Goal: Task Accomplishment & Management: Use online tool/utility

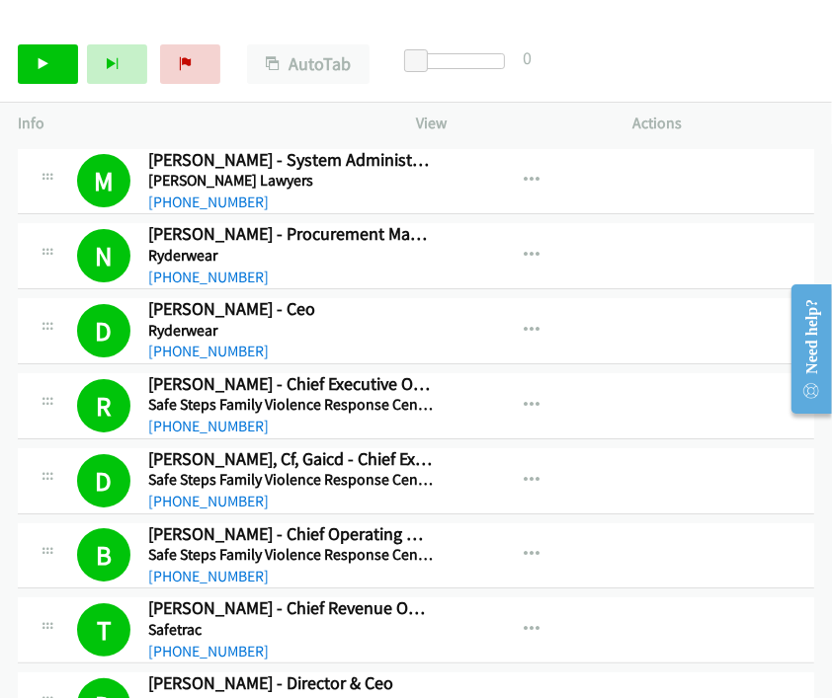
scroll to position [4719, 0]
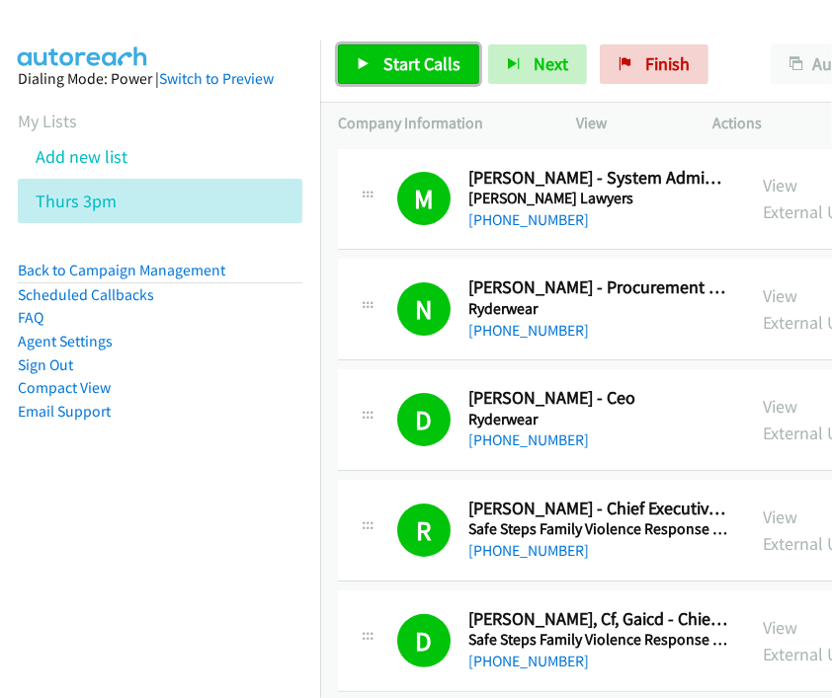
click at [411, 71] on span "Start Calls" at bounding box center [421, 63] width 77 height 23
click at [87, 382] on link "Compact View" at bounding box center [64, 387] width 93 height 19
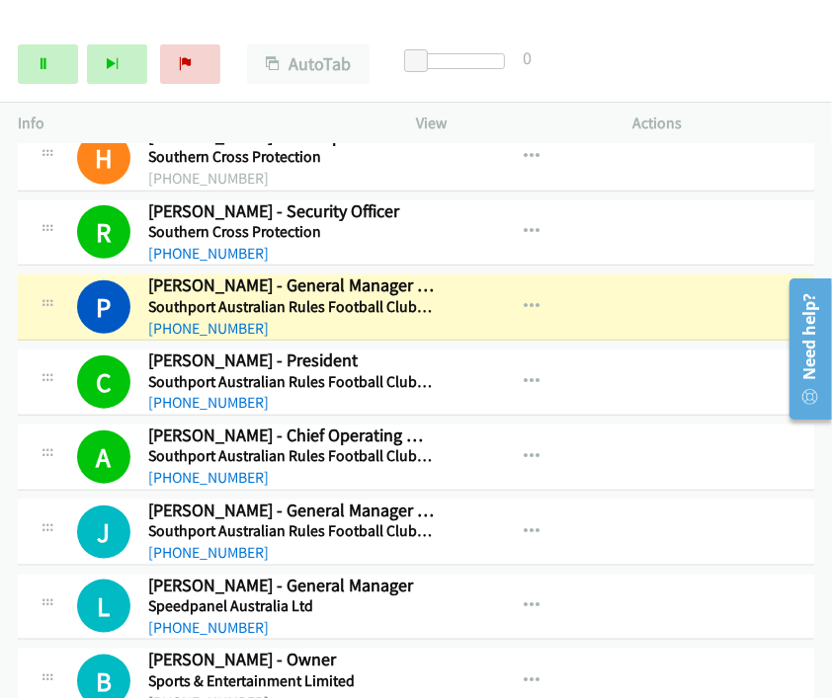
scroll to position [4499, 0]
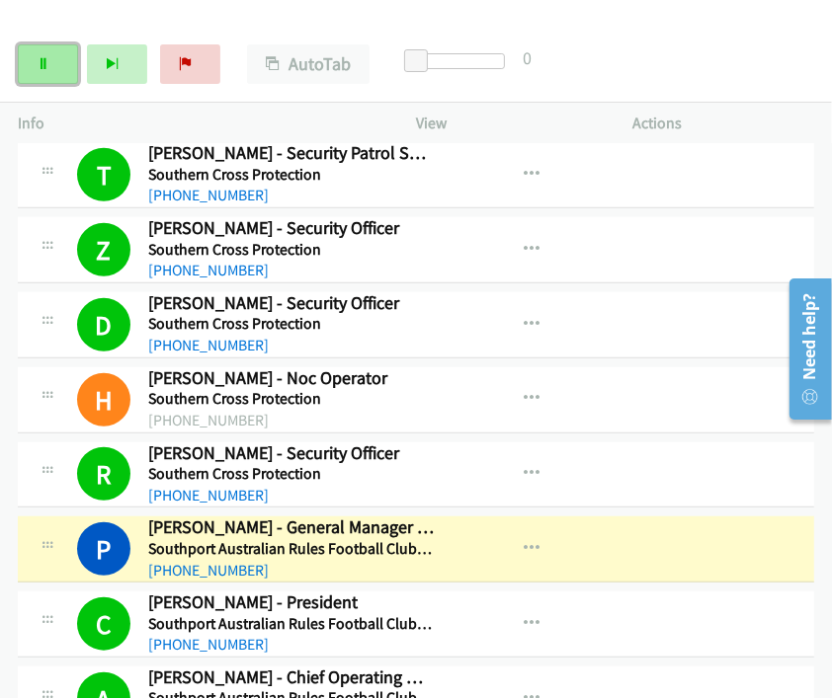
click at [47, 68] on icon at bounding box center [44, 65] width 14 height 14
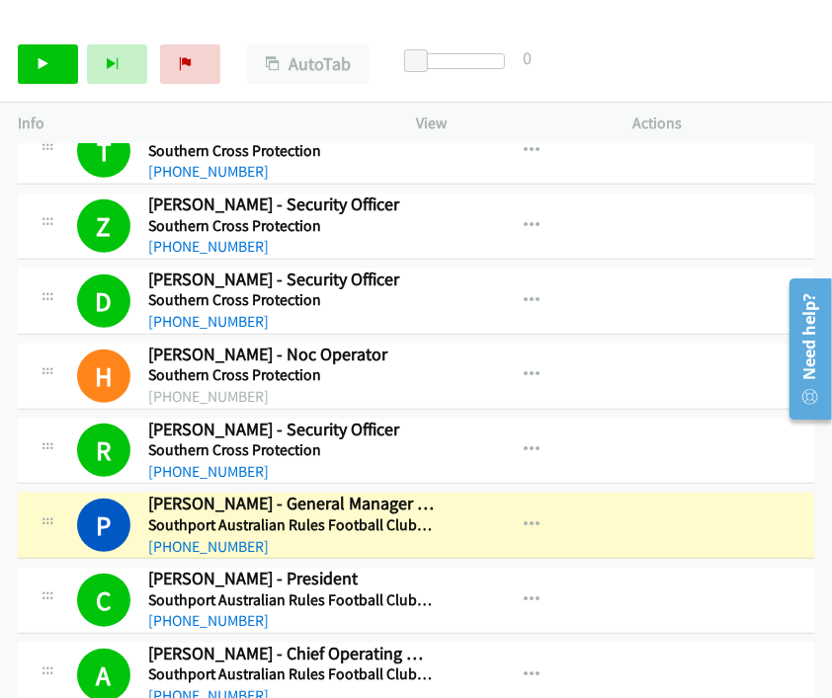
scroll to position [4609, 0]
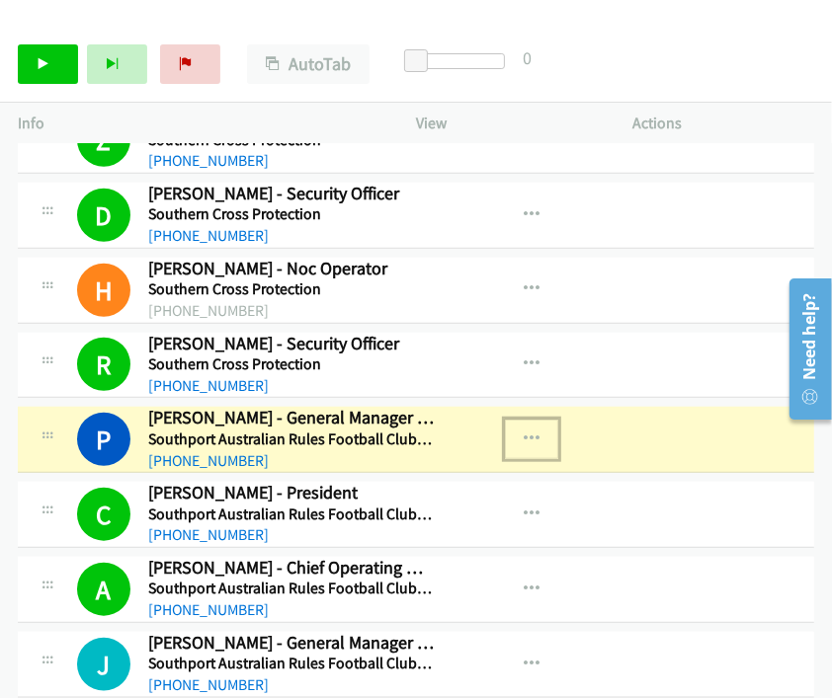
click at [529, 432] on icon "button" at bounding box center [532, 440] width 16 height 16
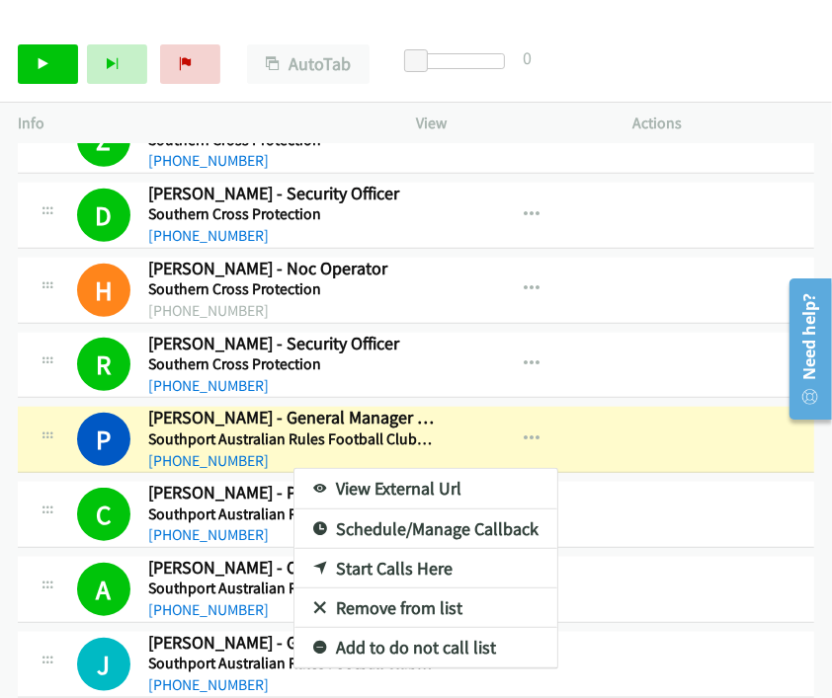
click at [375, 469] on link "View External Url" at bounding box center [425, 489] width 263 height 40
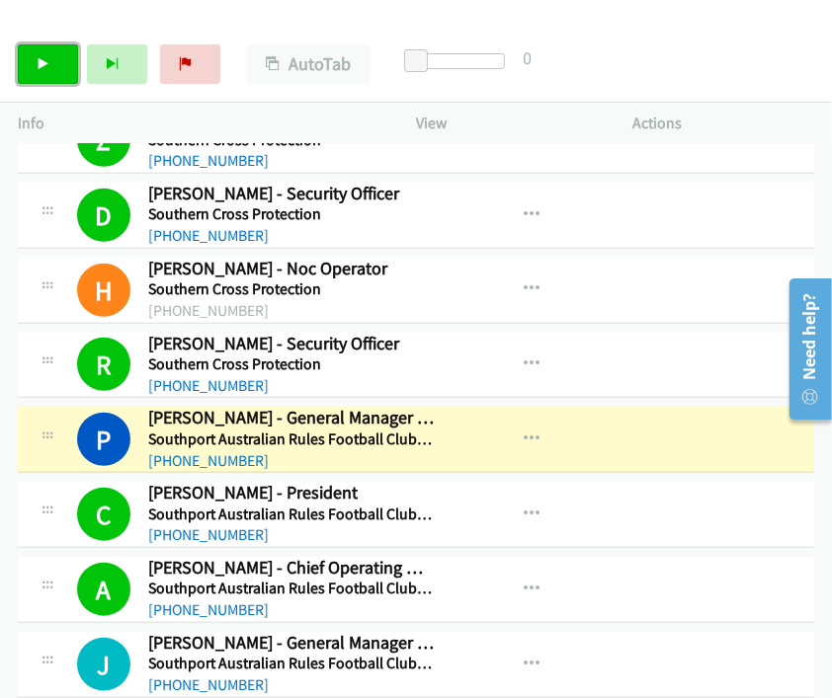
click at [64, 69] on link "Start Calls" at bounding box center [48, 64] width 60 height 40
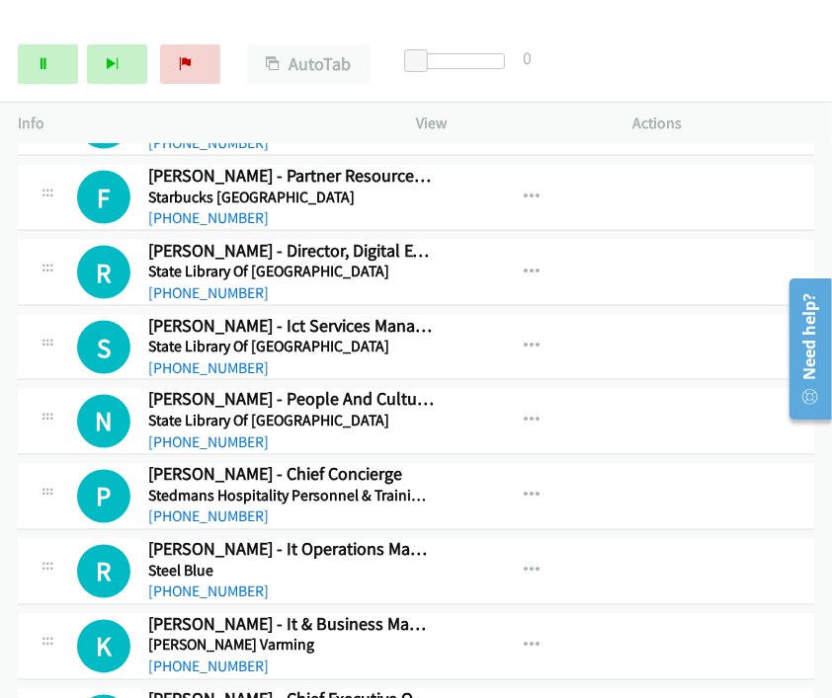
scroll to position [5378, 0]
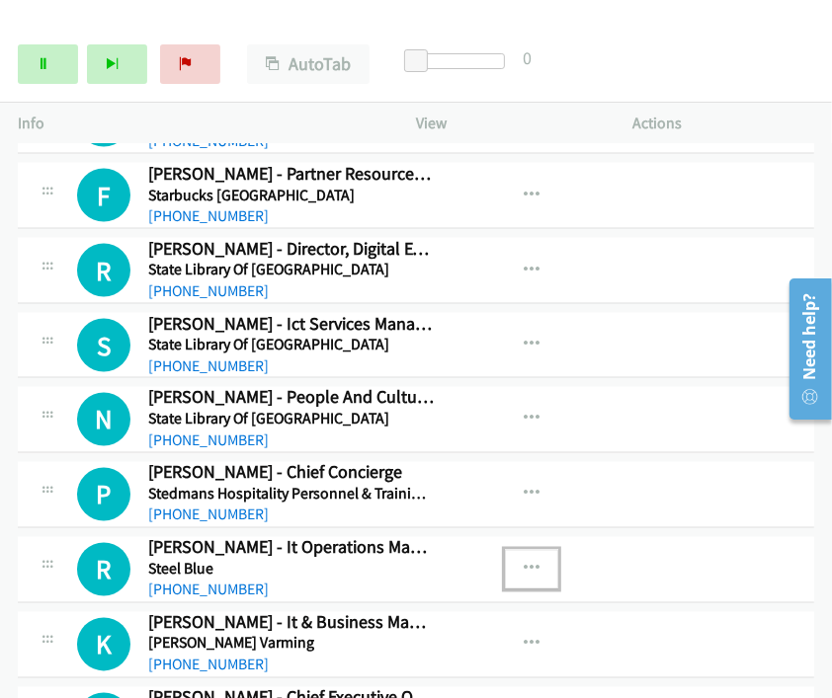
click at [524, 562] on icon "button" at bounding box center [532, 570] width 16 height 16
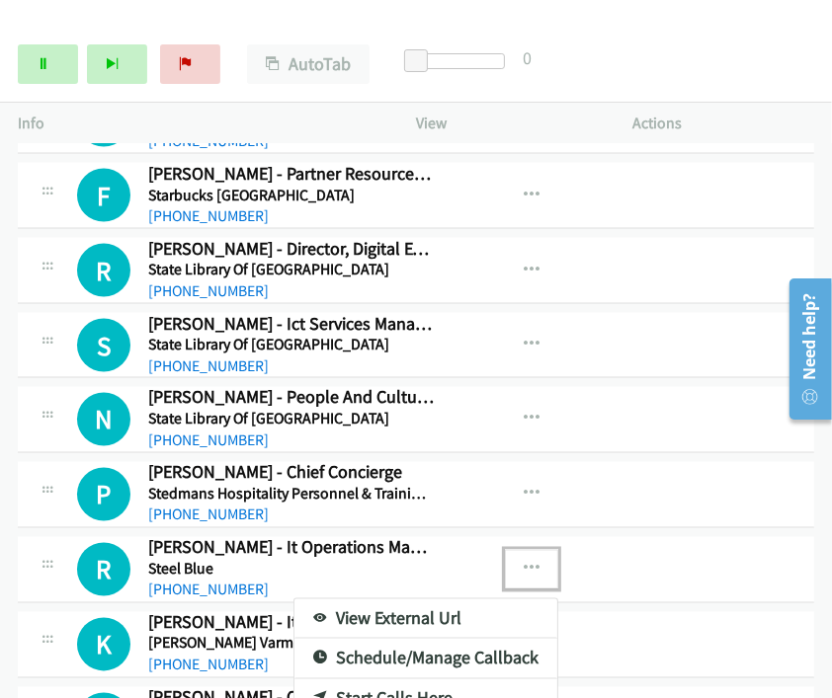
click at [517, 317] on div at bounding box center [416, 349] width 832 height 698
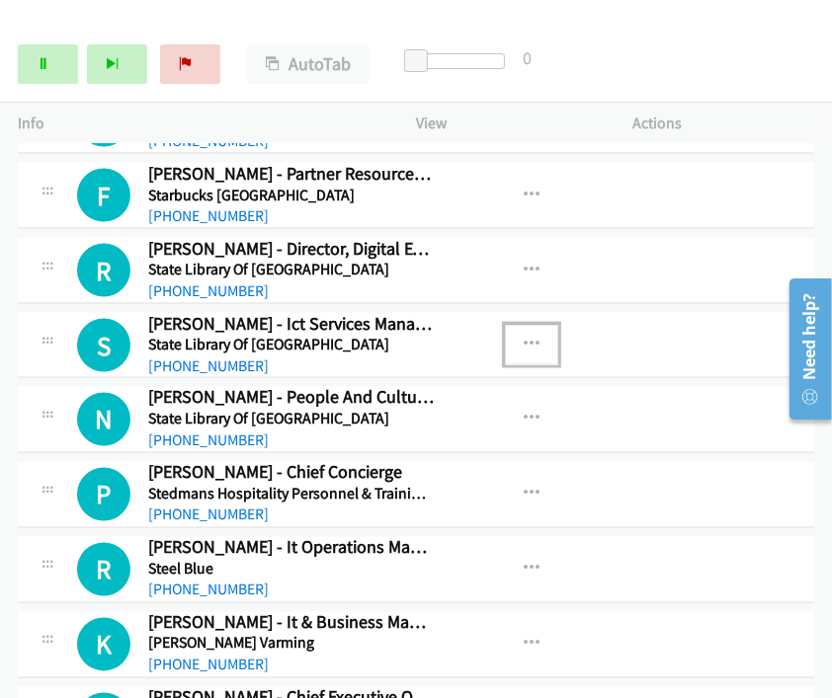
click at [524, 337] on icon "button" at bounding box center [532, 345] width 16 height 16
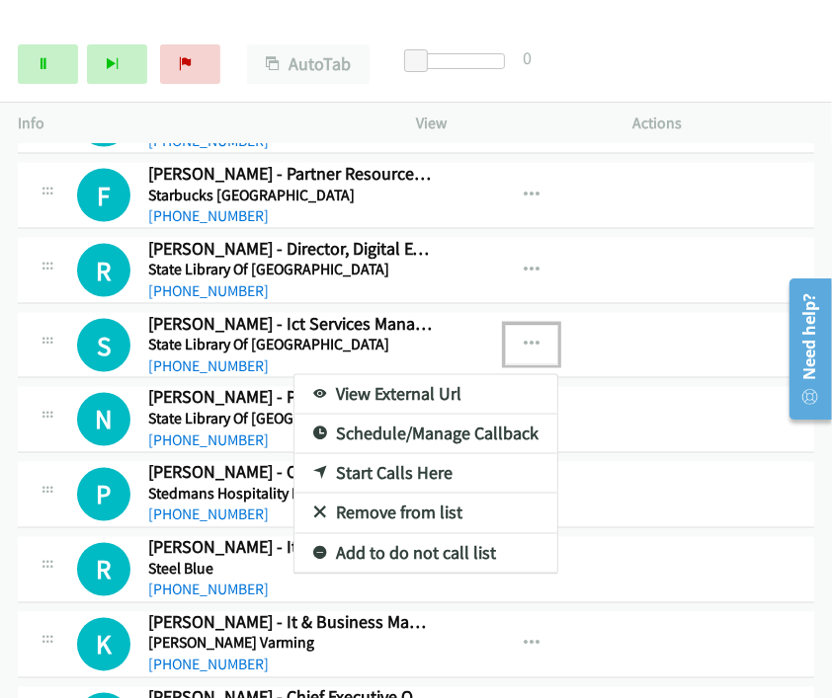
click at [386, 454] on link "Start Calls Here" at bounding box center [425, 474] width 263 height 40
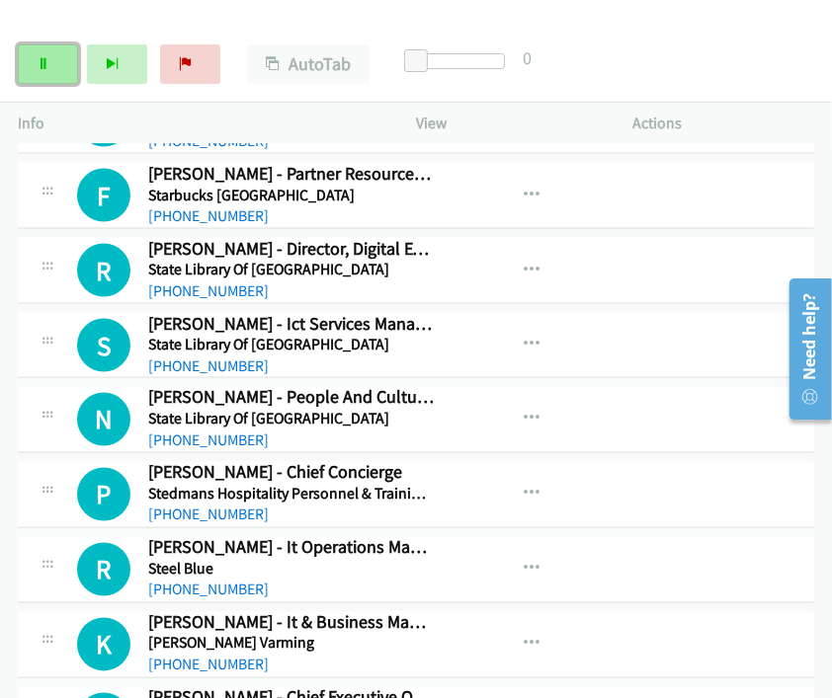
click at [31, 59] on link "Pause" at bounding box center [48, 64] width 60 height 40
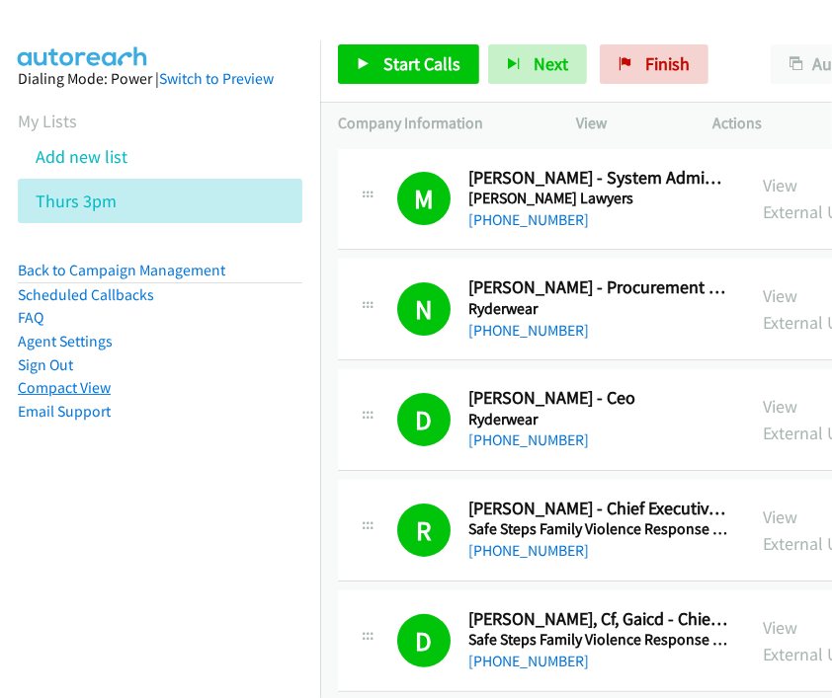
click at [81, 391] on link "Compact View" at bounding box center [64, 387] width 93 height 19
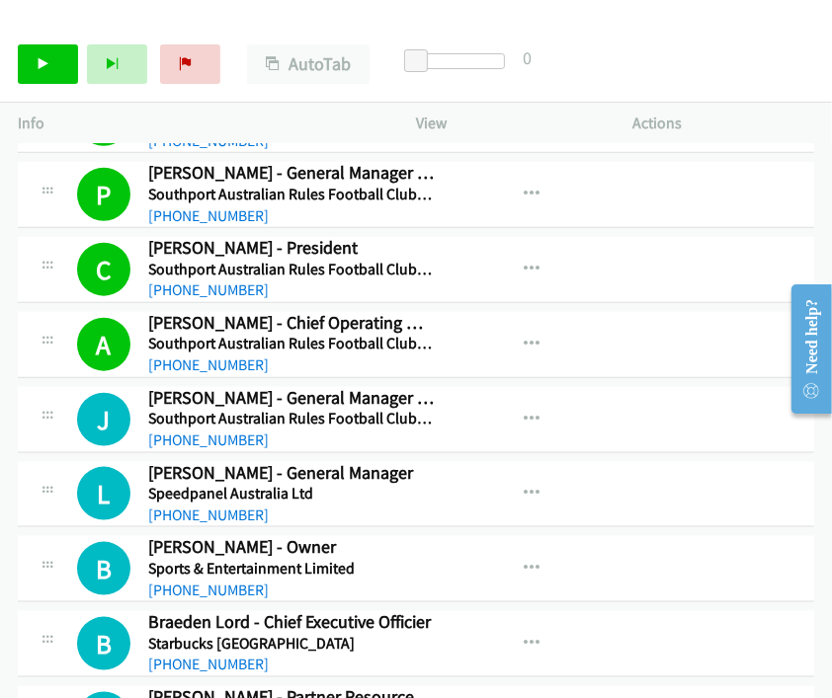
scroll to position [4899, 0]
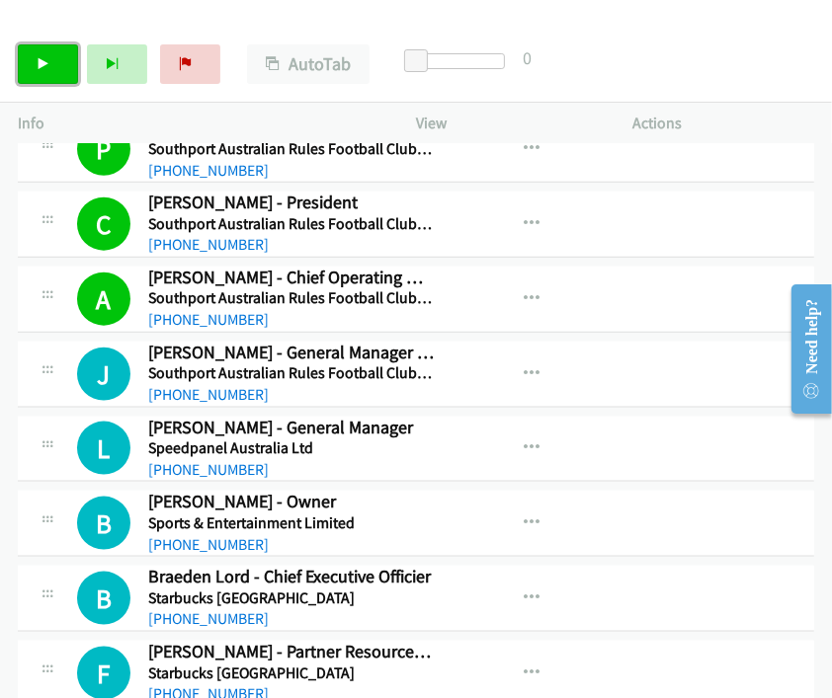
click at [51, 77] on link "Start Calls" at bounding box center [48, 64] width 60 height 40
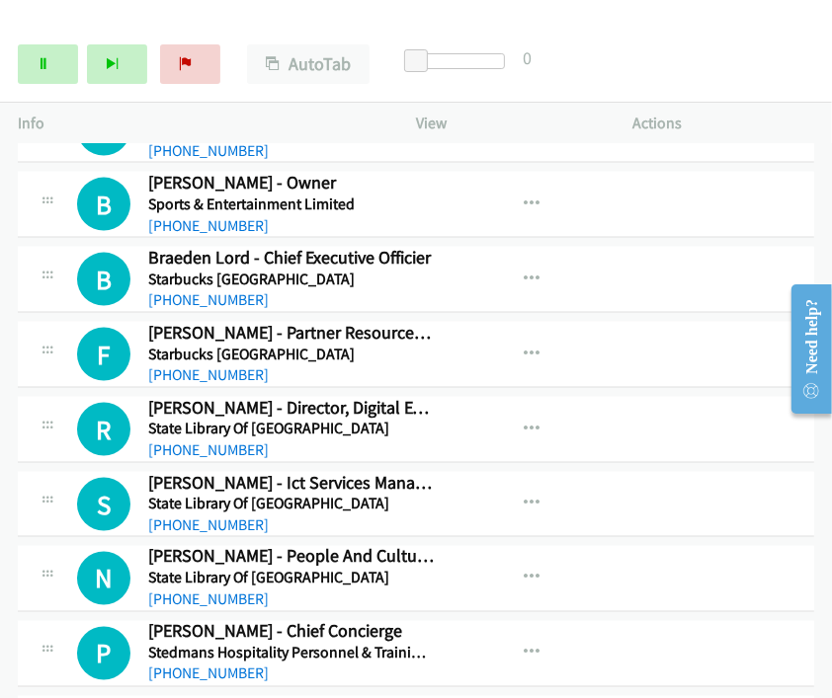
scroll to position [5338, 0]
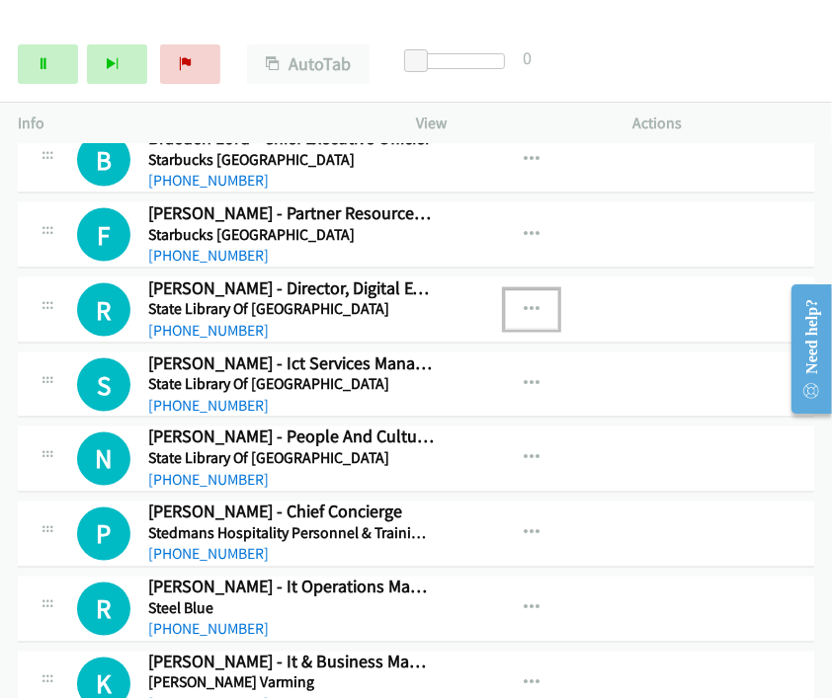
click at [525, 302] on icon "button" at bounding box center [532, 310] width 16 height 16
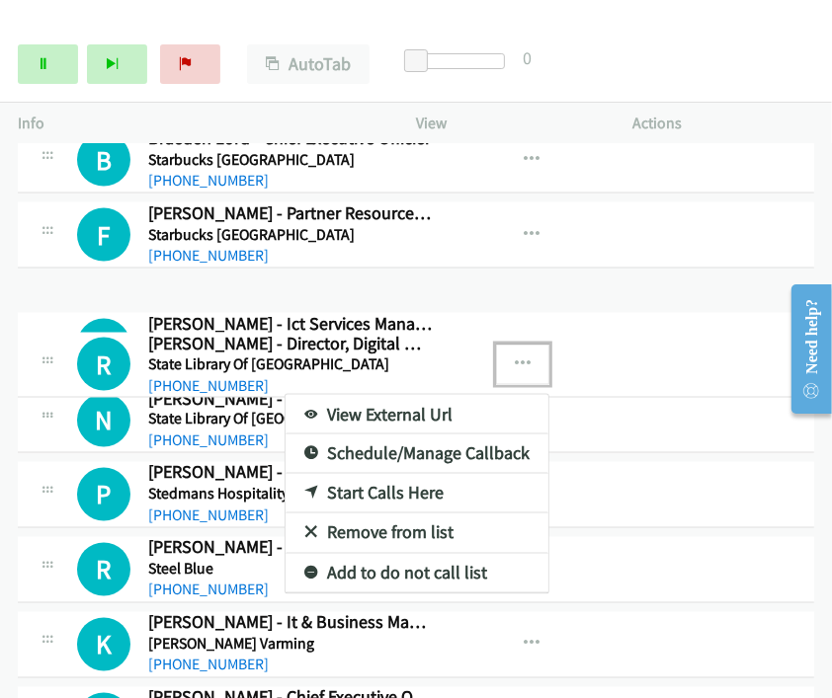
drag, startPoint x: 401, startPoint y: 332, endPoint x: 374, endPoint y: 420, distance: 91.9
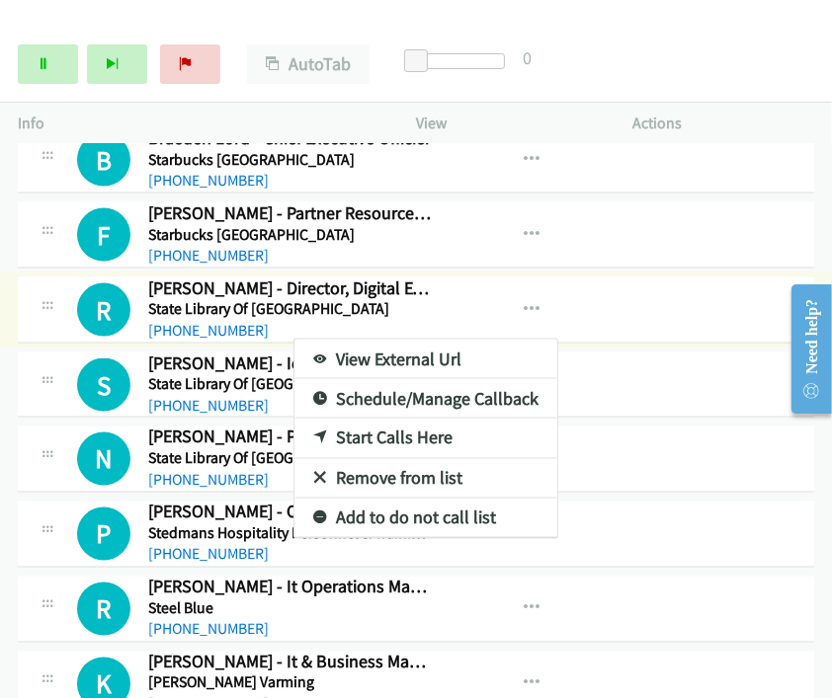
click at [395, 419] on link "Start Calls Here" at bounding box center [425, 439] width 263 height 40
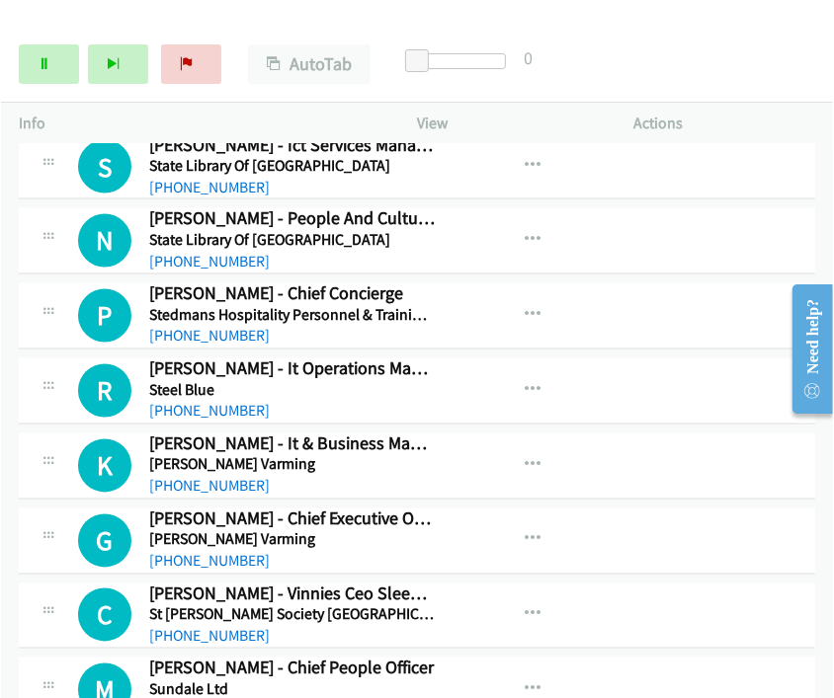
scroll to position [5557, 0]
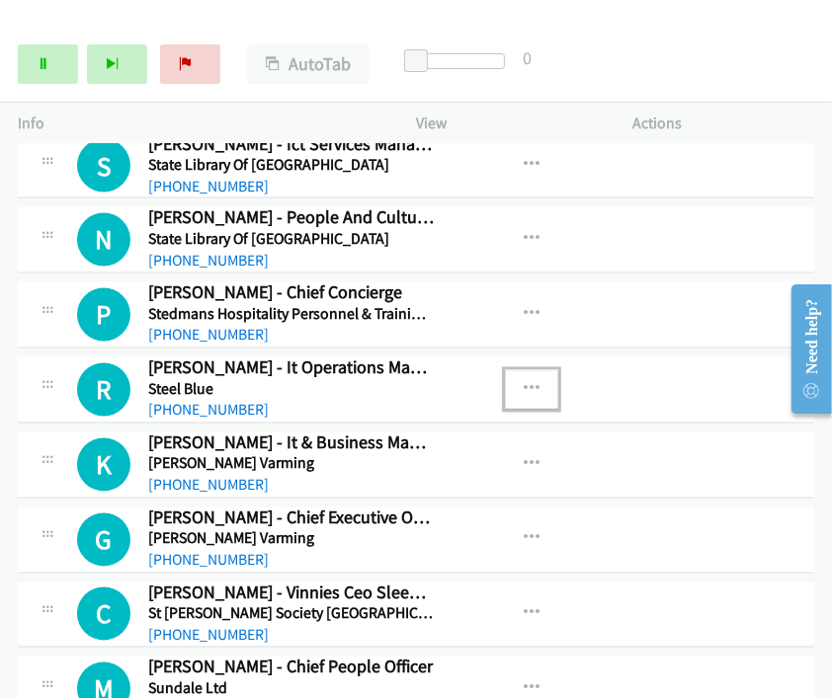
click at [524, 382] on icon "button" at bounding box center [532, 390] width 16 height 16
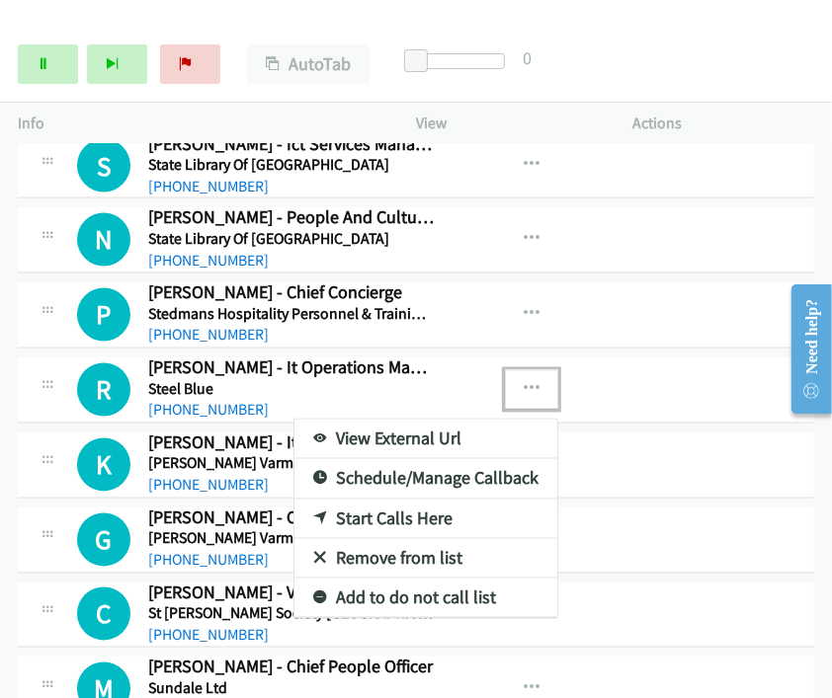
click at [378, 500] on link "Start Calls Here" at bounding box center [425, 520] width 263 height 40
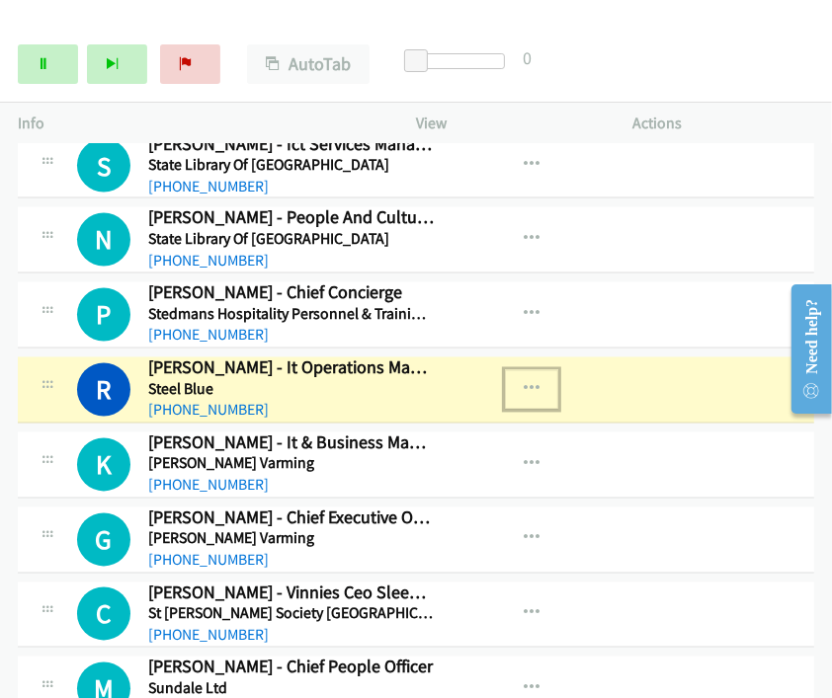
click at [524, 382] on icon "button" at bounding box center [532, 390] width 16 height 16
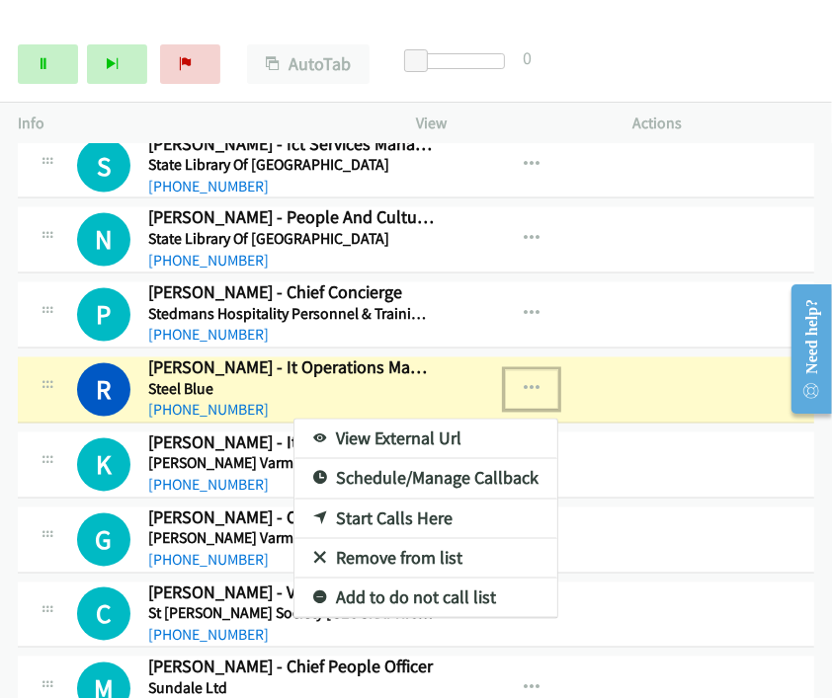
click at [403, 420] on link "View External Url" at bounding box center [425, 440] width 263 height 40
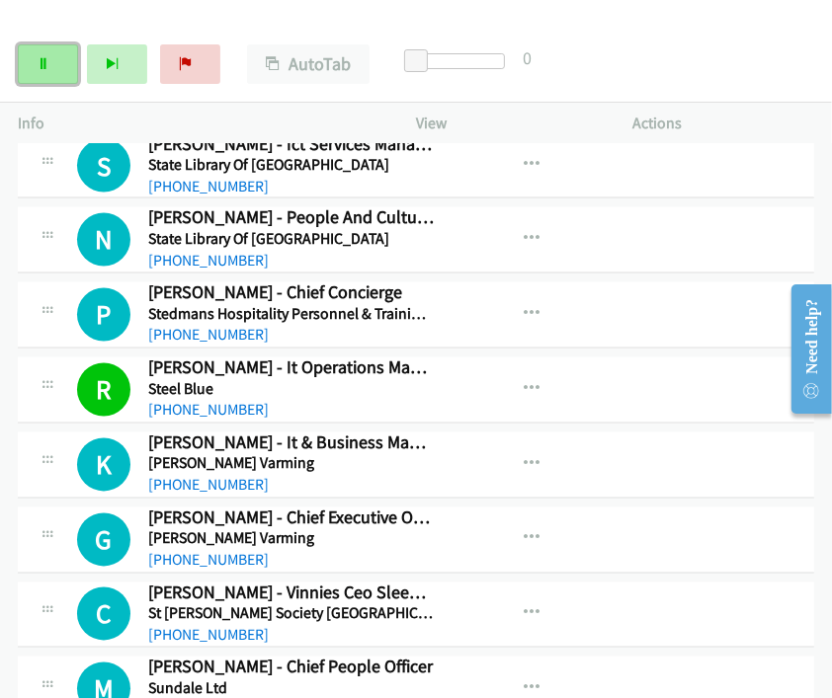
click at [49, 80] on link "Pause" at bounding box center [48, 64] width 60 height 40
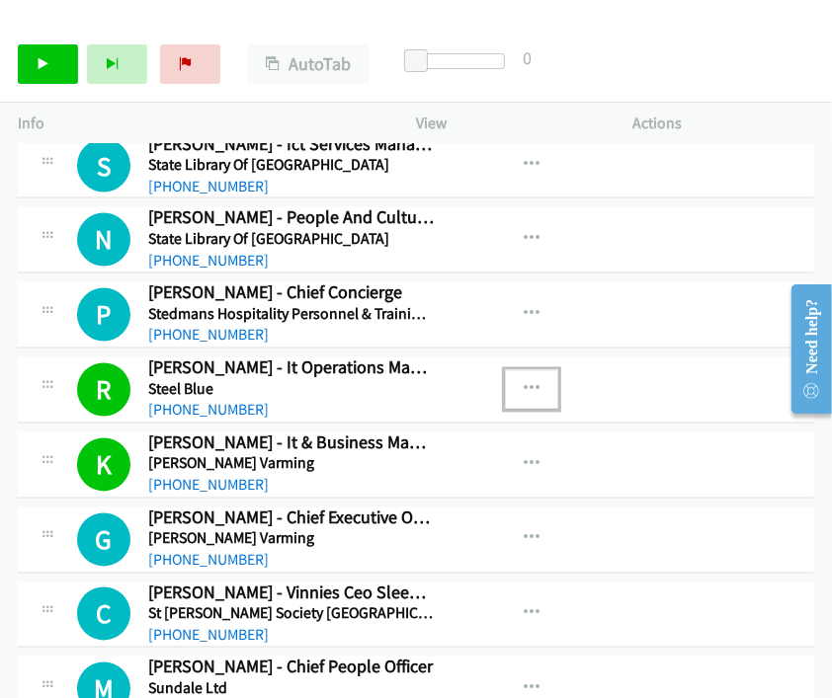
click at [526, 382] on icon "button" at bounding box center [532, 390] width 16 height 16
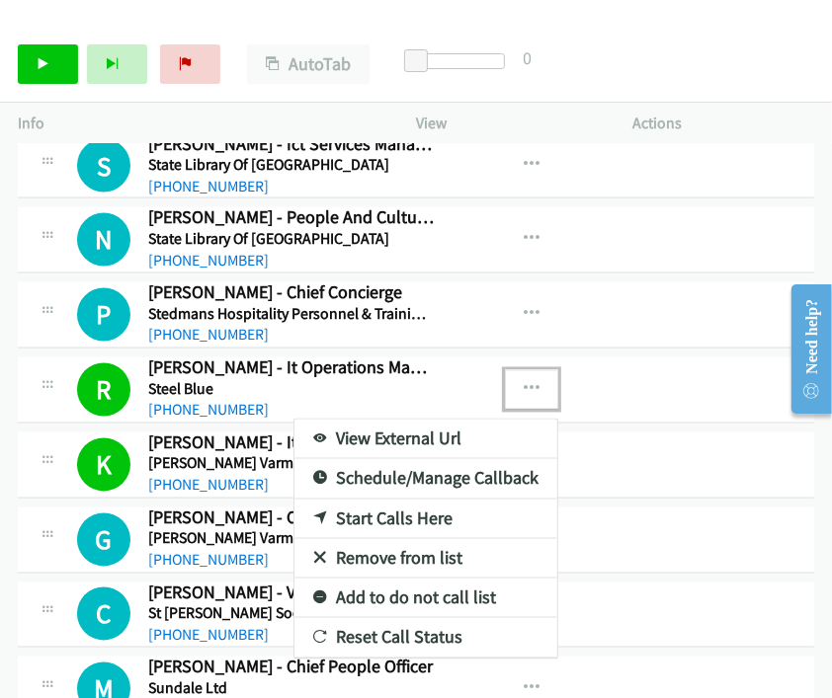
drag, startPoint x: 281, startPoint y: 379, endPoint x: 437, endPoint y: 392, distance: 156.6
click at [491, 367] on div at bounding box center [416, 349] width 832 height 698
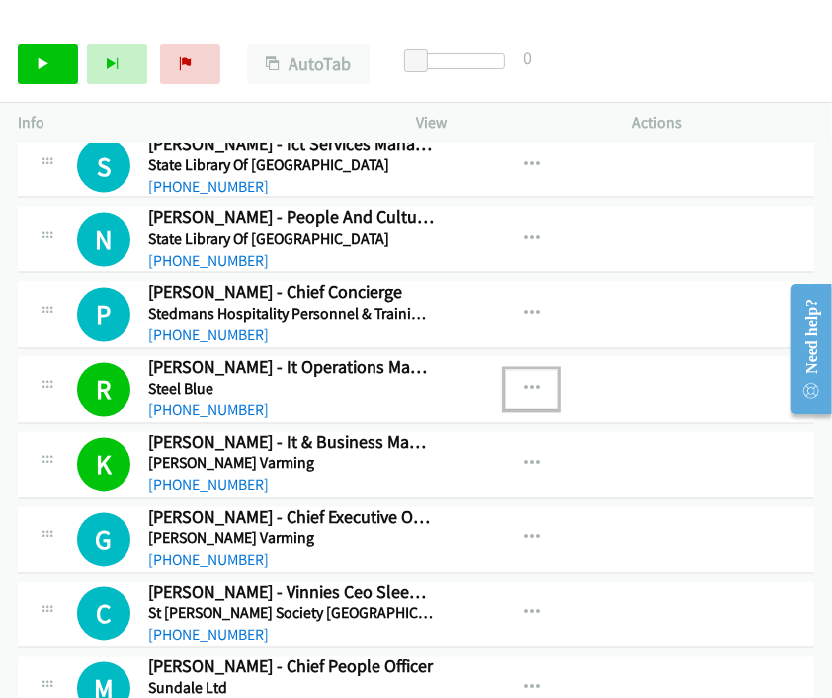
click at [524, 382] on icon "button" at bounding box center [532, 390] width 16 height 16
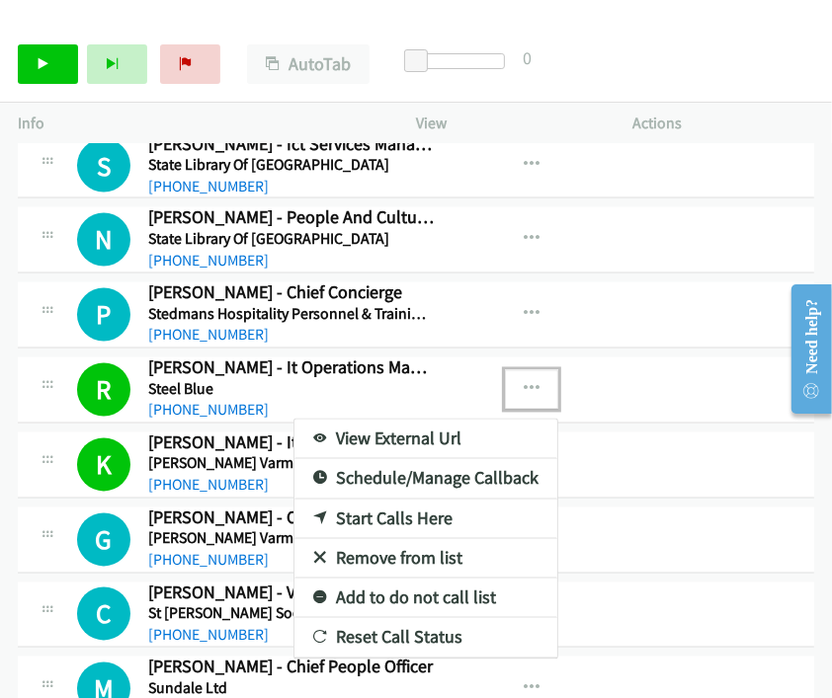
click at [377, 346] on div at bounding box center [416, 349] width 832 height 698
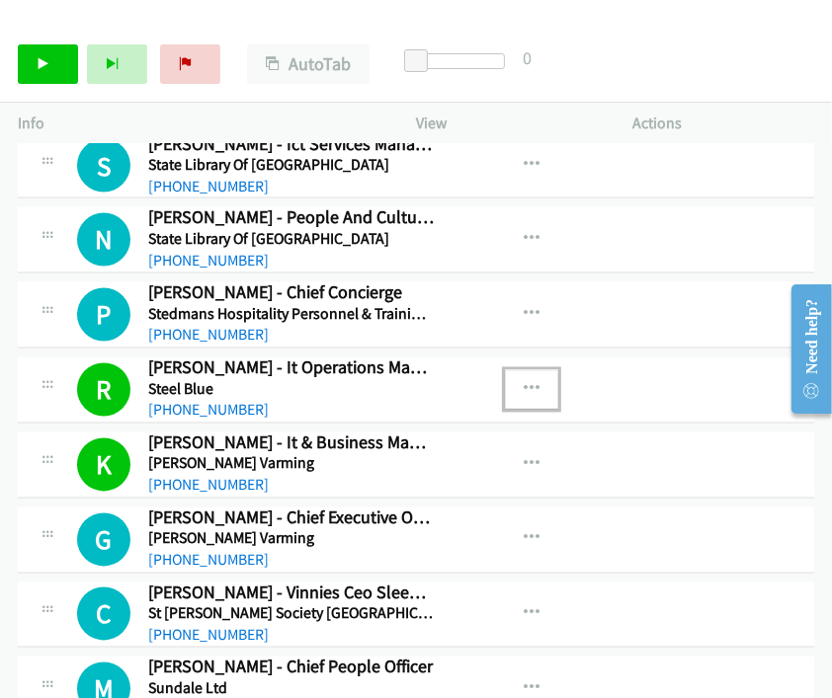
click at [509, 370] on button "button" at bounding box center [531, 390] width 53 height 40
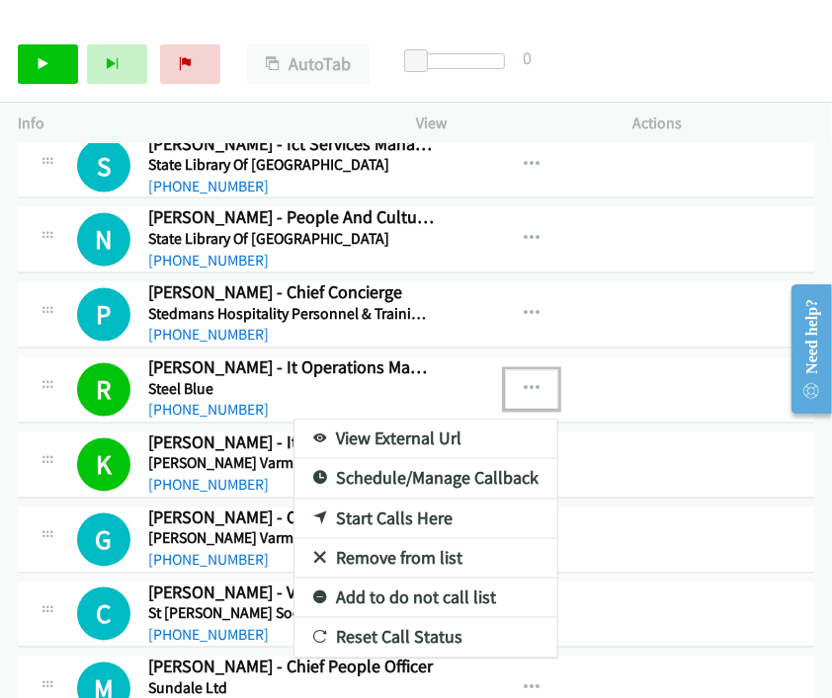
click at [384, 420] on link "View External Url" at bounding box center [425, 440] width 263 height 40
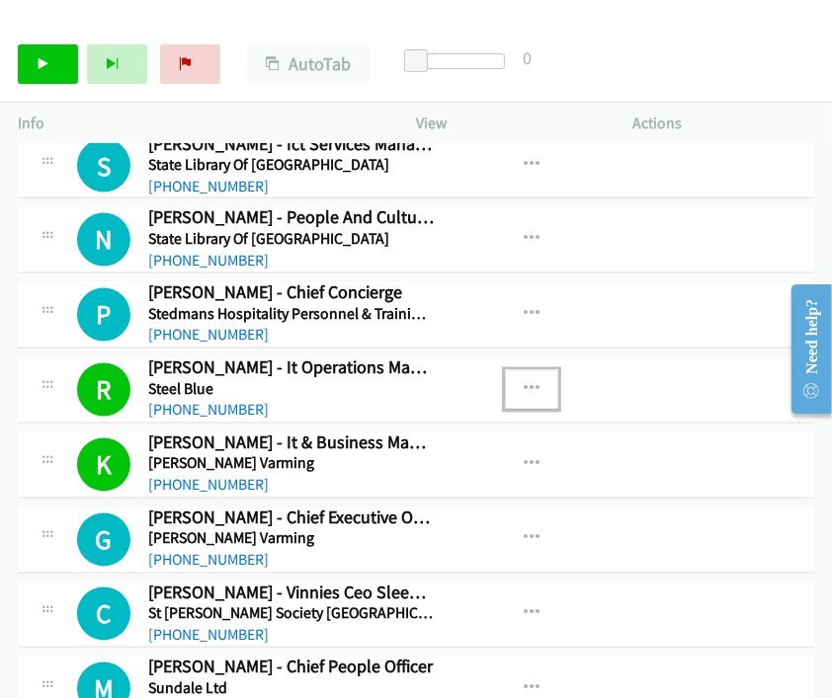
click at [589, 516] on div "View External Url View External Url Schedule/Manage Callback Start Calls Here R…" at bounding box center [568, 540] width 235 height 65
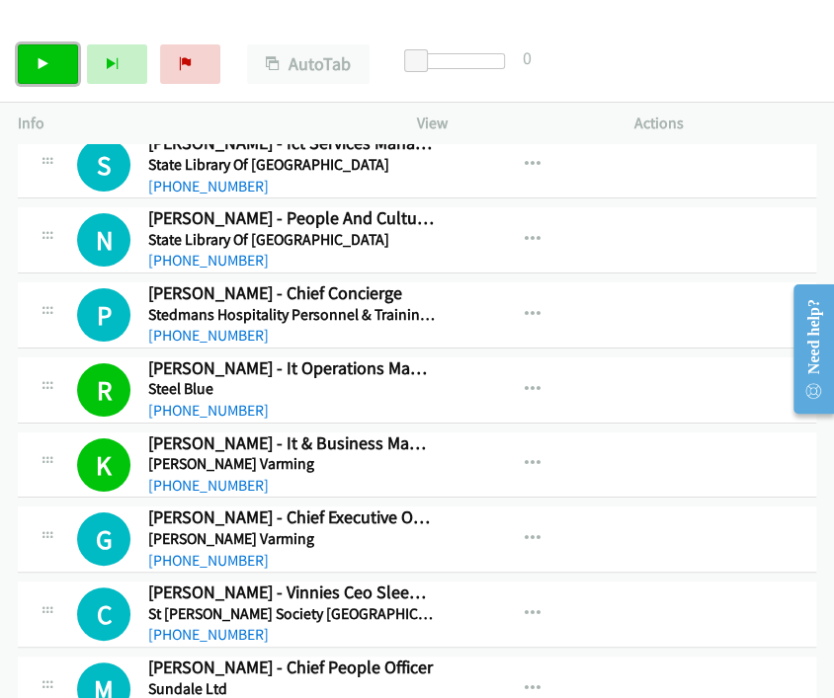
click at [59, 60] on link "Start Calls" at bounding box center [48, 64] width 60 height 40
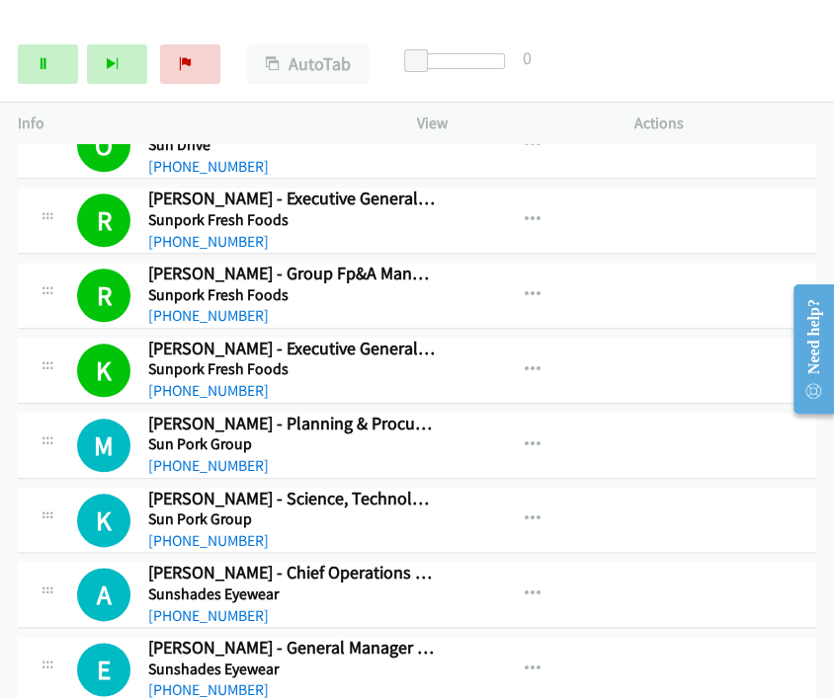
scroll to position [6436, 0]
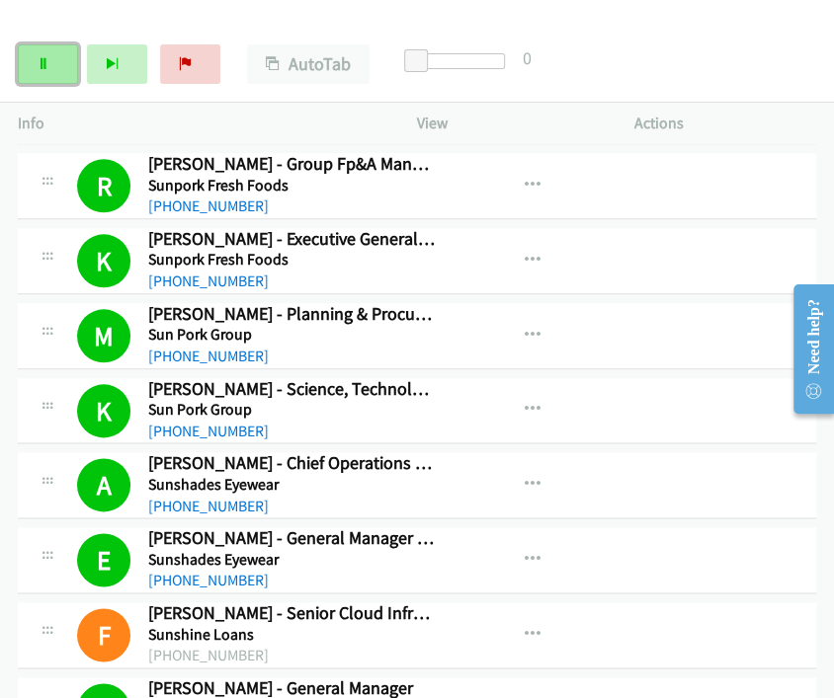
click at [44, 62] on icon at bounding box center [44, 65] width 14 height 14
click at [738, 400] on div "K Callback Scheduled Kate Plush - Science, Technology And Adoption Manager Sun …" at bounding box center [417, 411] width 798 height 66
click at [725, 78] on div "Start Calls Pause Next Finish Call Completed AutoTab AutoTab 0" at bounding box center [417, 65] width 834 height 76
click at [722, 81] on div "Start Calls Pause Next Finish Call Completed AutoTab AutoTab 0" at bounding box center [417, 65] width 834 height 76
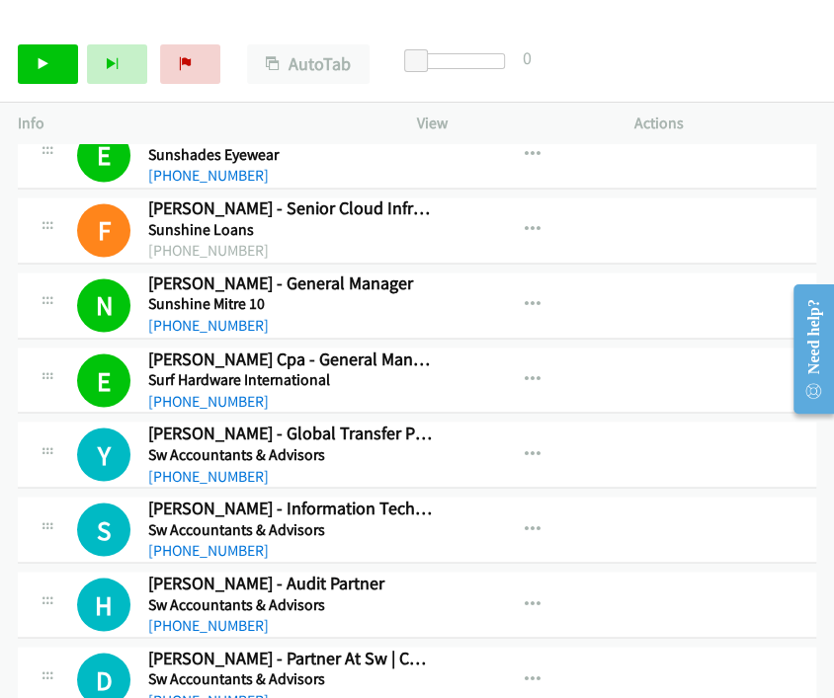
scroll to position [6875, 0]
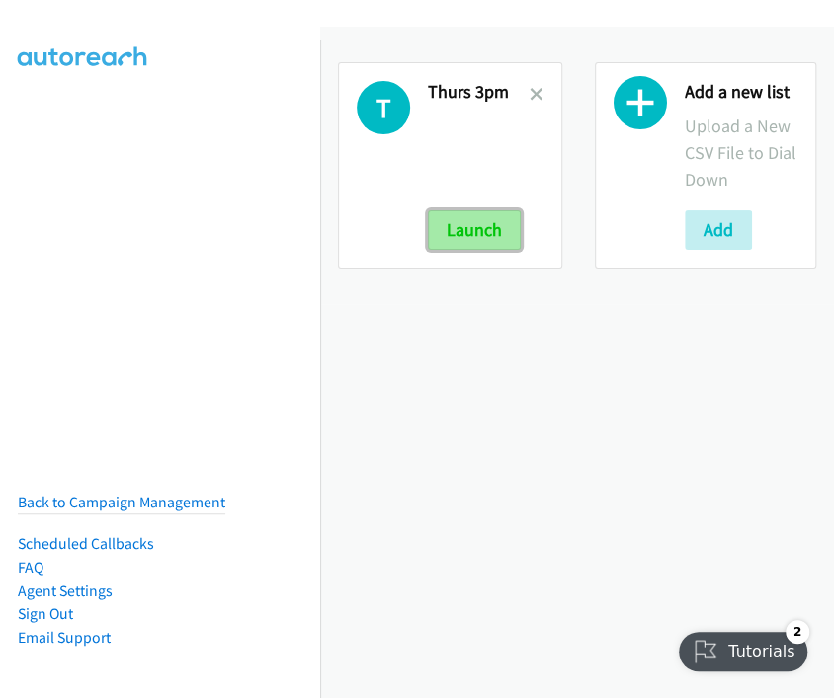
click at [491, 232] on button "Launch" at bounding box center [474, 230] width 93 height 40
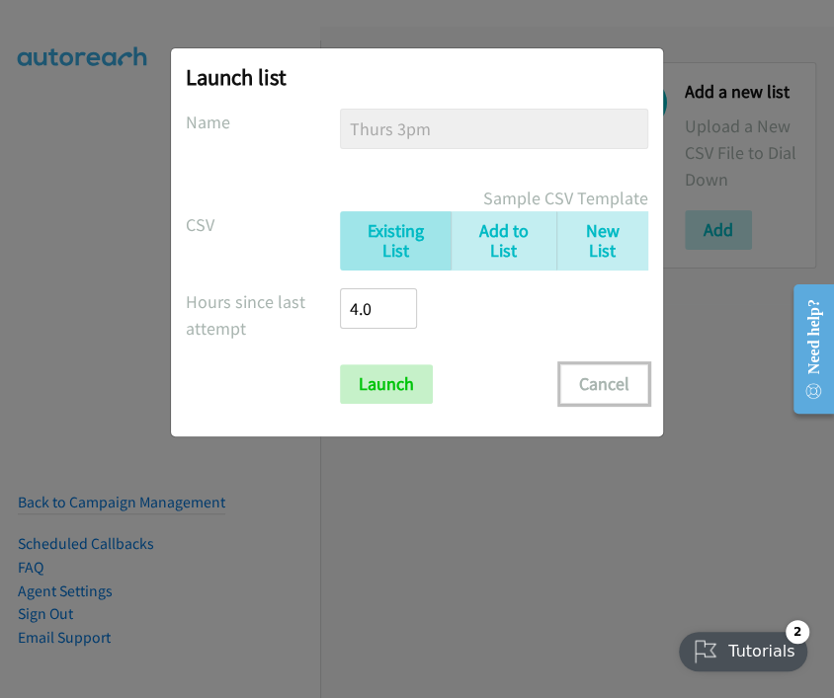
click at [618, 385] on button "Cancel" at bounding box center [604, 384] width 88 height 40
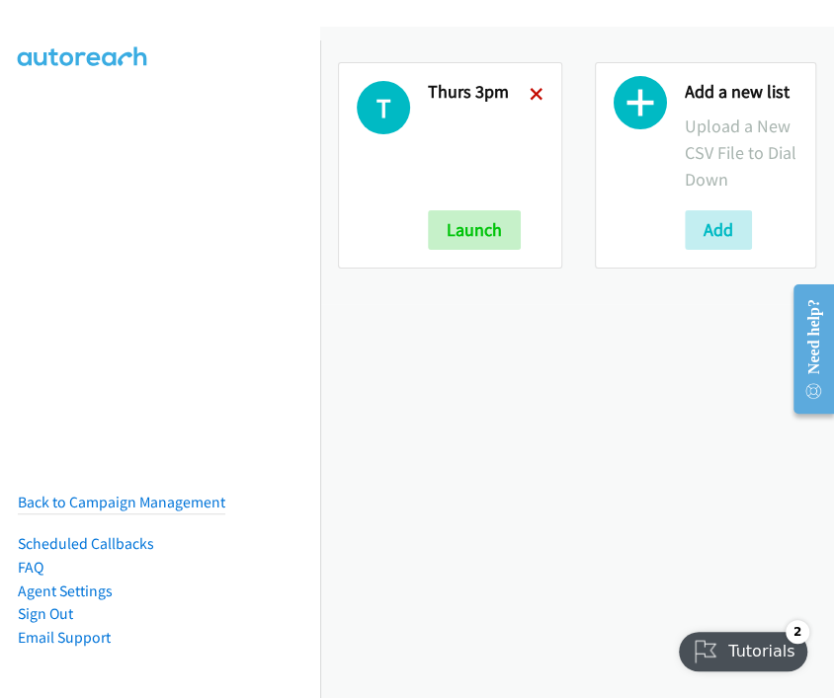
click at [533, 95] on icon at bounding box center [536, 96] width 14 height 14
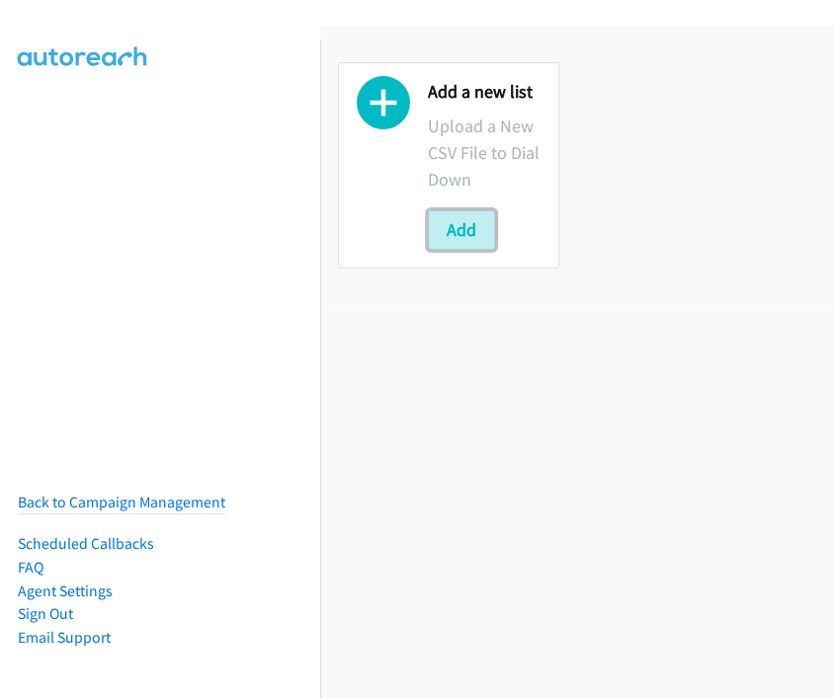
click at [460, 232] on button "Add" at bounding box center [461, 230] width 67 height 40
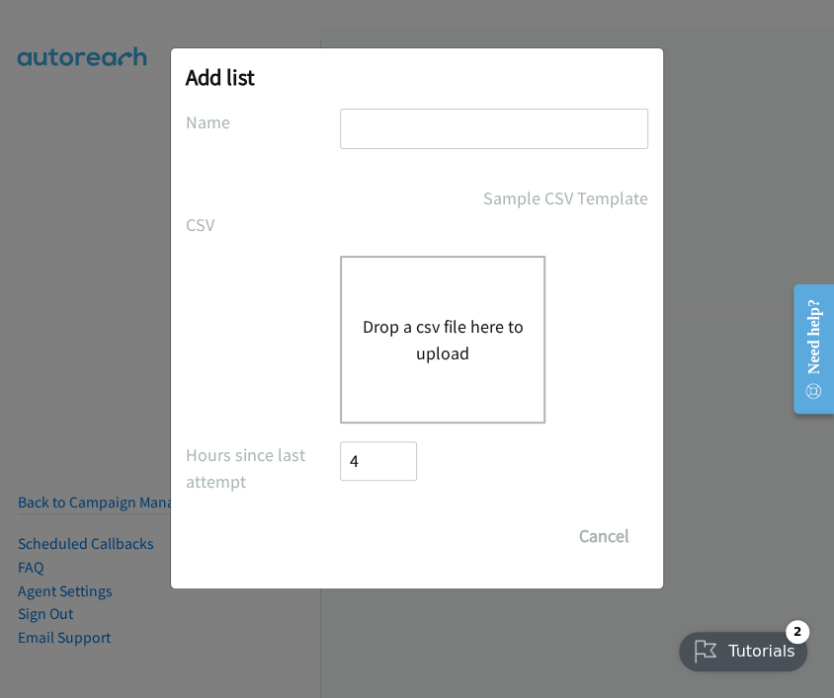
click at [390, 97] on div "Add list No phone fields were returned for that Report or List View Please uplo…" at bounding box center [417, 318] width 492 height 540
click at [393, 112] on input "text" at bounding box center [494, 129] width 308 height 40
type input "f"
type input "Thurs Afternoon"
click at [416, 337] on button "Drop a csv file here to upload" at bounding box center [443, 339] width 162 height 53
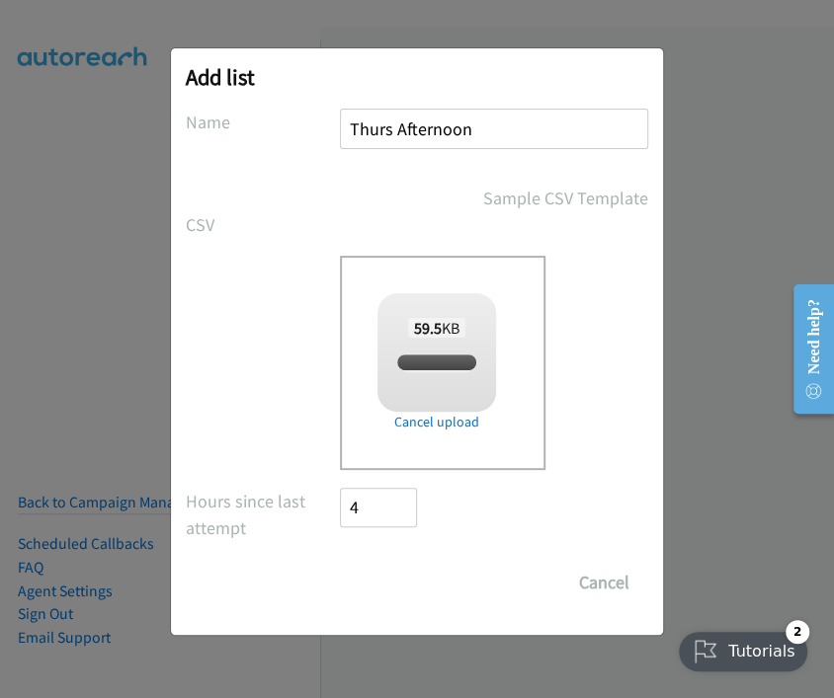
checkbox input "true"
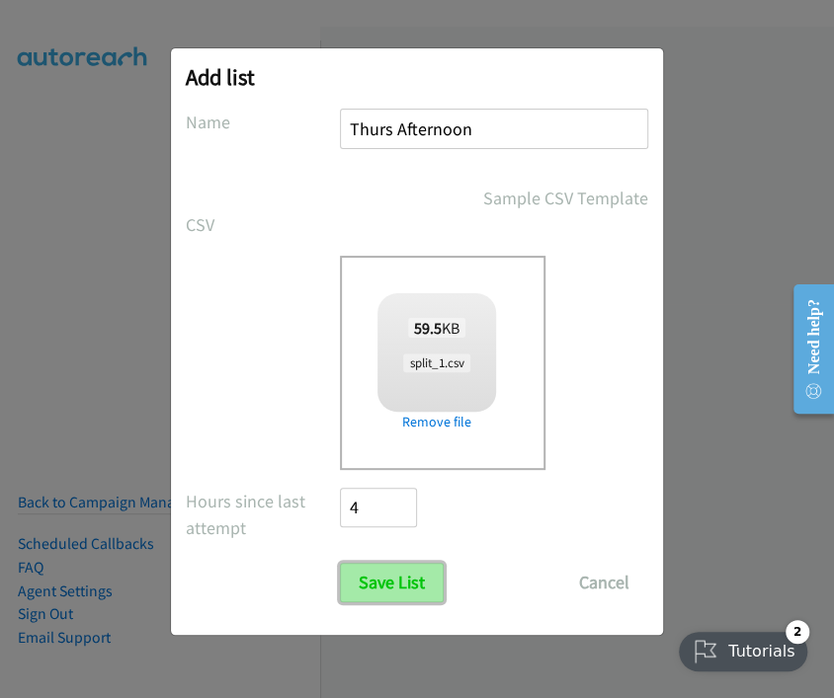
click at [406, 581] on input "Save List" at bounding box center [392, 583] width 104 height 40
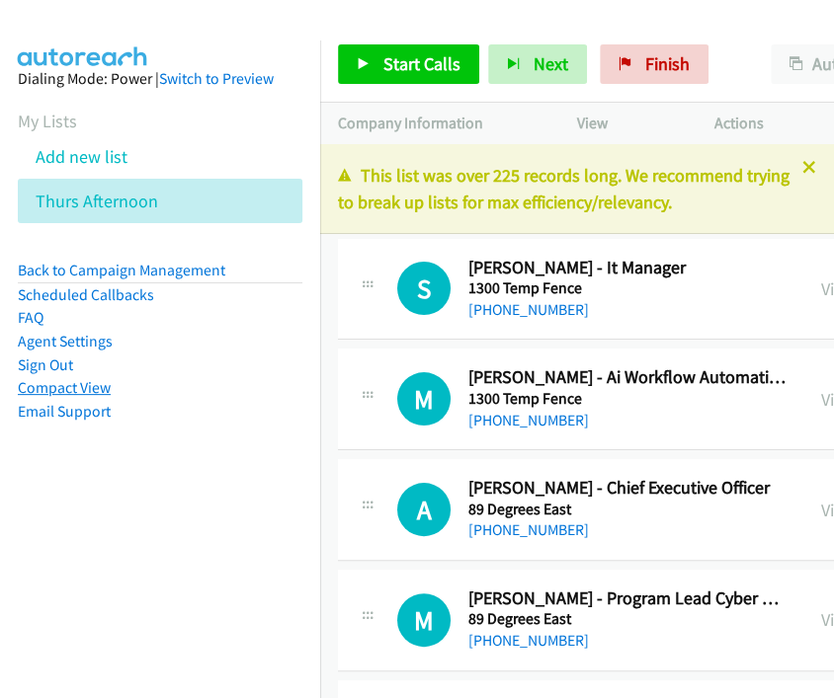
click at [76, 381] on link "Compact View" at bounding box center [64, 387] width 93 height 19
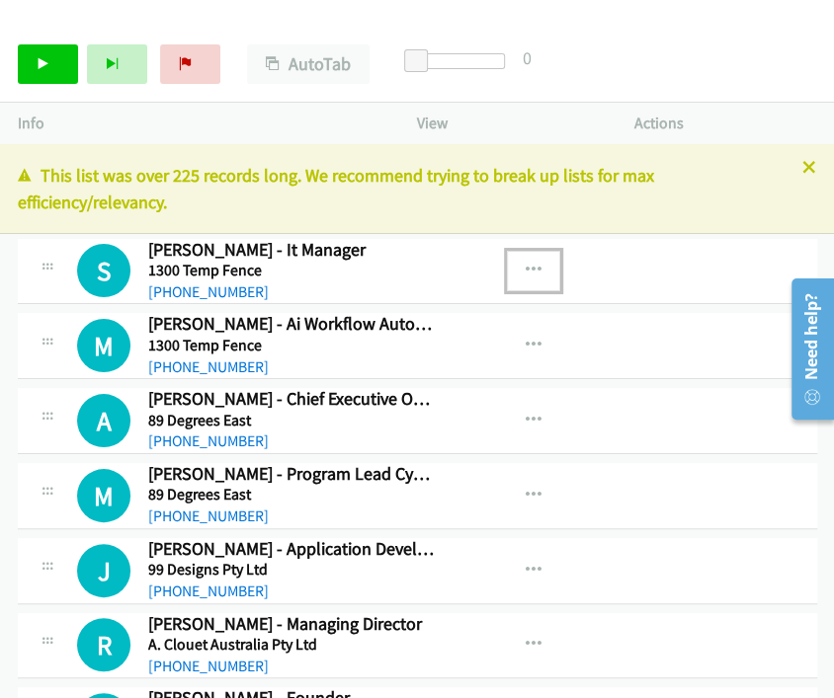
click at [526, 269] on icon "button" at bounding box center [534, 271] width 16 height 16
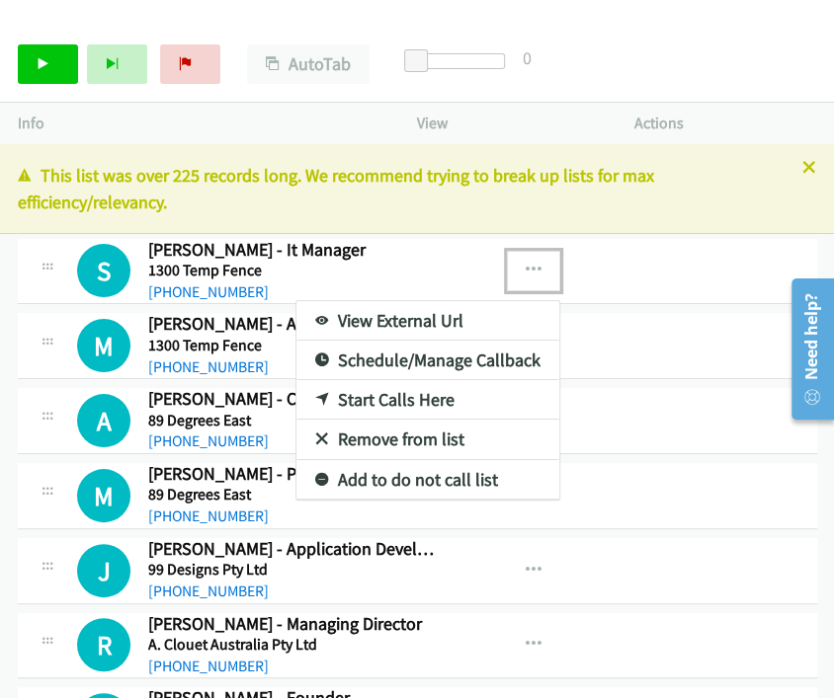
click at [347, 315] on link "View External Url" at bounding box center [427, 321] width 263 height 40
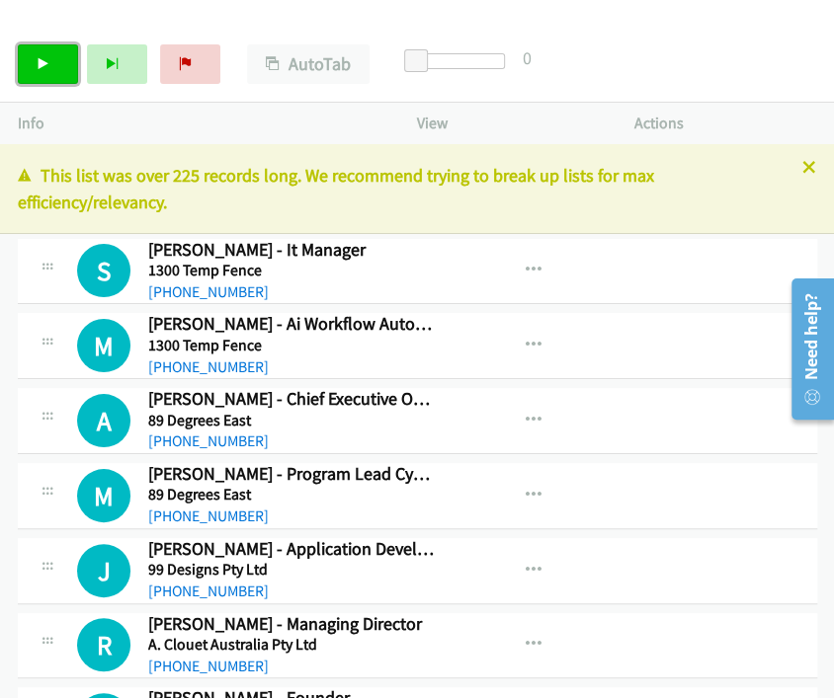
click at [53, 51] on link "Start Calls" at bounding box center [48, 64] width 60 height 40
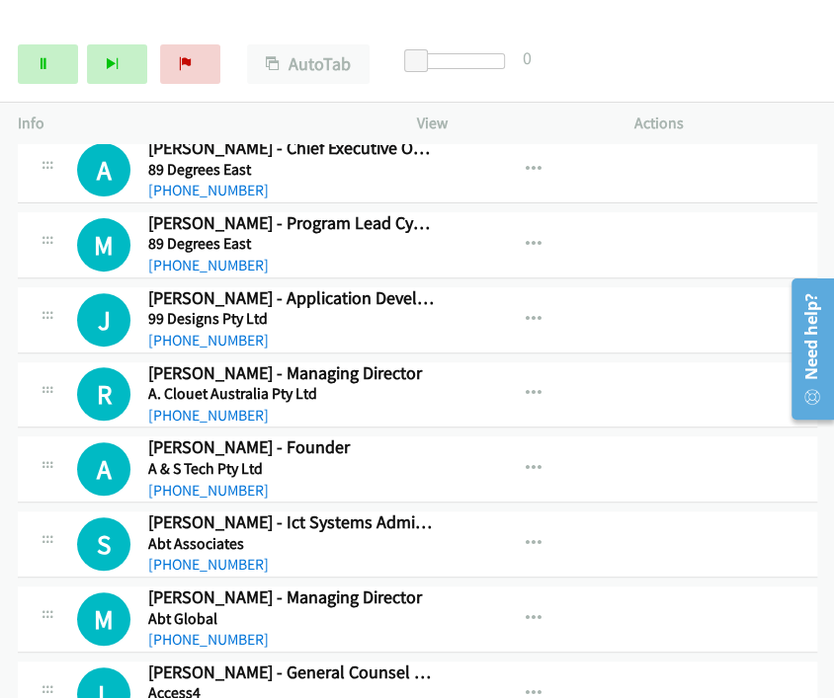
scroll to position [439, 0]
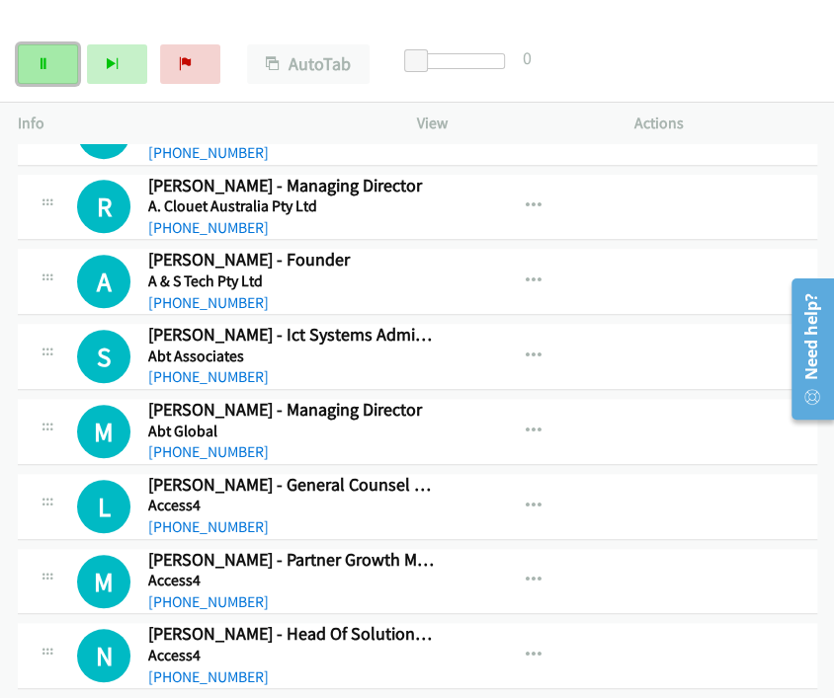
click at [54, 63] on link "Pause" at bounding box center [48, 64] width 60 height 40
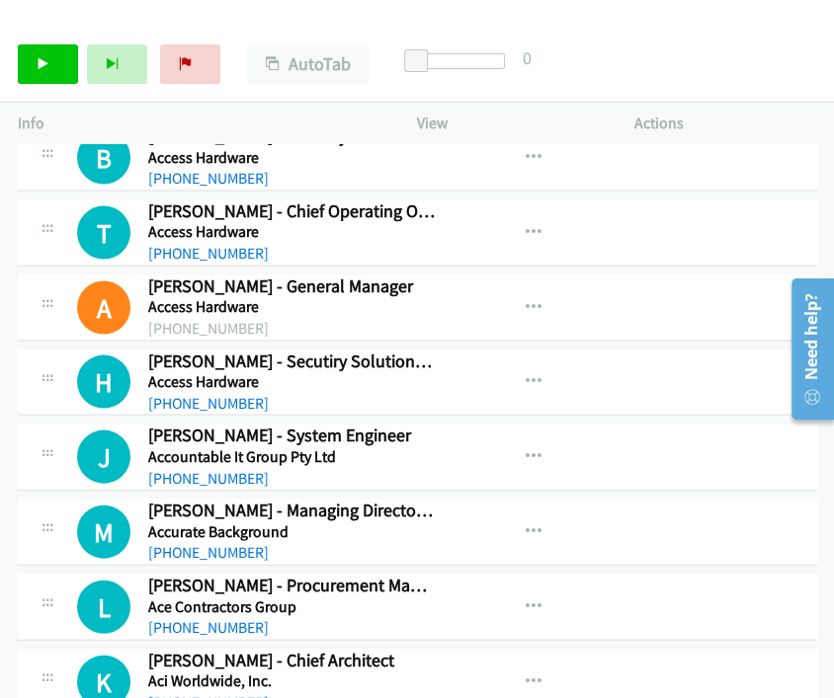
scroll to position [1426, 0]
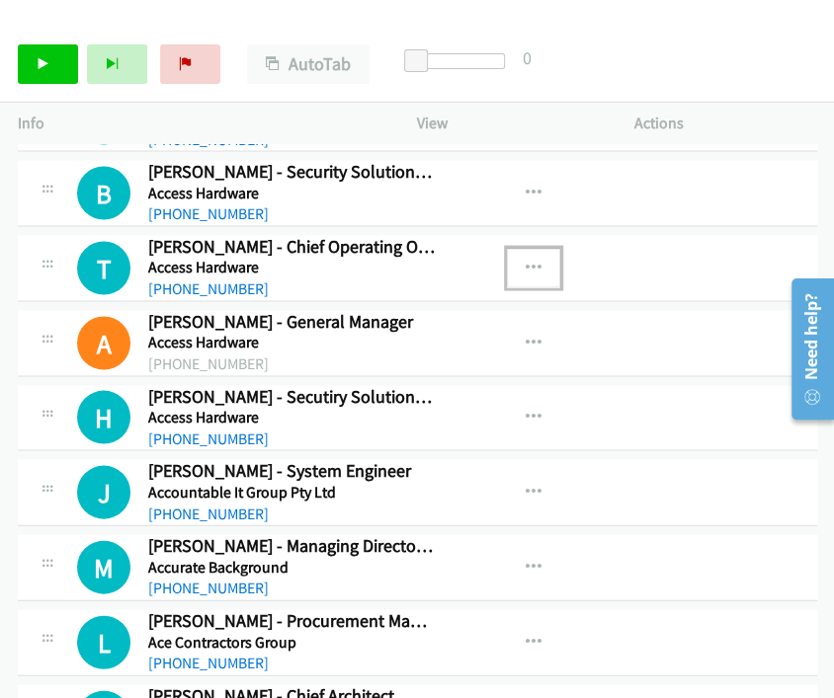
click at [526, 260] on icon "button" at bounding box center [534, 268] width 16 height 16
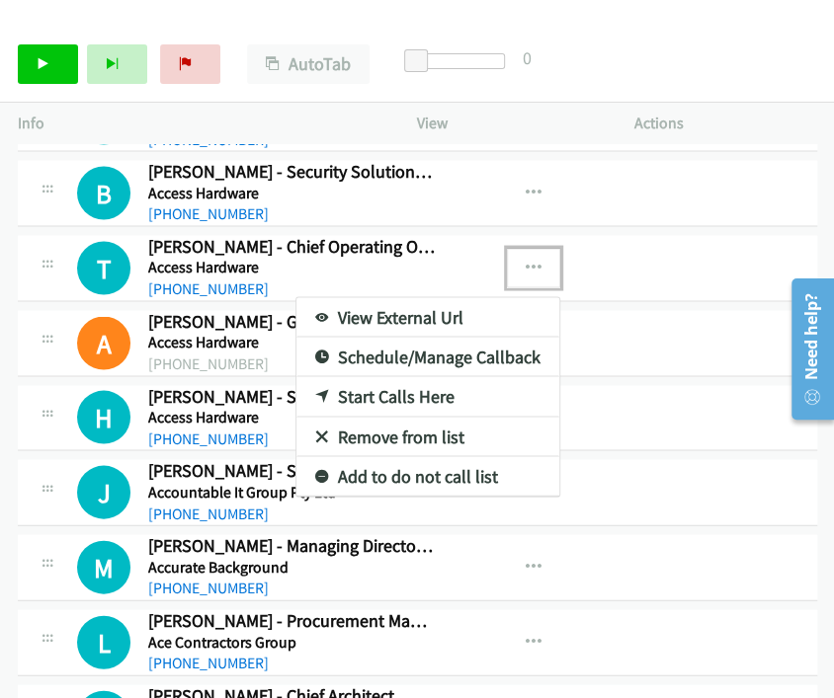
click at [368, 379] on link "Start Calls Here" at bounding box center [427, 396] width 263 height 40
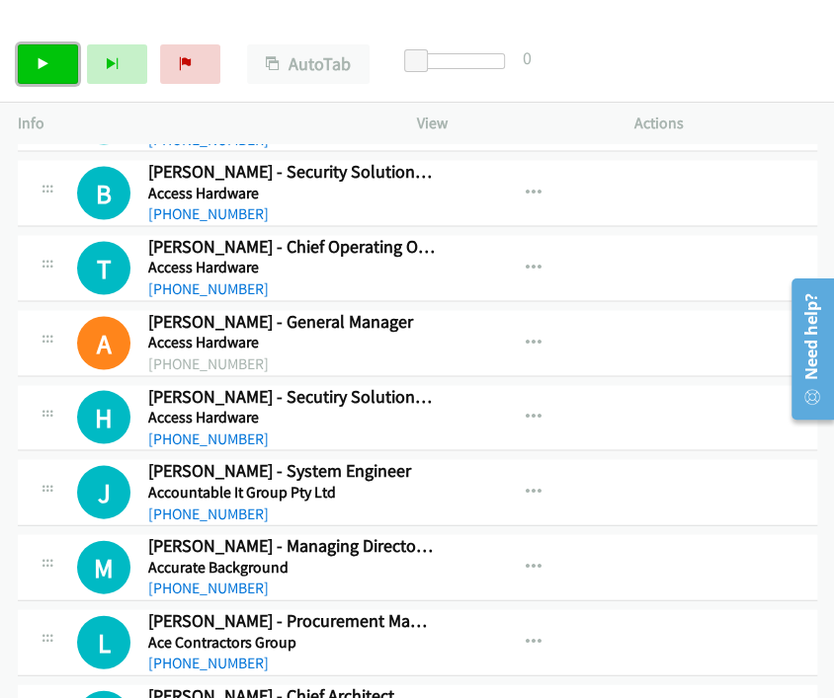
click at [35, 58] on link "Start Calls" at bounding box center [48, 64] width 60 height 40
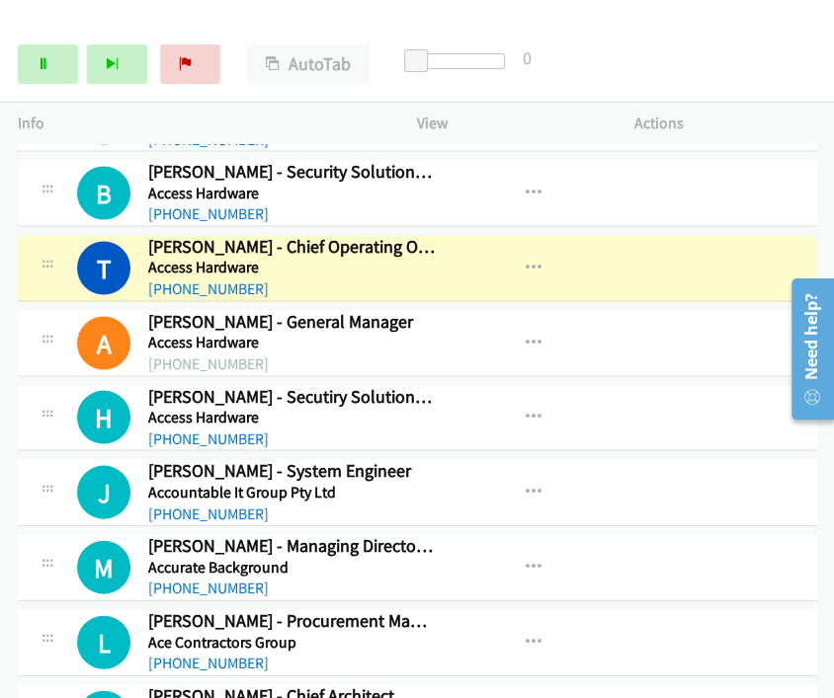
click at [677, 61] on div "Start Calls Pause Next Finish [PERSON_NAME] - Chief Operating Officer AutoTab A…" at bounding box center [417, 65] width 834 height 76
click at [56, 69] on link "Pause" at bounding box center [48, 64] width 60 height 40
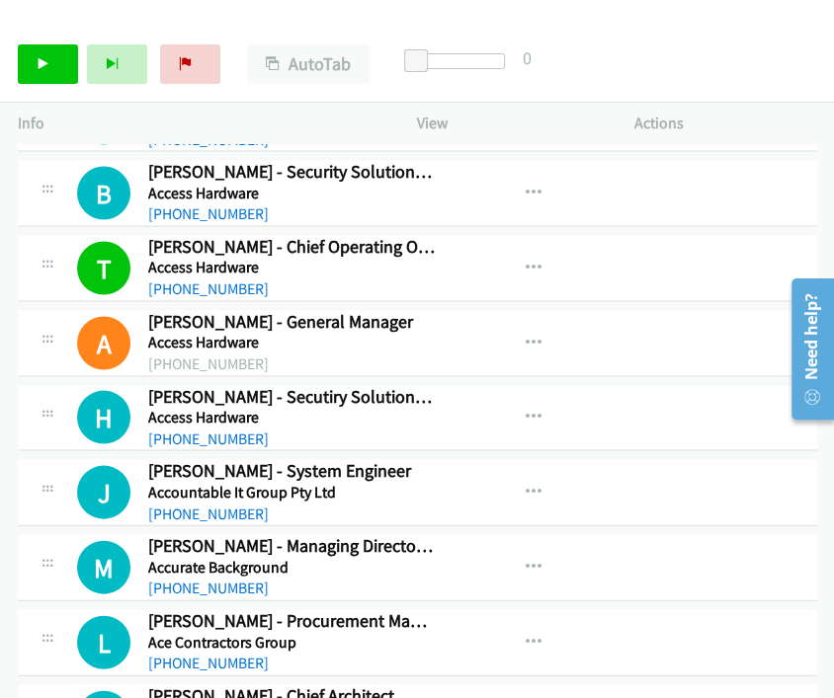
click at [719, 30] on div "Start Calls Pause Next Finish Call Completed AutoTab AutoTab 0" at bounding box center [417, 65] width 834 height 76
click at [47, 60] on icon at bounding box center [44, 65] width 14 height 14
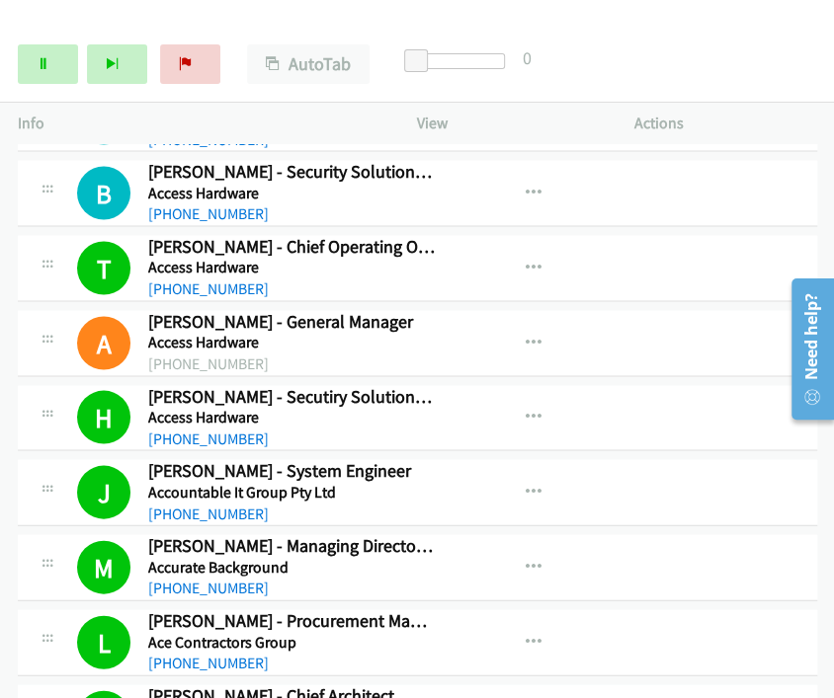
click at [601, 501] on div "View External Url View External Url Schedule/Manage Callback Start Calls Here R…" at bounding box center [570, 491] width 235 height 65
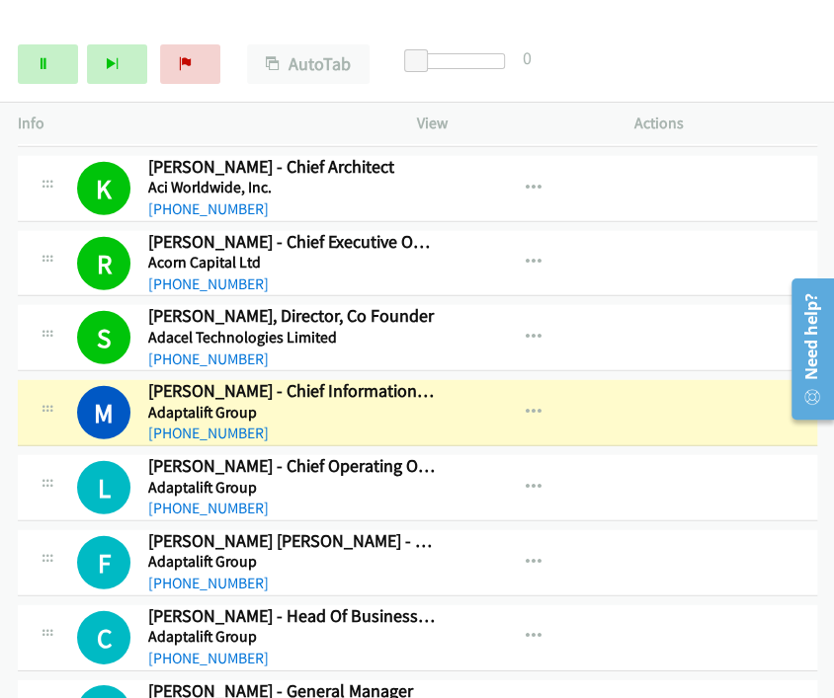
scroll to position [1976, 0]
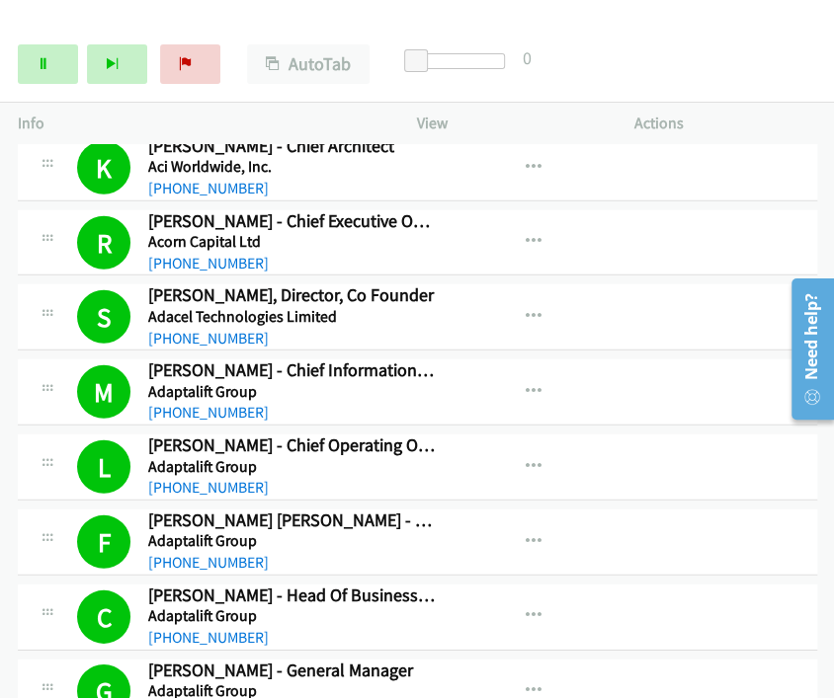
click at [753, 55] on div "Start Calls Pause Next Finish [PERSON_NAME] - General Manager AutoTab AutoTab 0" at bounding box center [417, 65] width 834 height 76
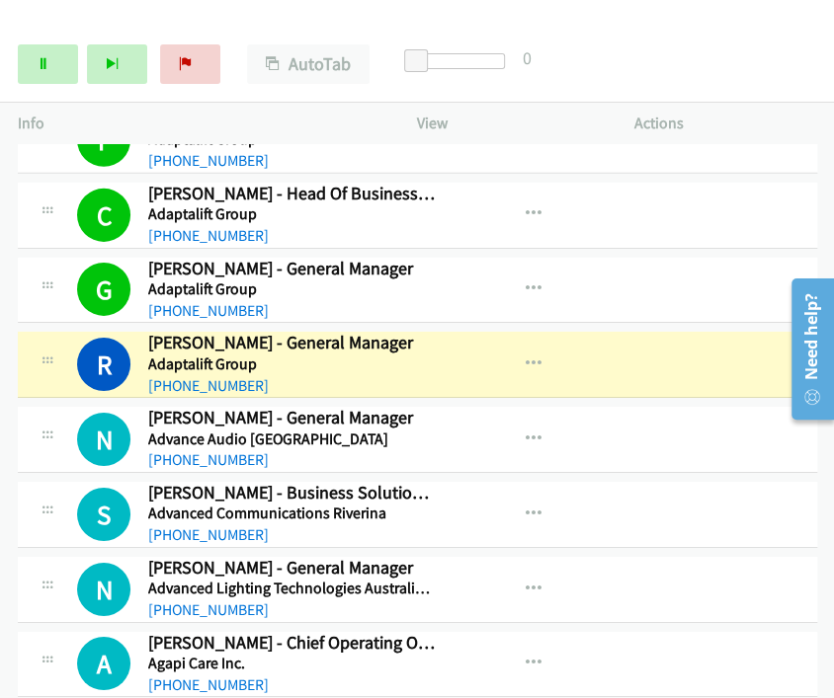
scroll to position [2414, 0]
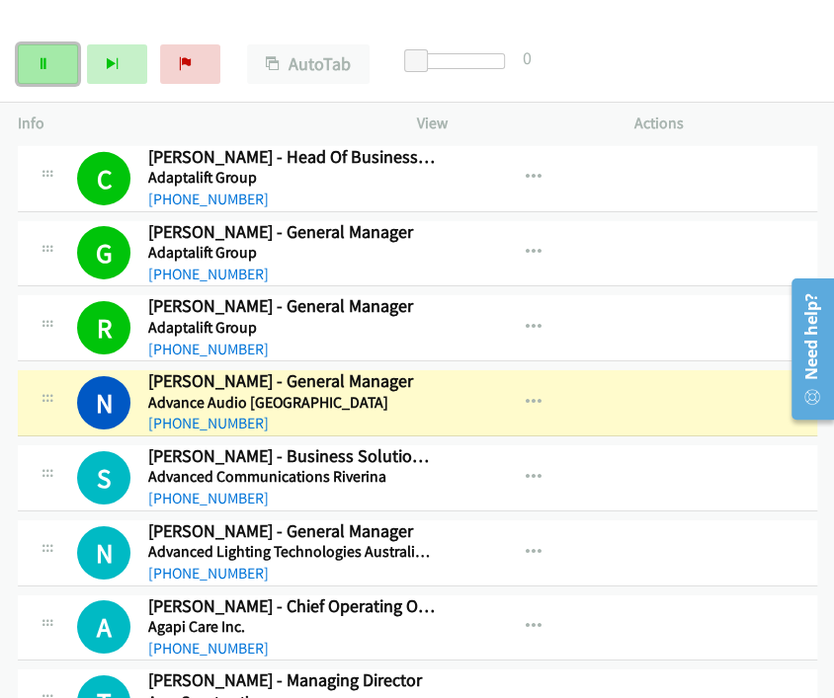
click at [30, 59] on link "Pause" at bounding box center [48, 64] width 60 height 40
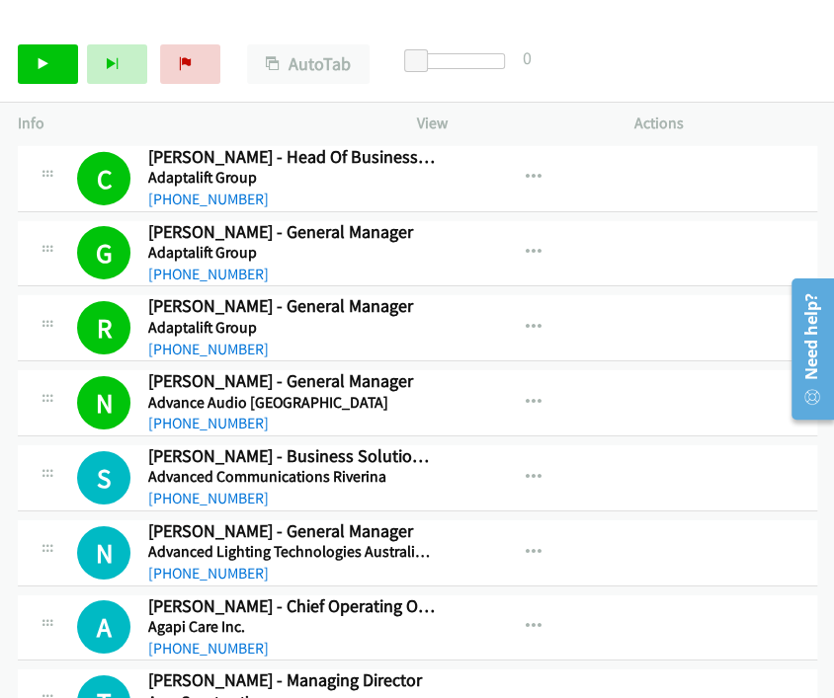
click at [699, 74] on div "Start Calls Pause Next Finish Call Completed AutoTab AutoTab 0" at bounding box center [417, 65] width 834 height 76
click at [51, 71] on link "Start Calls" at bounding box center [48, 64] width 60 height 40
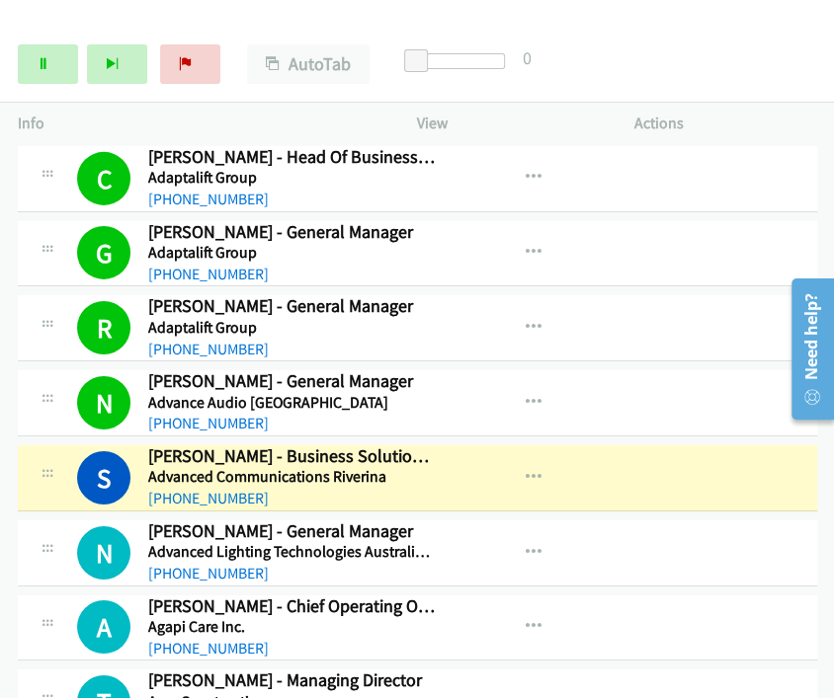
click at [765, 60] on div "Start Calls Pause Next Finish Dialing [PERSON_NAME] - Business Solution Consult…" at bounding box center [417, 65] width 834 height 76
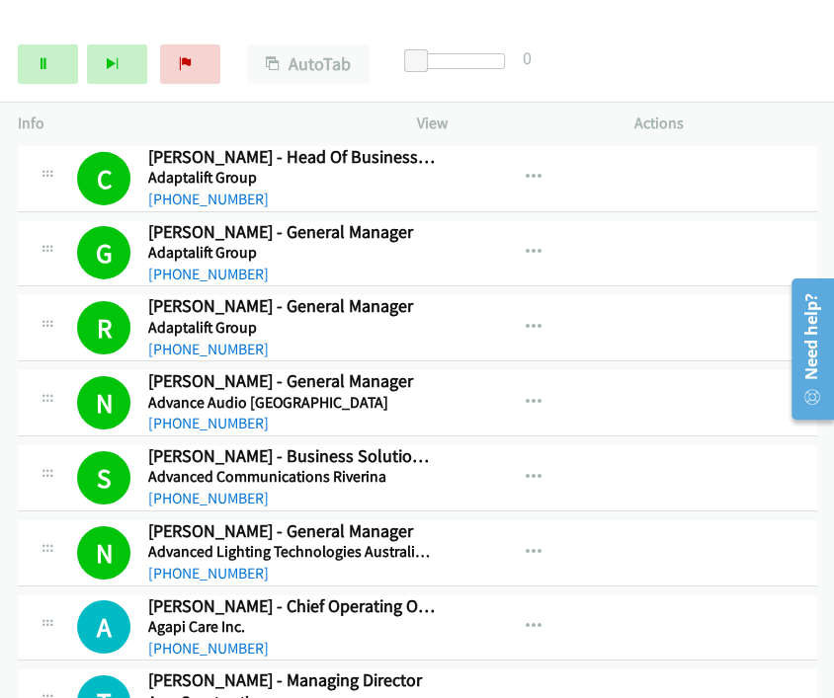
click at [689, 91] on div "Start Calls Pause Next Finish Call Completed AutoTab AutoTab 0" at bounding box center [417, 65] width 834 height 76
click at [28, 64] on link "Pause" at bounding box center [48, 64] width 60 height 40
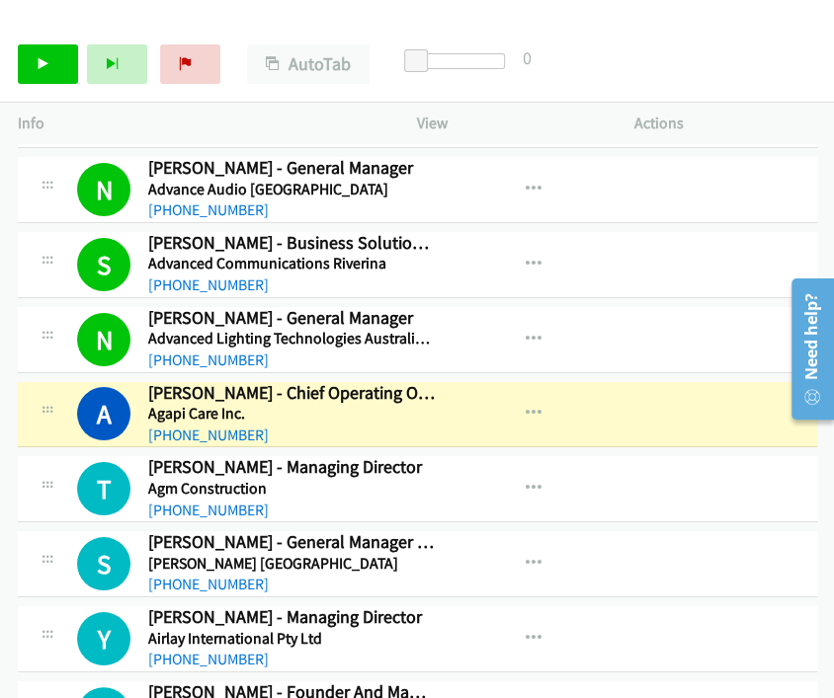
scroll to position [2633, 0]
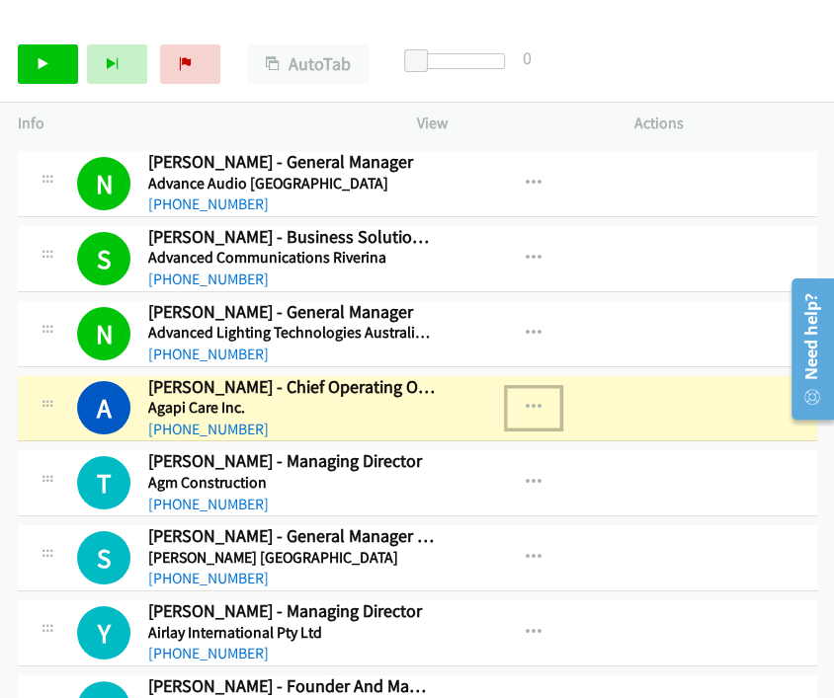
click at [526, 400] on icon "button" at bounding box center [534, 408] width 16 height 16
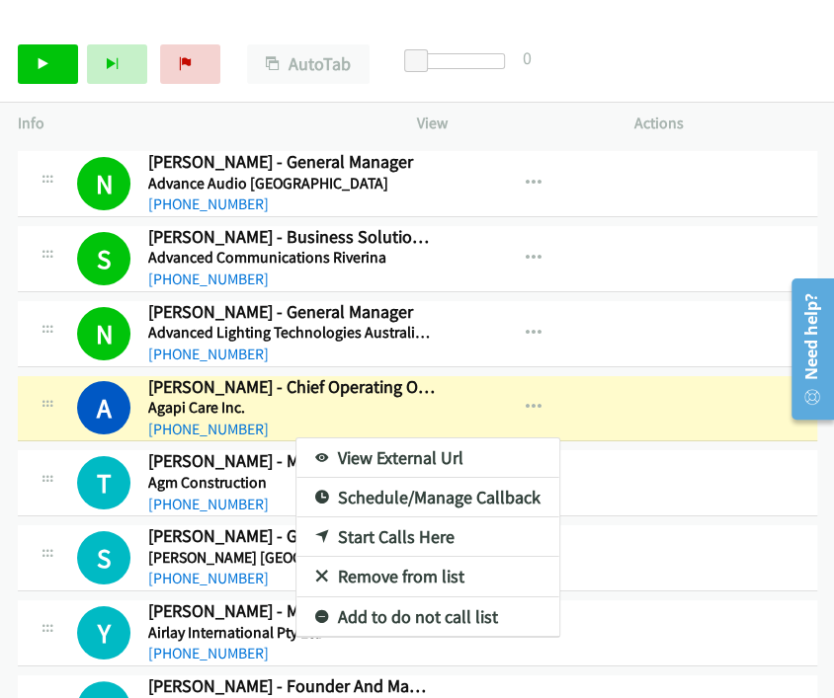
click at [413, 441] on link "View External Url" at bounding box center [427, 459] width 263 height 40
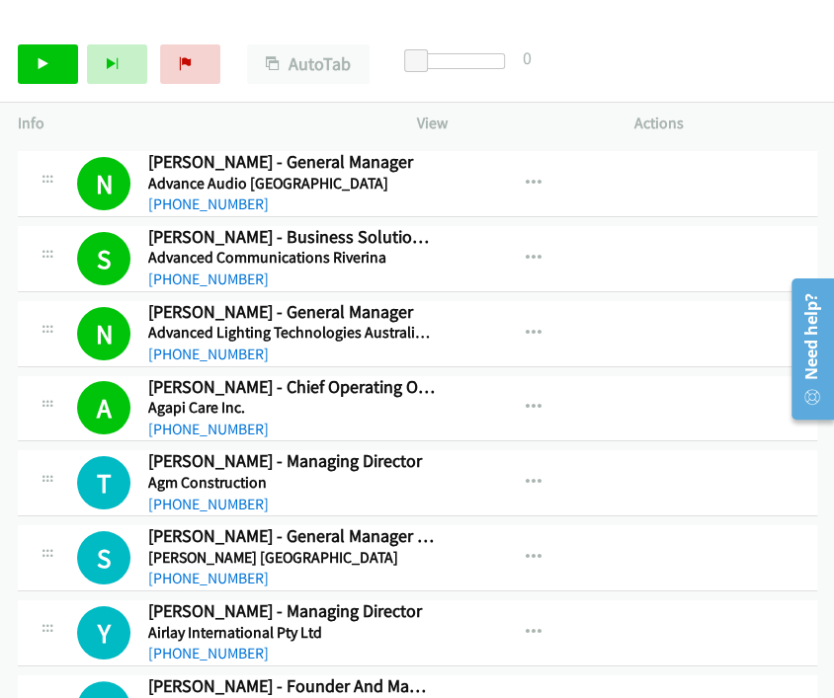
click at [635, 81] on div "Start Calls Pause Next Finish Call Completed AutoTab AutoTab 0" at bounding box center [417, 65] width 834 height 76
click at [61, 57] on link "Start Calls" at bounding box center [48, 64] width 60 height 40
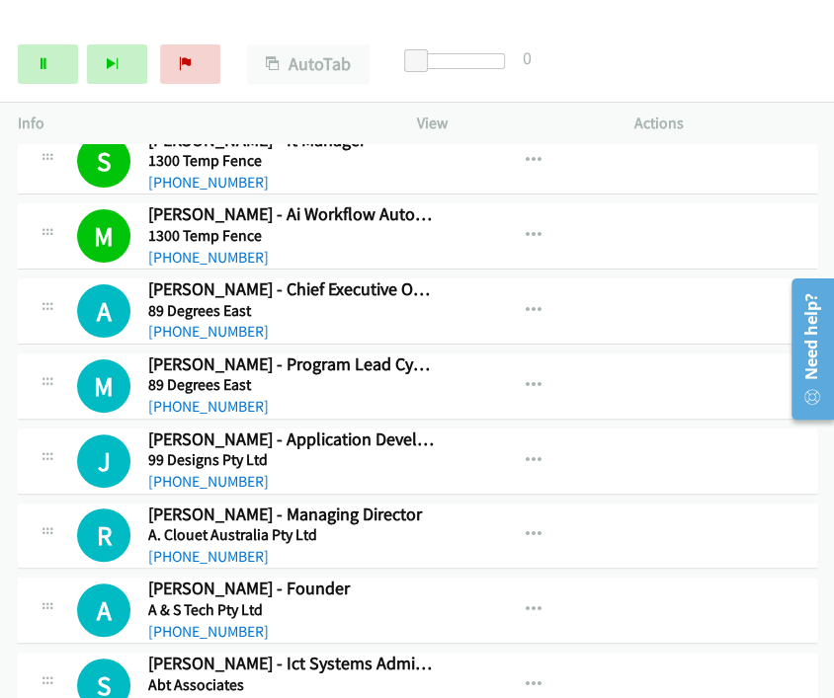
scroll to position [0, 0]
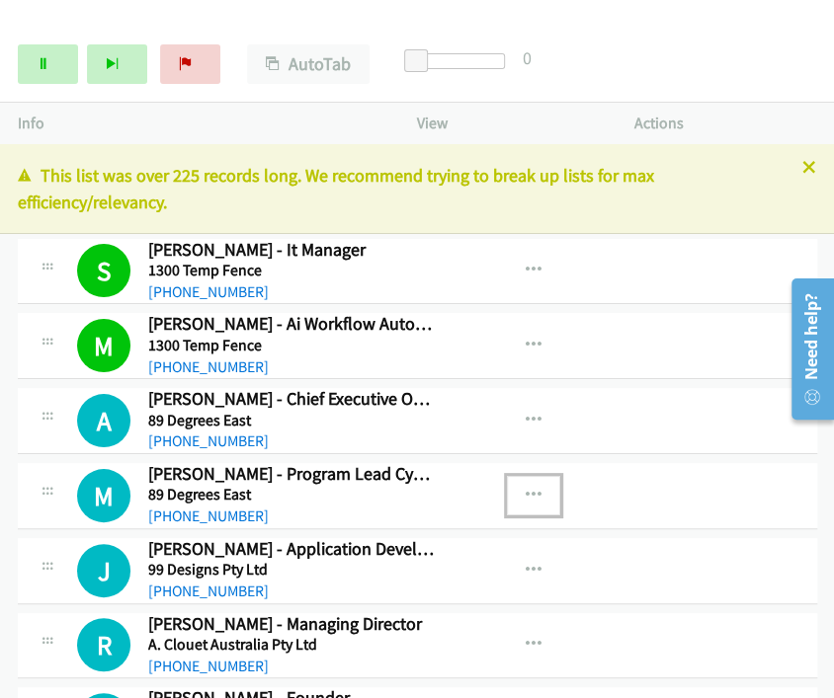
click at [529, 493] on icon "button" at bounding box center [534, 496] width 16 height 16
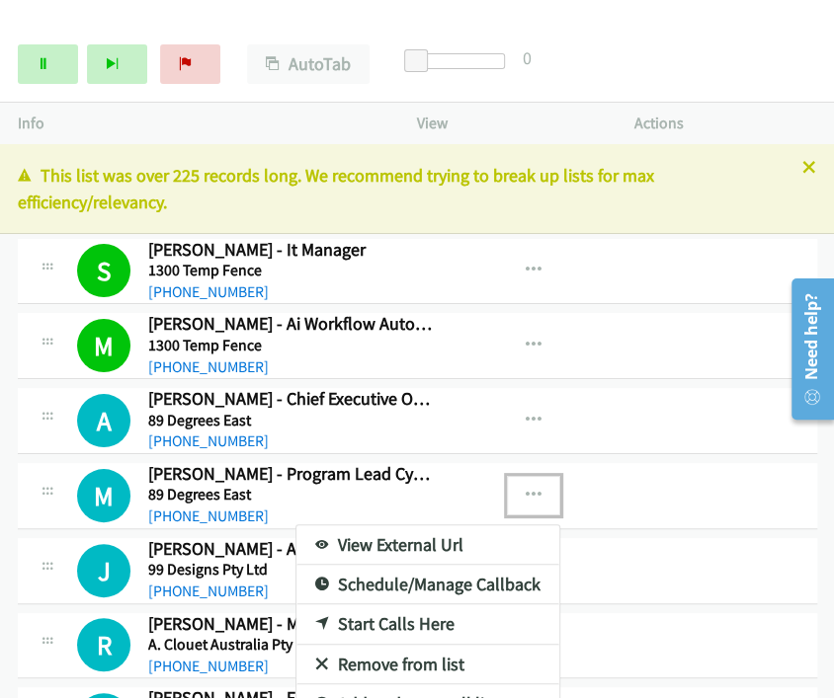
drag, startPoint x: 25, startPoint y: 59, endPoint x: 70, endPoint y: 89, distance: 54.2
click at [53, 63] on div at bounding box center [417, 349] width 834 height 698
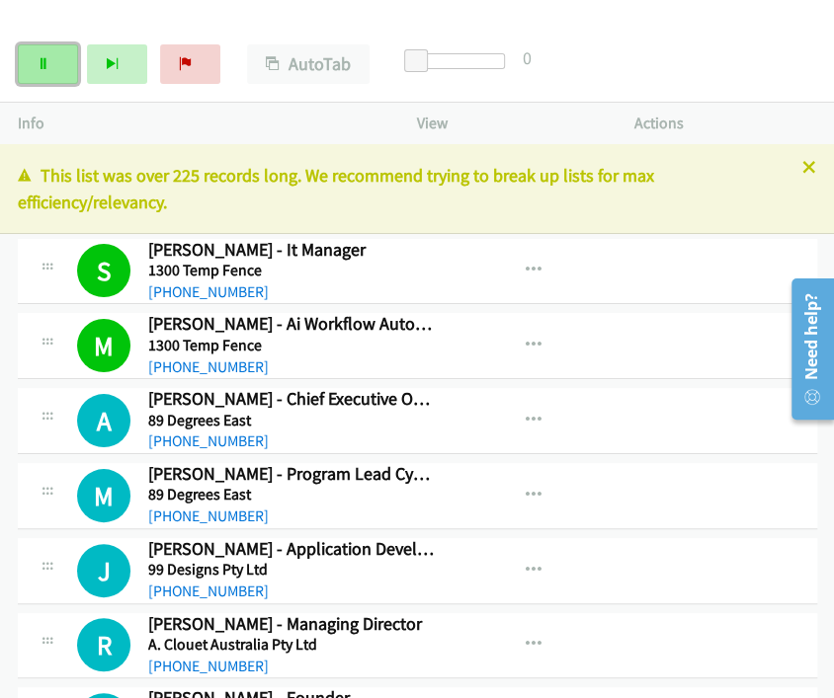
click at [52, 66] on link "Pause" at bounding box center [48, 64] width 60 height 40
click at [636, 41] on div "Start Calls Pause Next Finish Call Completed AutoTab AutoTab 0" at bounding box center [417, 65] width 834 height 76
click at [50, 68] on link "Start Calls" at bounding box center [48, 64] width 60 height 40
click at [526, 414] on icon "button" at bounding box center [534, 421] width 16 height 16
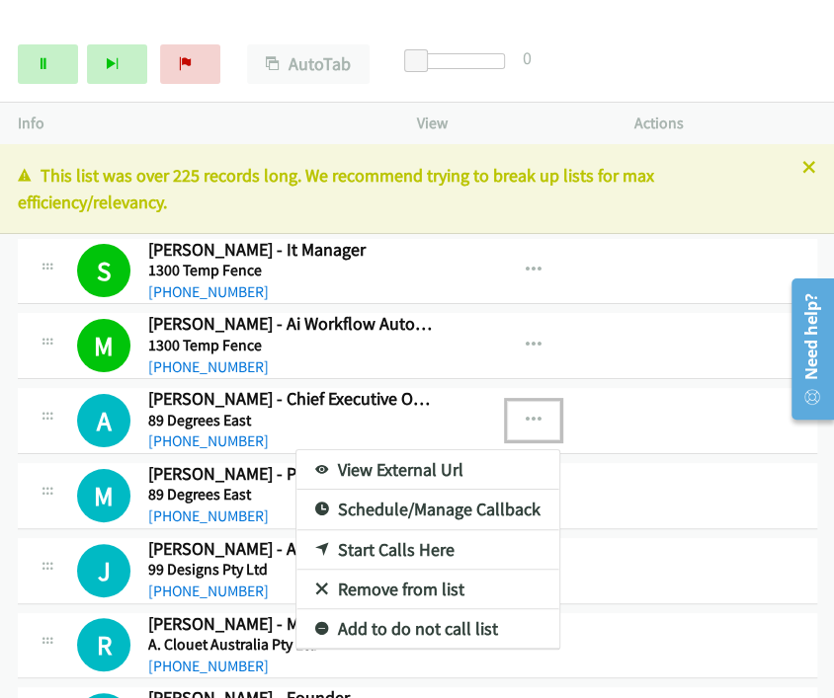
click at [426, 461] on link "View External Url" at bounding box center [427, 470] width 263 height 40
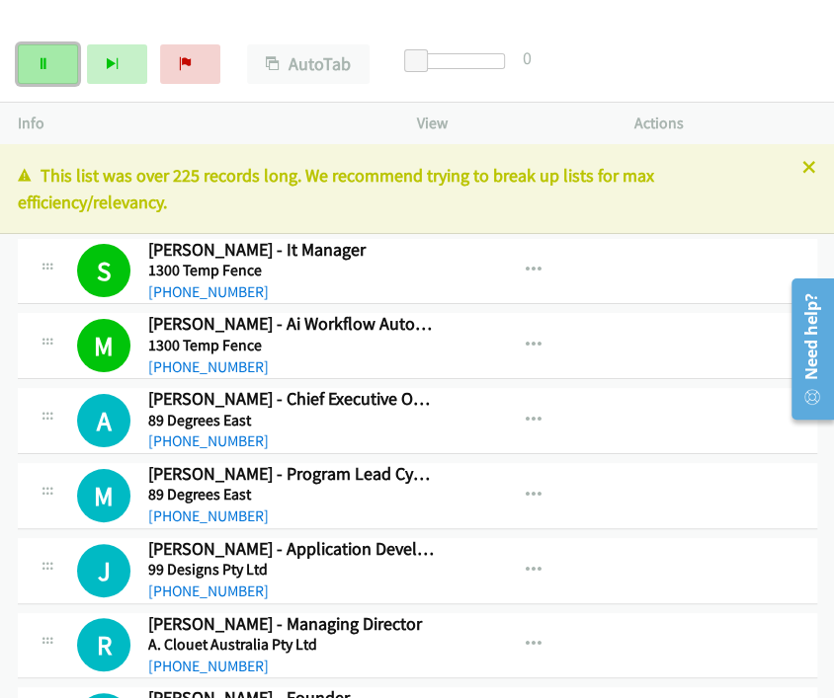
click at [38, 63] on icon at bounding box center [44, 65] width 14 height 14
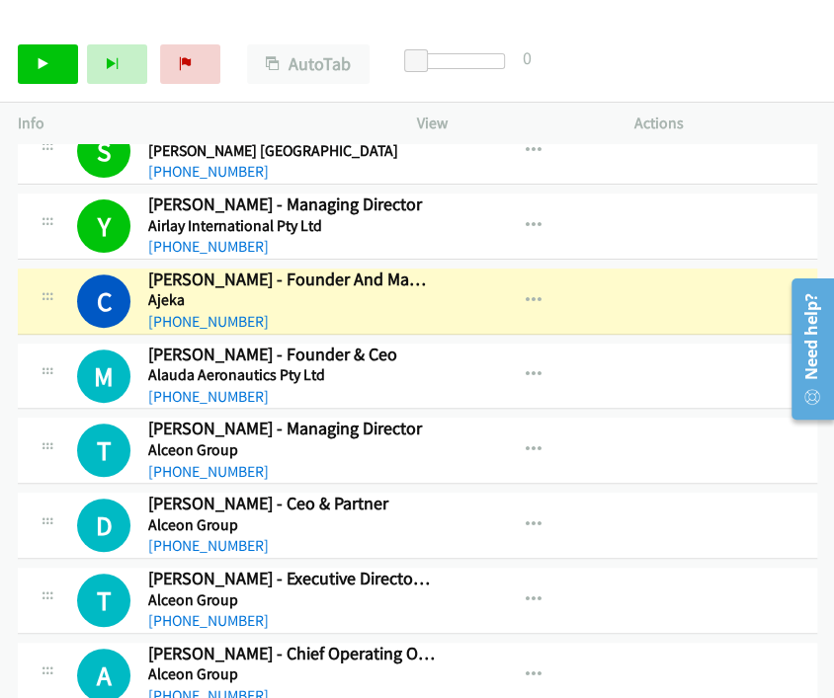
scroll to position [3073, 0]
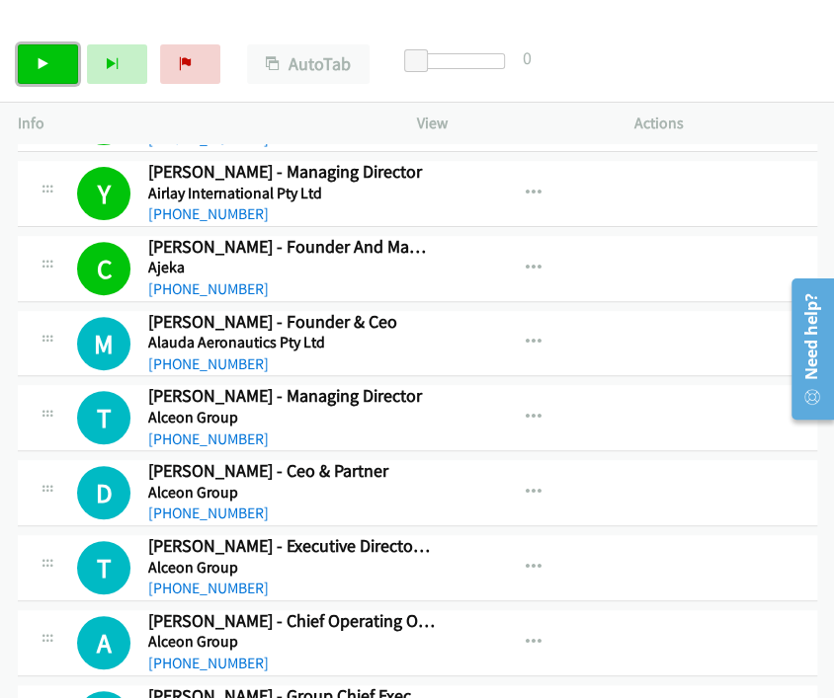
click at [40, 71] on link "Start Calls" at bounding box center [48, 64] width 60 height 40
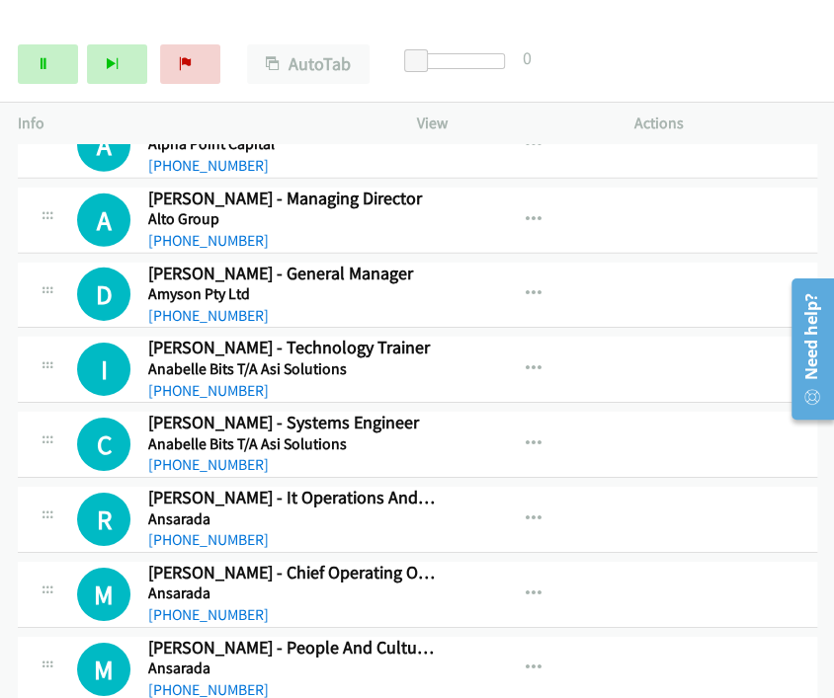
scroll to position [5158, 0]
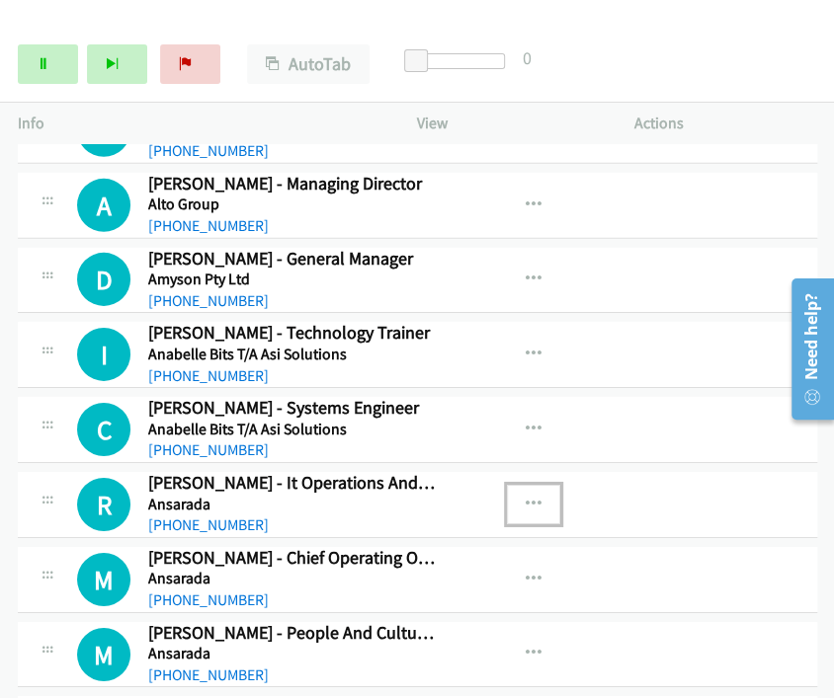
click at [518, 485] on button "button" at bounding box center [533, 505] width 53 height 40
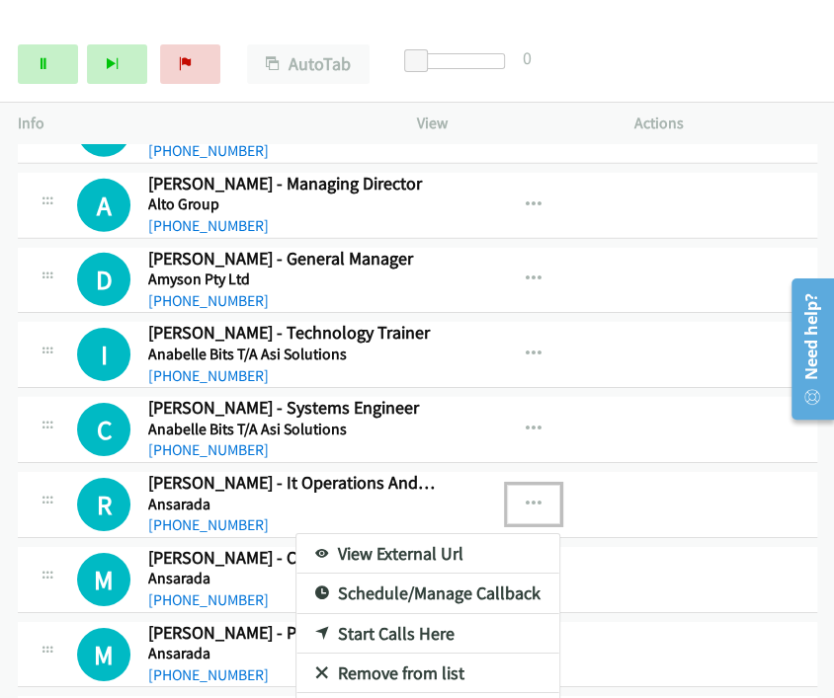
click at [397, 614] on link "Start Calls Here" at bounding box center [427, 634] width 263 height 40
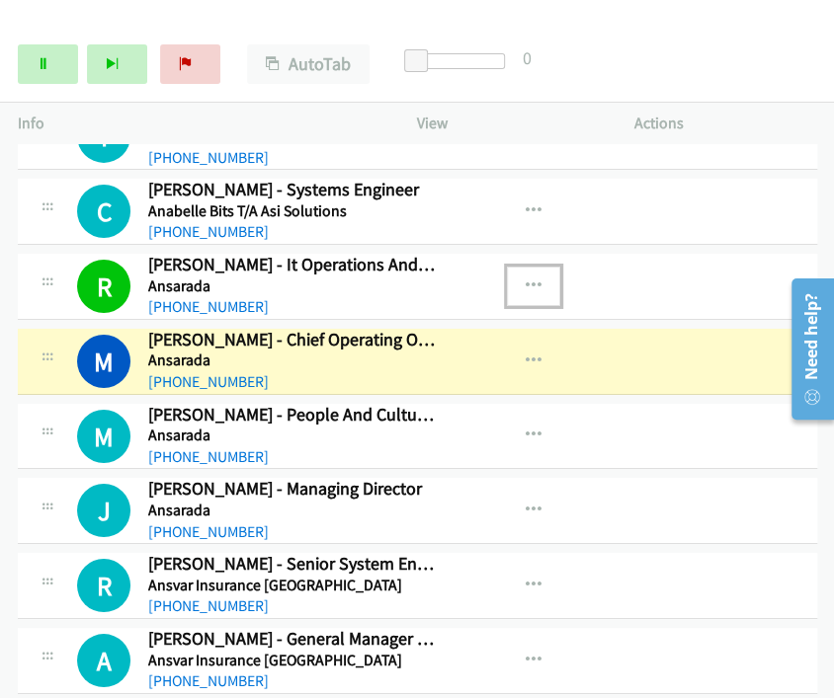
scroll to position [5487, 0]
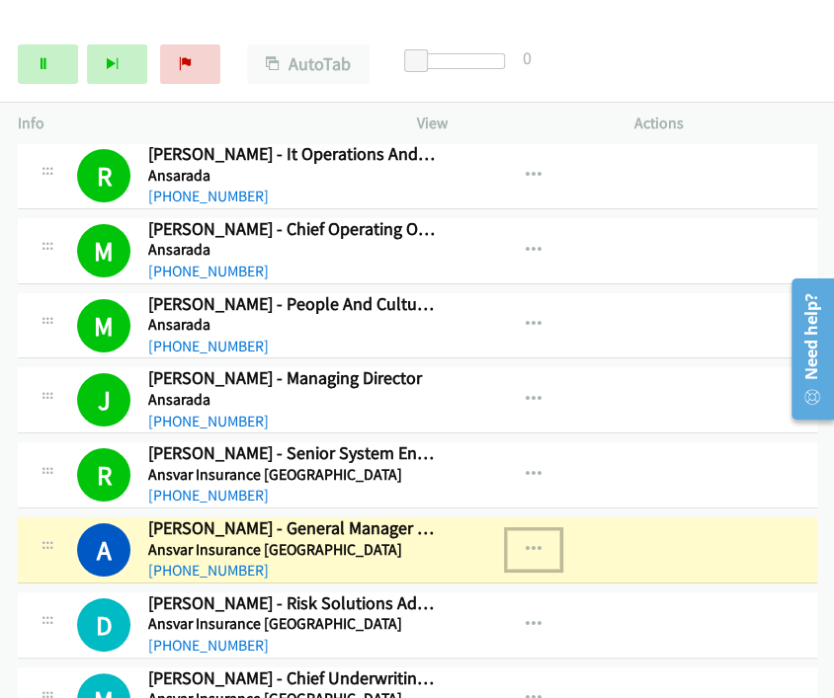
click at [514, 530] on button "button" at bounding box center [533, 550] width 53 height 40
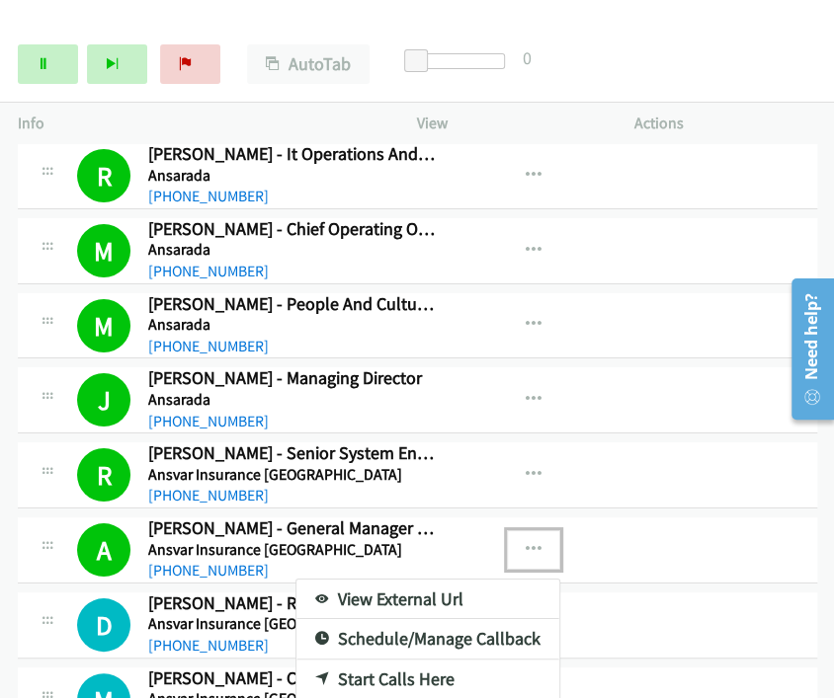
click at [476, 580] on link "View External Url" at bounding box center [427, 600] width 263 height 40
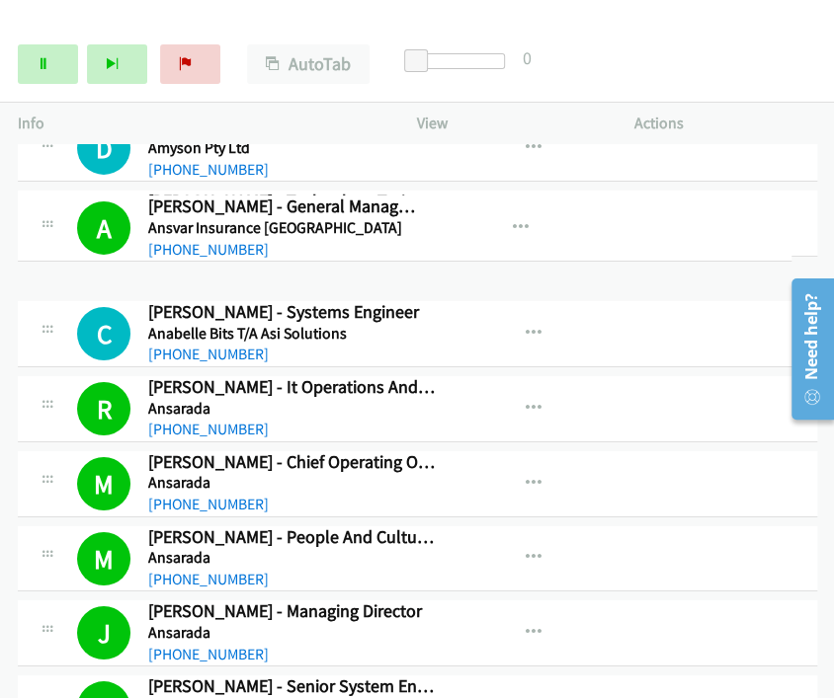
scroll to position [5250, 0]
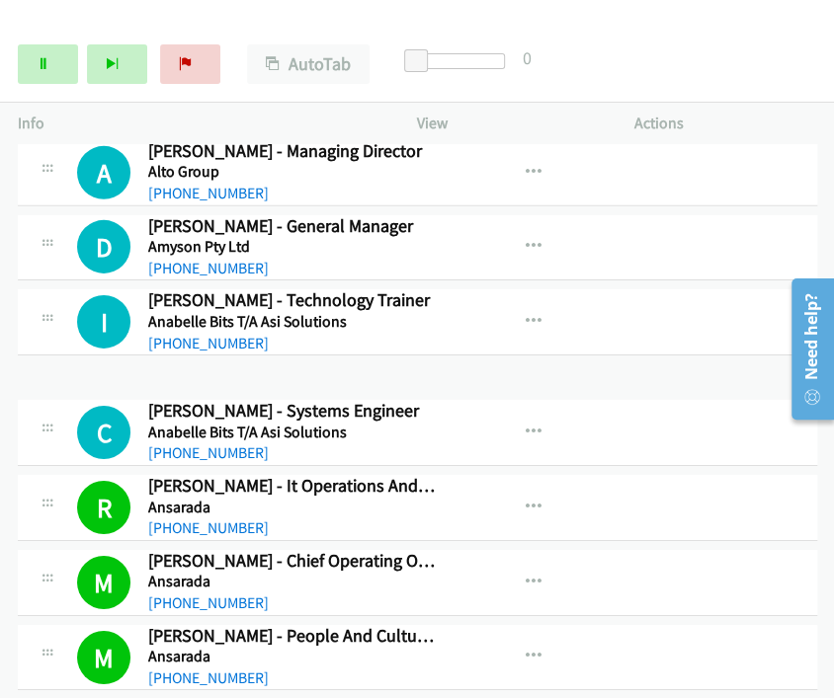
click at [632, 69] on div "Start Calls Pause Next Finish [PERSON_NAME] - Chief Underwriting Officer AutoTa…" at bounding box center [417, 65] width 834 height 76
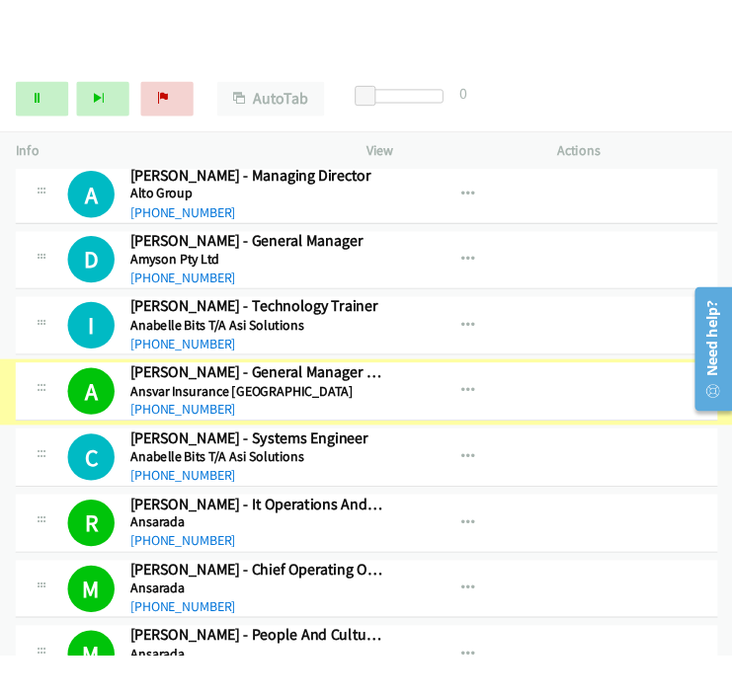
scroll to position [5171, 0]
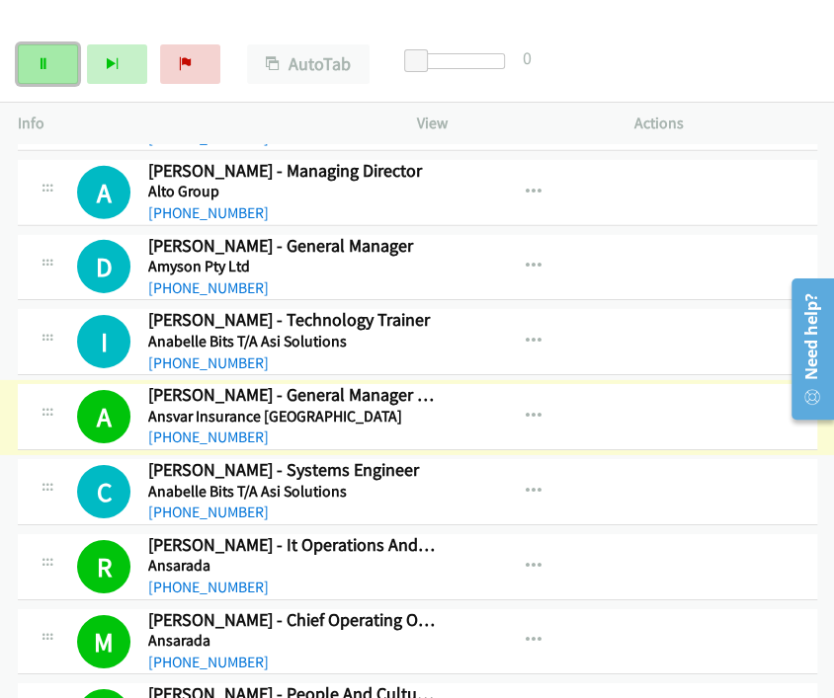
click at [29, 62] on link "Pause" at bounding box center [48, 64] width 60 height 40
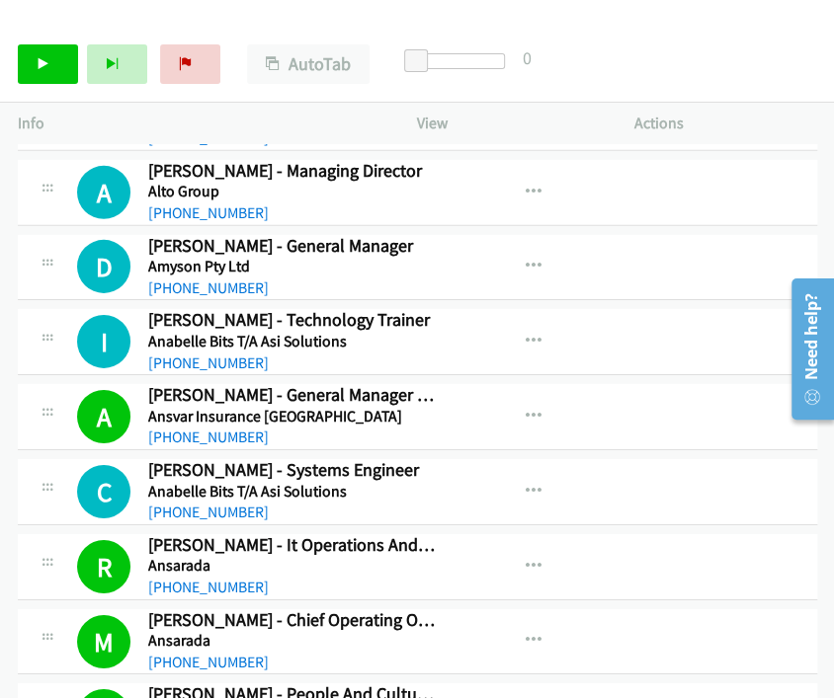
click at [514, 495] on div "View External Url View External Url Schedule/Manage Callback Start Calls Here R…" at bounding box center [570, 491] width 235 height 65
click at [41, 65] on icon at bounding box center [44, 65] width 14 height 14
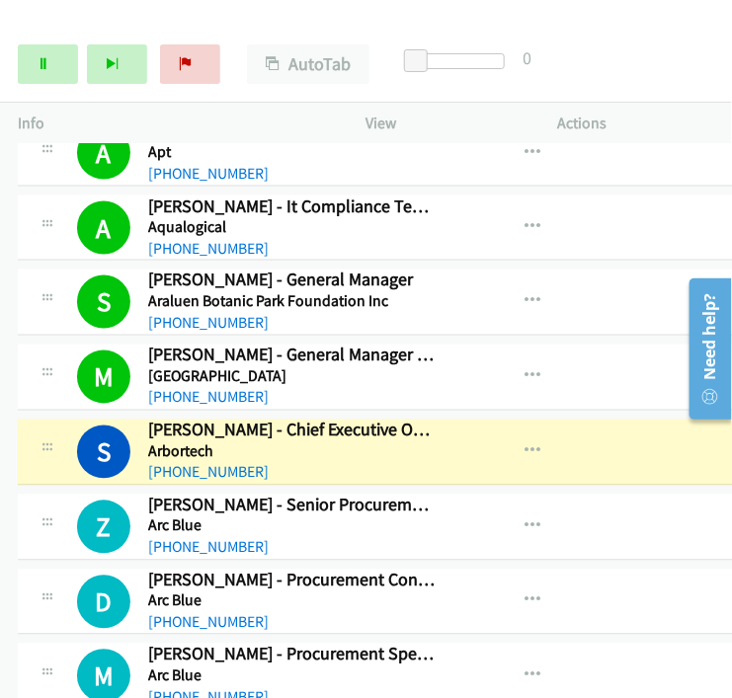
scroll to position [6599, 0]
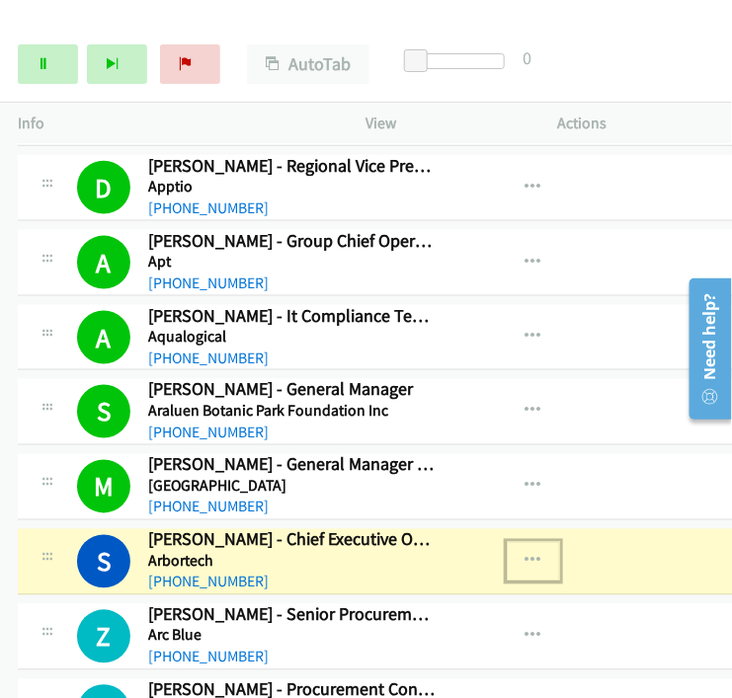
click at [526, 554] on icon "button" at bounding box center [534, 562] width 16 height 16
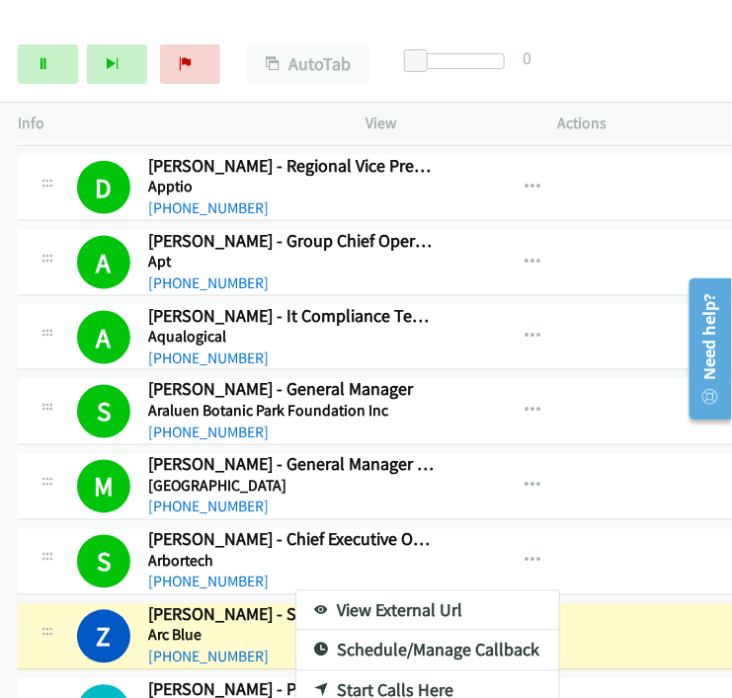
click at [515, 531] on div at bounding box center [366, 349] width 732 height 698
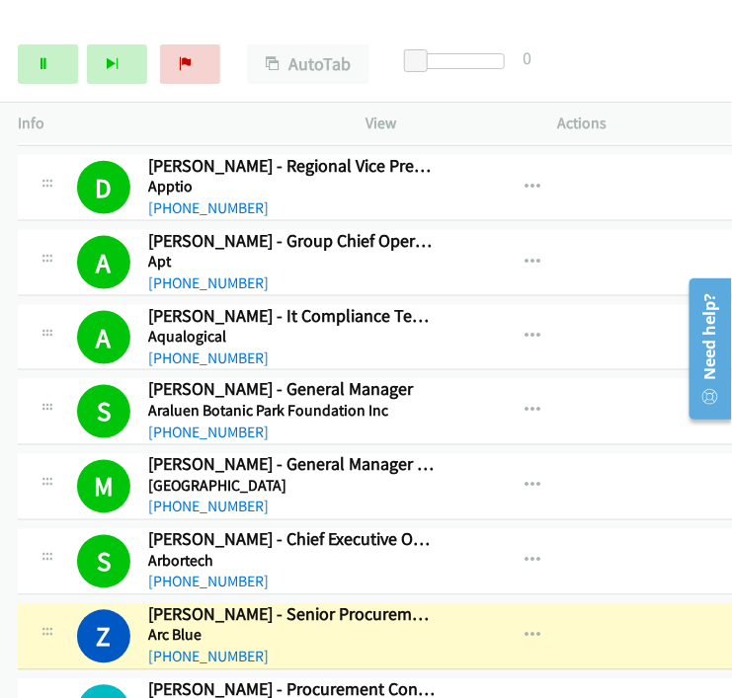
click at [626, 36] on div "Start Calls Pause Next Finish Dialing [PERSON_NAME] - Senior Procurement Consul…" at bounding box center [366, 65] width 732 height 76
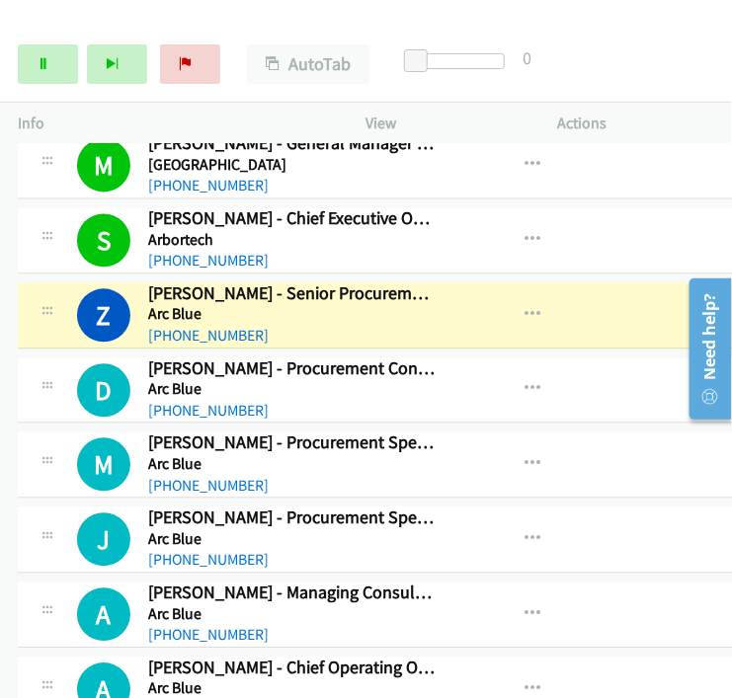
scroll to position [6927, 0]
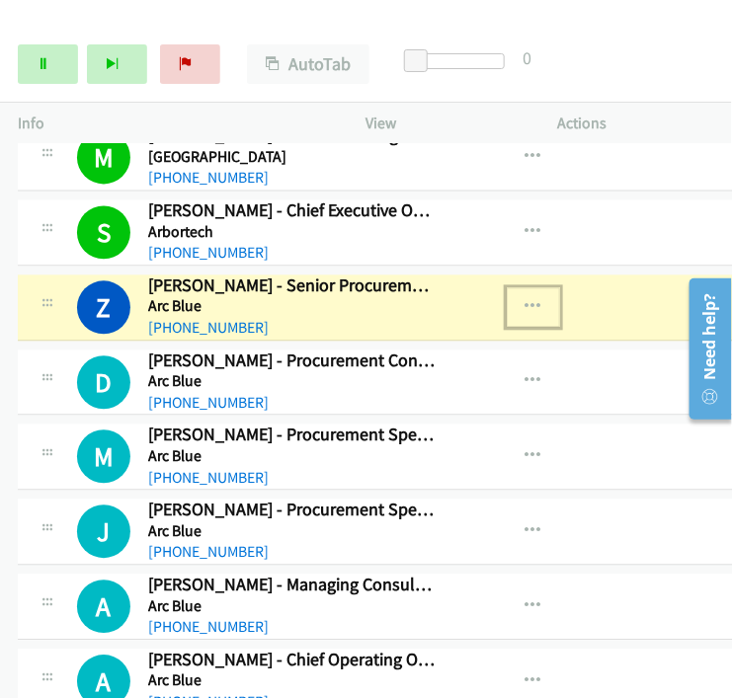
click at [526, 300] on icon "button" at bounding box center [534, 308] width 16 height 16
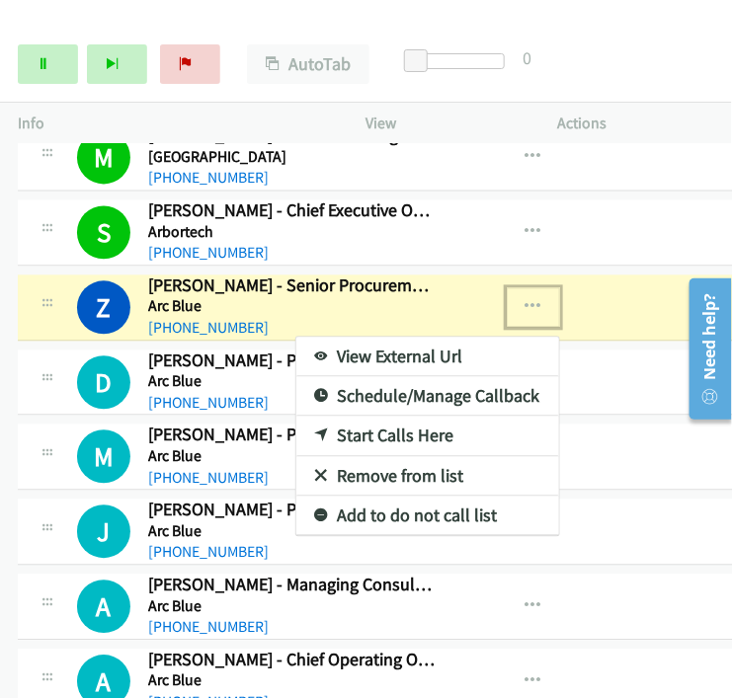
click at [365, 338] on link "View External Url" at bounding box center [427, 358] width 263 height 40
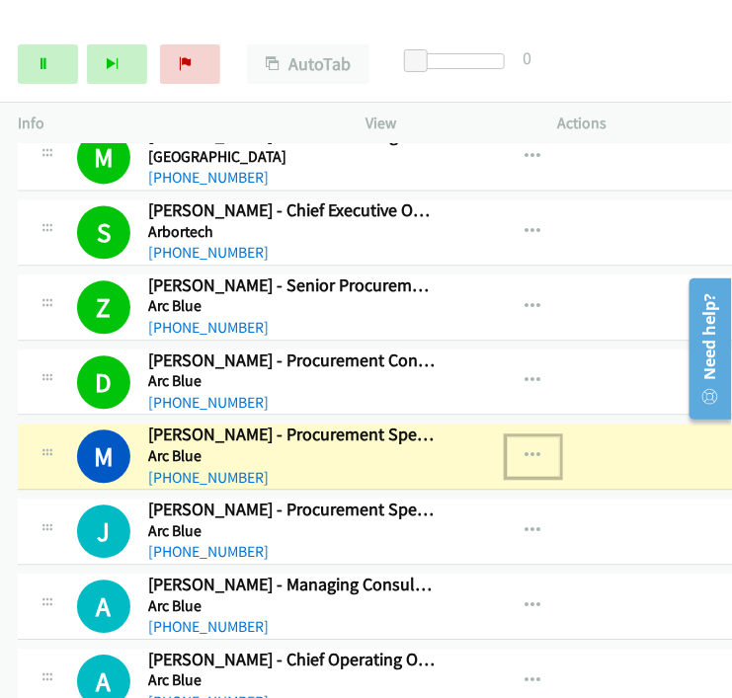
click at [526, 449] on icon "button" at bounding box center [534, 457] width 16 height 16
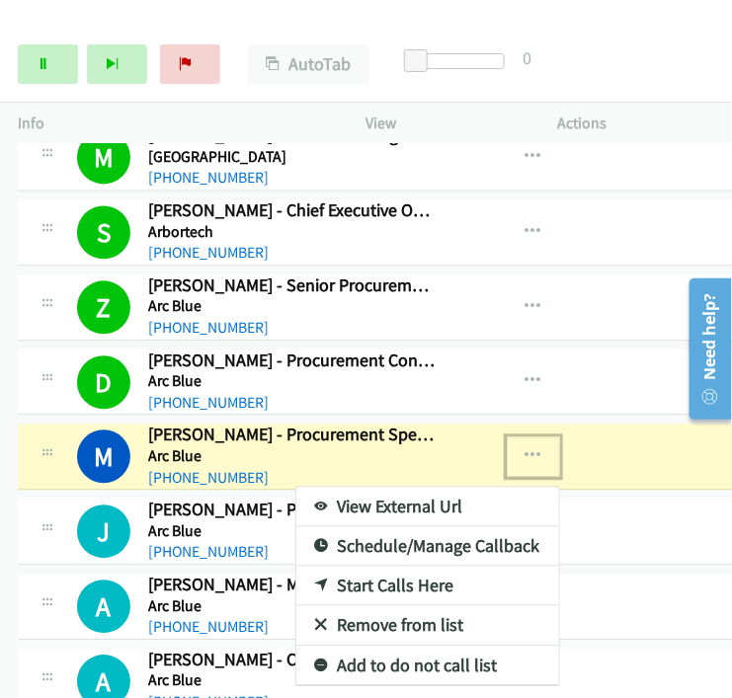
click at [376, 488] on link "View External Url" at bounding box center [427, 508] width 263 height 40
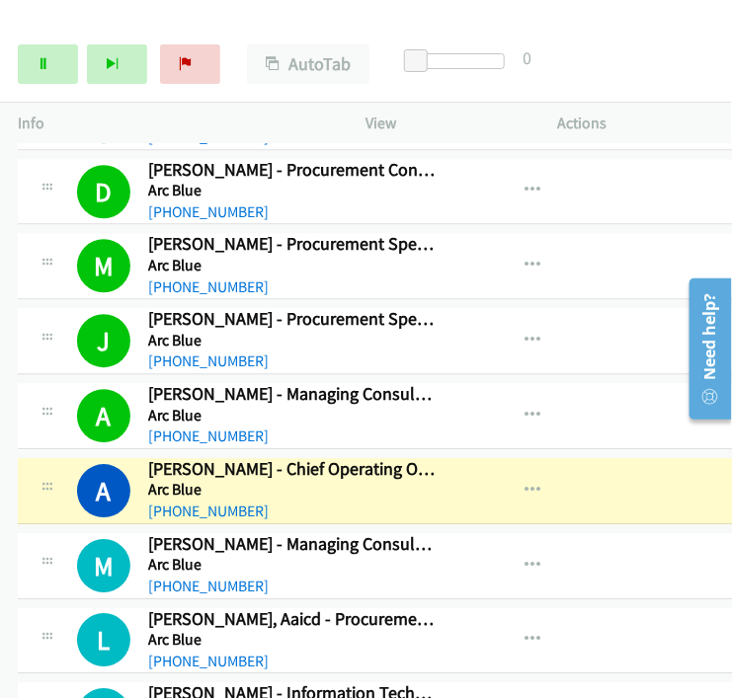
scroll to position [7147, 0]
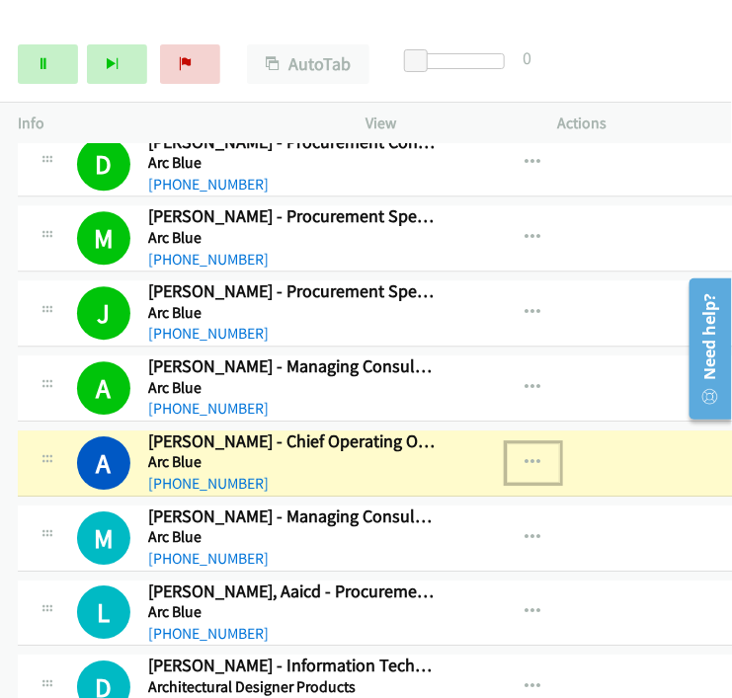
click at [526, 455] on icon "button" at bounding box center [534, 463] width 16 height 16
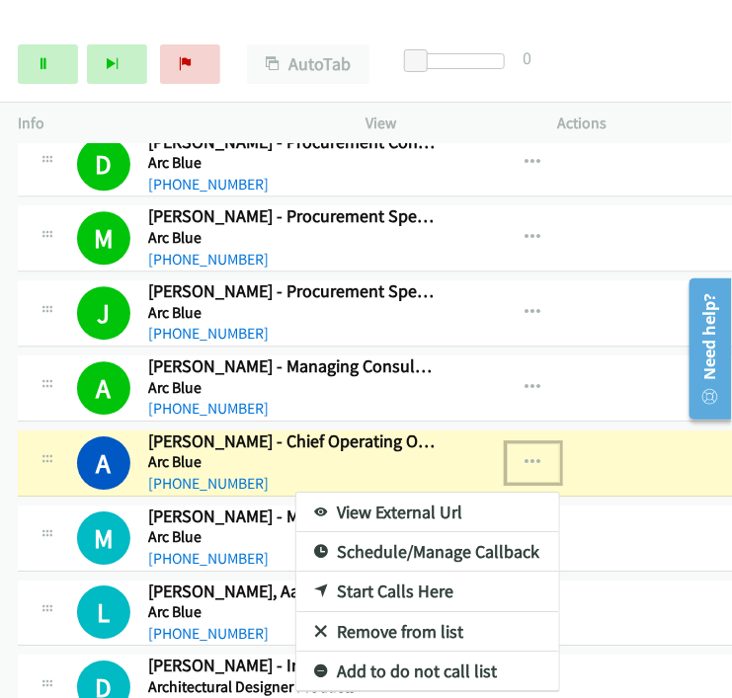
click at [393, 493] on link "View External Url" at bounding box center [427, 513] width 263 height 40
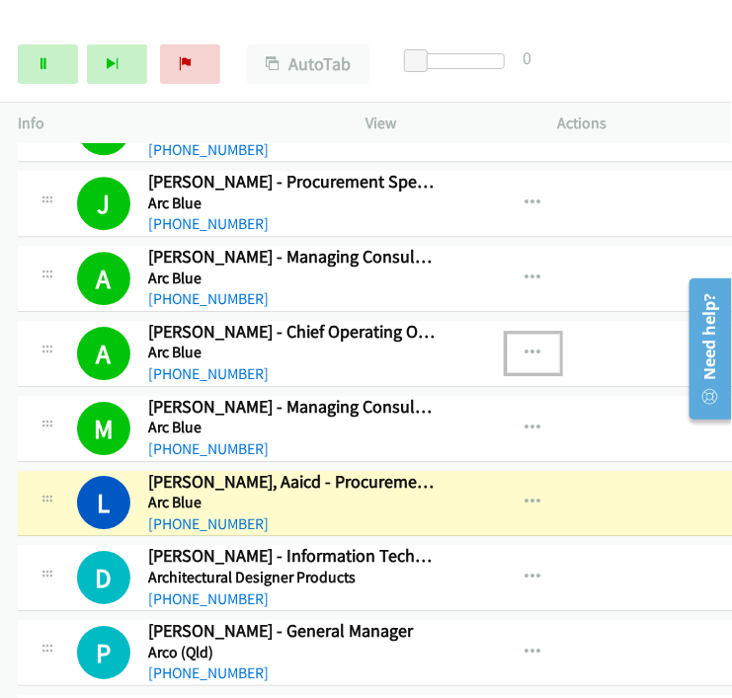
scroll to position [7366, 0]
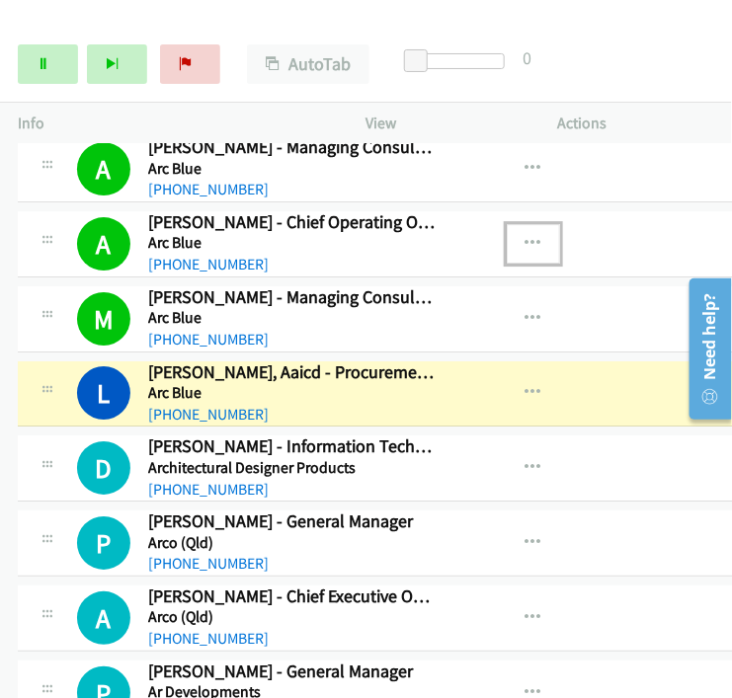
click at [508, 224] on button "button" at bounding box center [533, 244] width 53 height 40
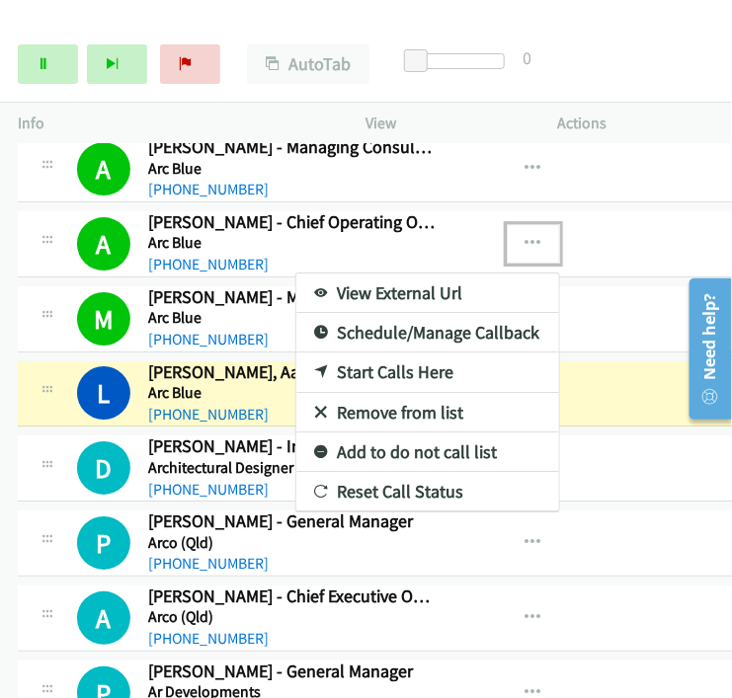
click at [365, 274] on link "View External Url" at bounding box center [427, 294] width 263 height 40
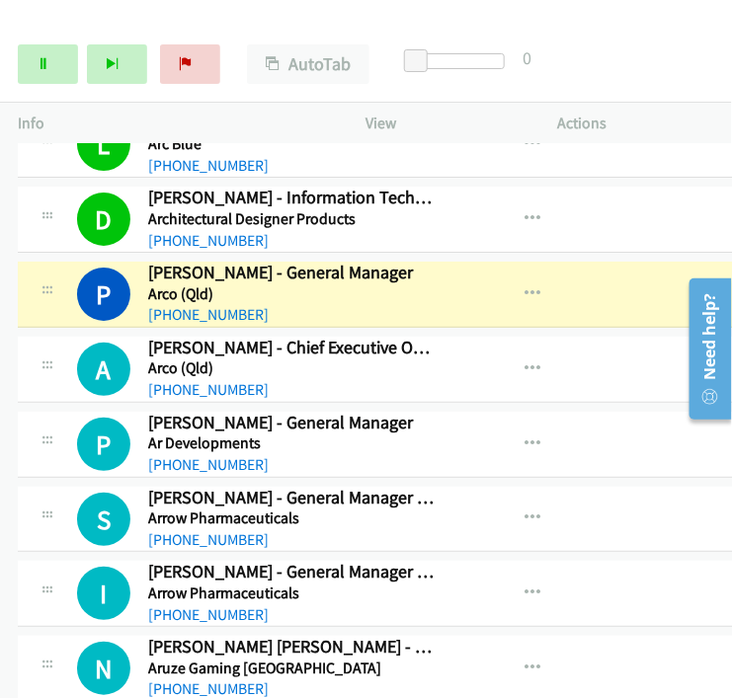
scroll to position [7696, 0]
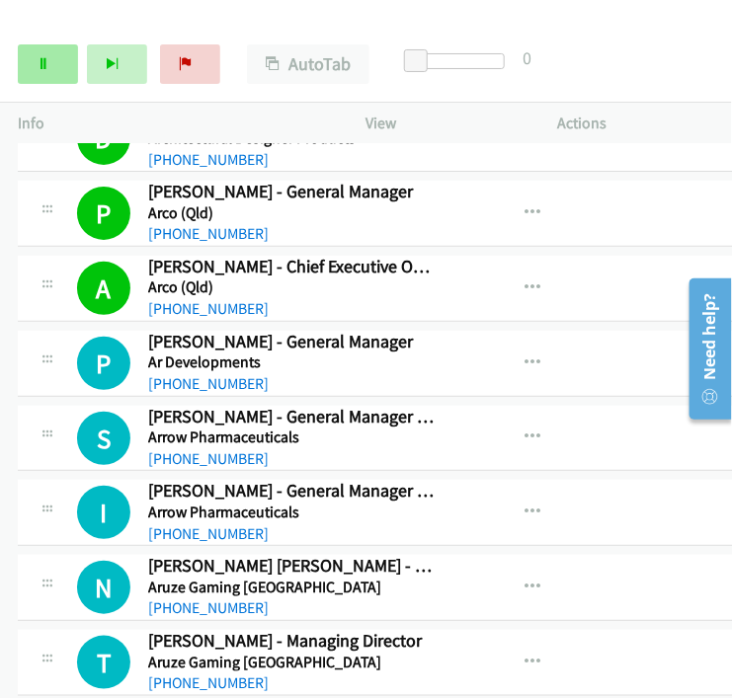
click at [42, 59] on icon at bounding box center [44, 65] width 14 height 14
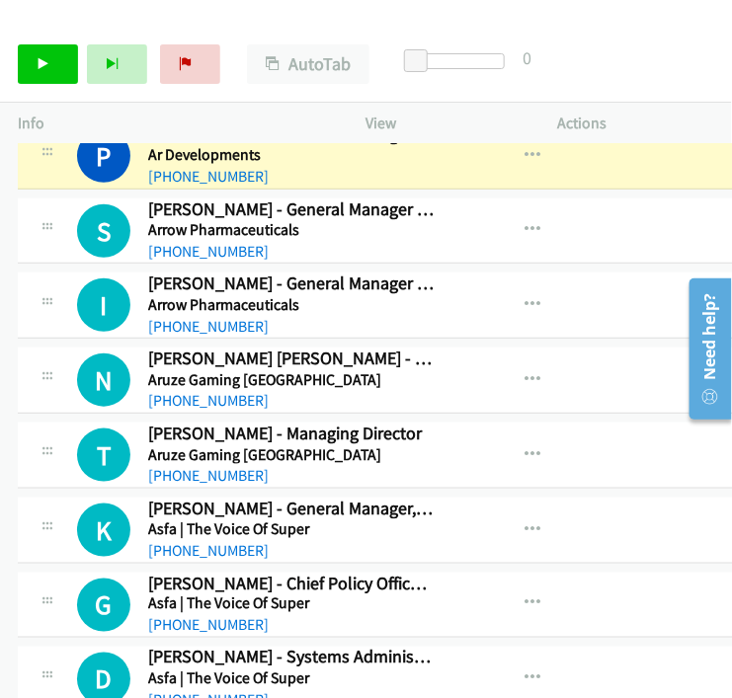
scroll to position [7806, 0]
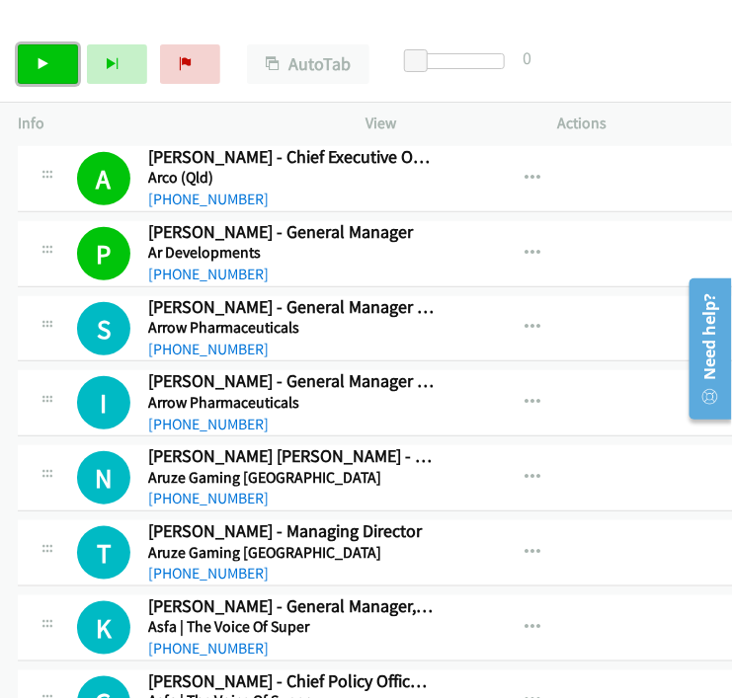
click at [31, 56] on link "Start Calls" at bounding box center [48, 64] width 60 height 40
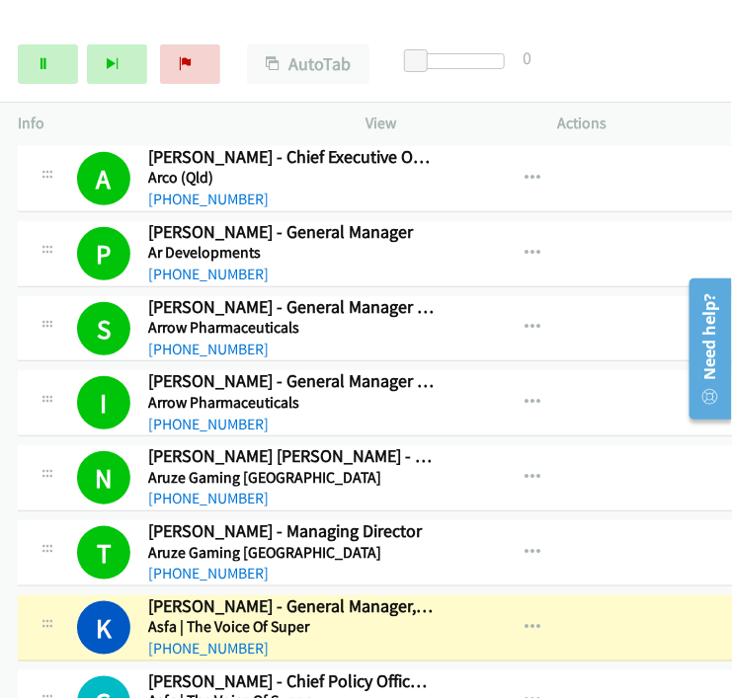
click at [493, 671] on div "View External Url View External Url Schedule/Manage Callback Start Calls Here R…" at bounding box center [570, 703] width 235 height 65
click at [526, 620] on icon "button" at bounding box center [534, 628] width 16 height 16
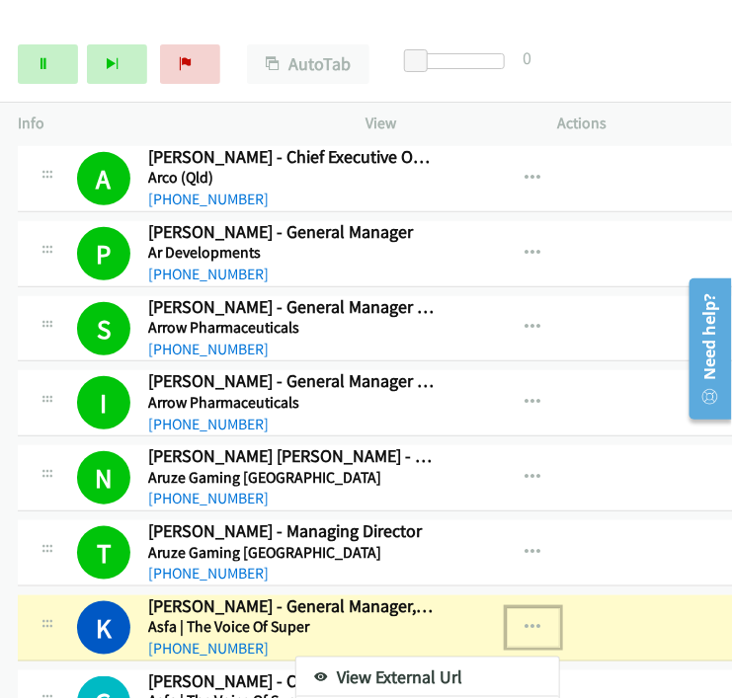
click at [388, 658] on link "View External Url" at bounding box center [427, 678] width 263 height 40
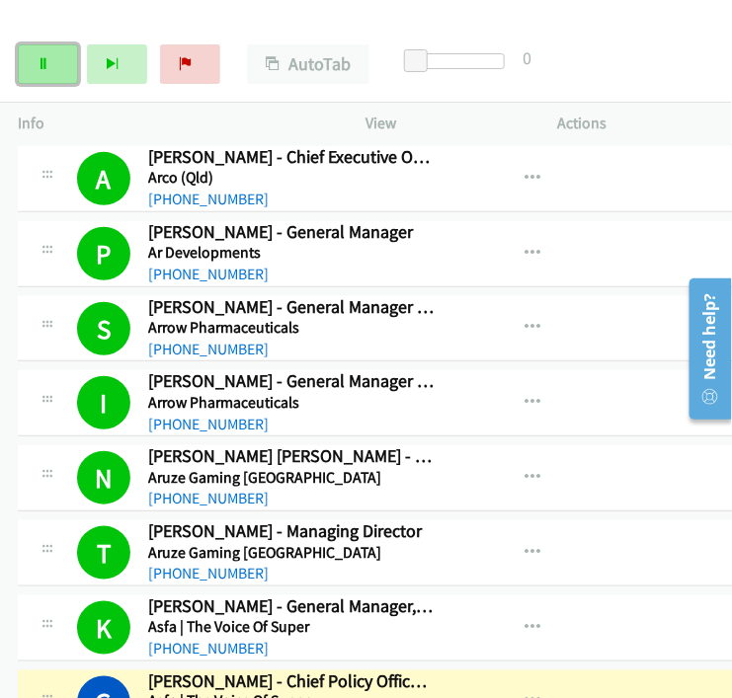
click at [59, 69] on link "Pause" at bounding box center [48, 64] width 60 height 40
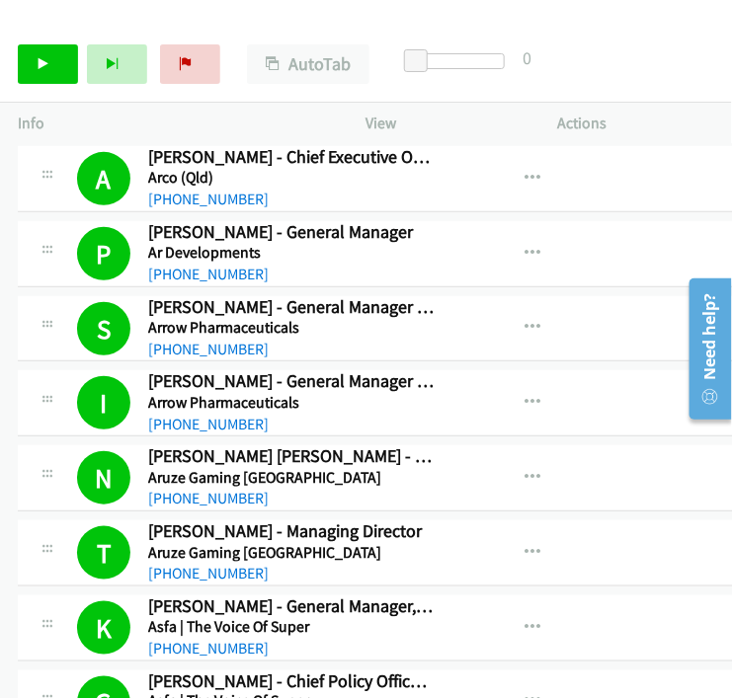
click at [468, 475] on div "View External Url View External Url Schedule/Manage Callback Start Calls Here R…" at bounding box center [570, 477] width 235 height 65
click at [40, 71] on link "Start Calls" at bounding box center [48, 64] width 60 height 40
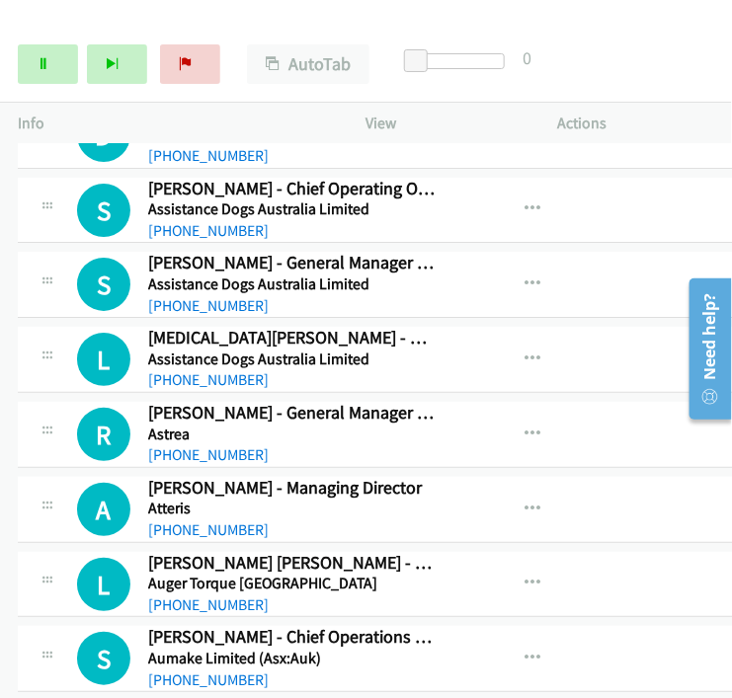
scroll to position [9232, 0]
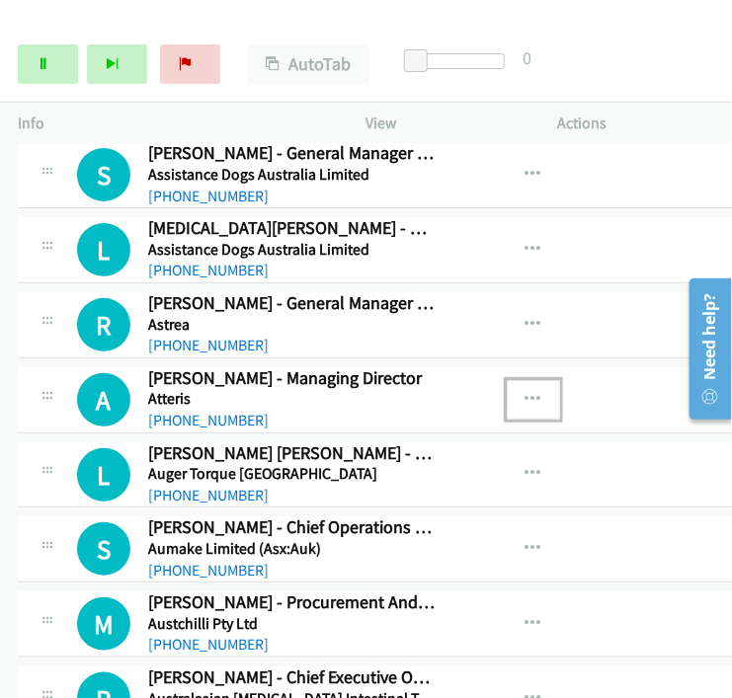
click at [526, 392] on icon "button" at bounding box center [534, 400] width 16 height 16
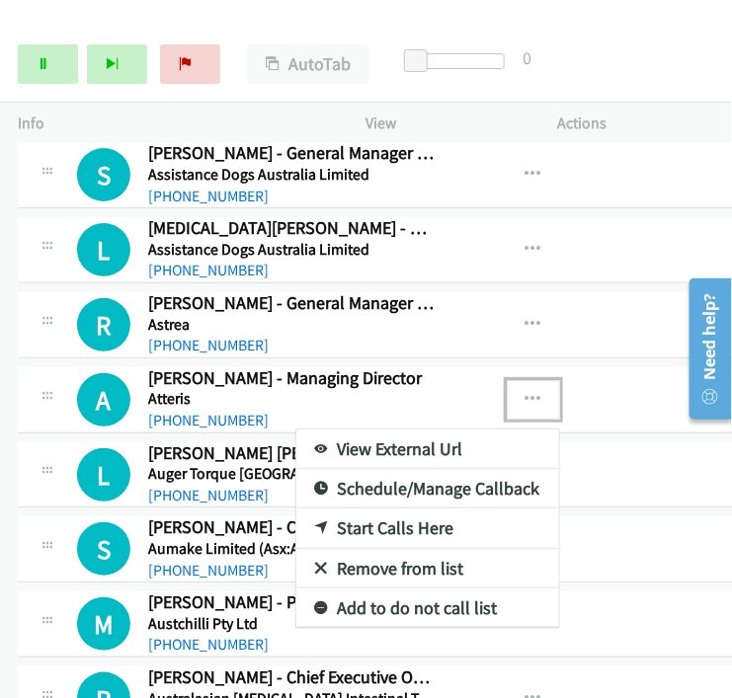
click at [345, 509] on link "Start Calls Here" at bounding box center [427, 529] width 263 height 40
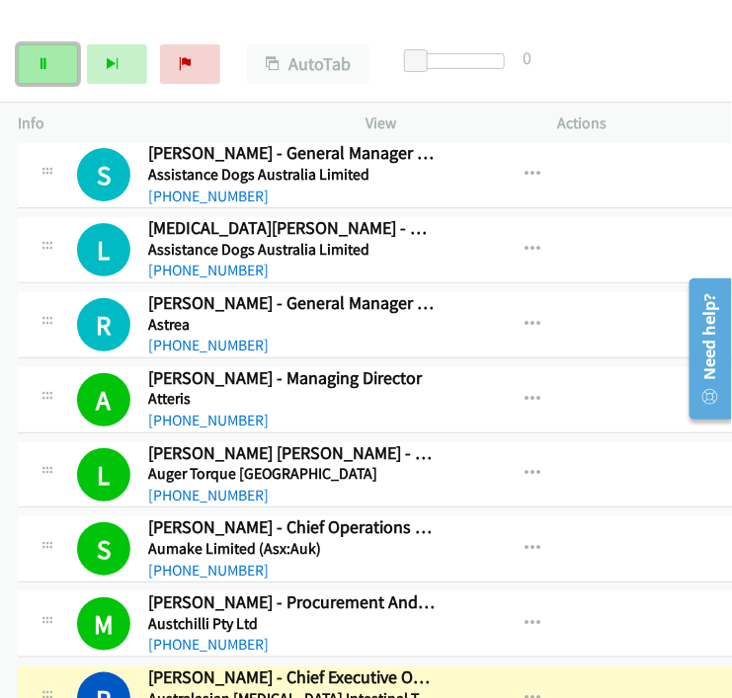
click at [61, 54] on link "Pause" at bounding box center [48, 64] width 60 height 40
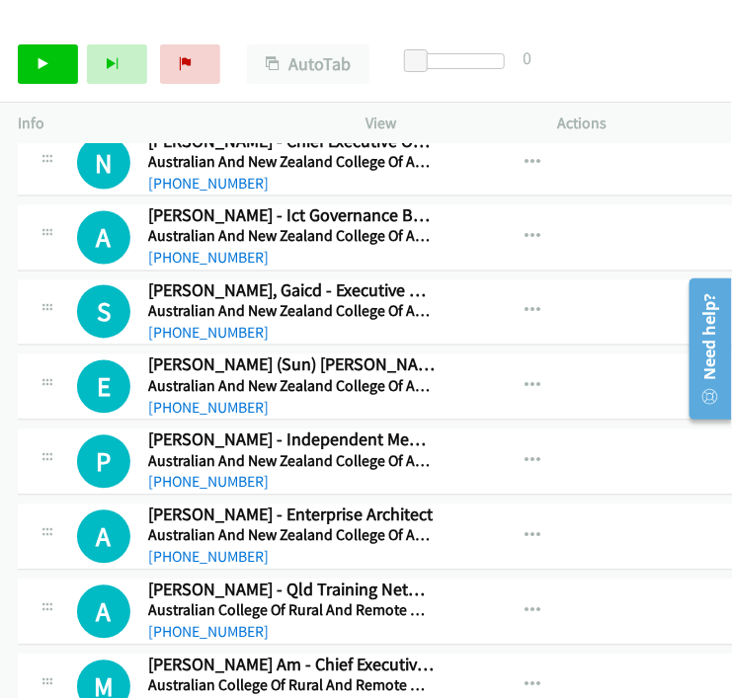
scroll to position [9891, 0]
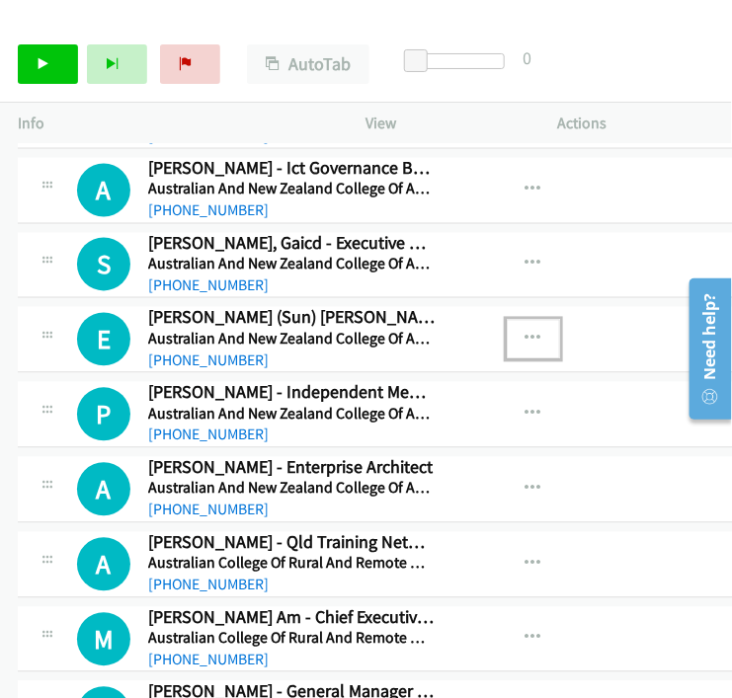
click at [526, 332] on icon "button" at bounding box center [534, 340] width 16 height 16
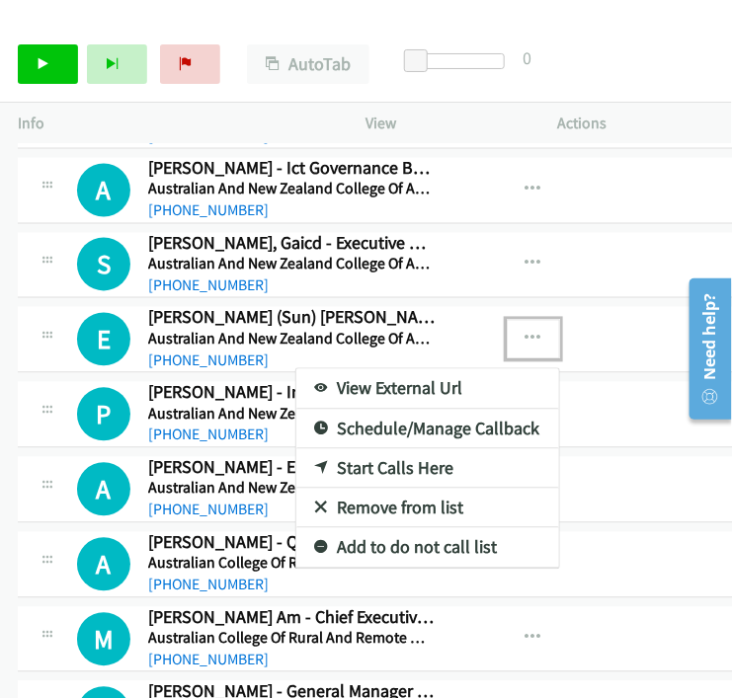
click at [330, 449] on link "Start Calls Here" at bounding box center [427, 469] width 263 height 40
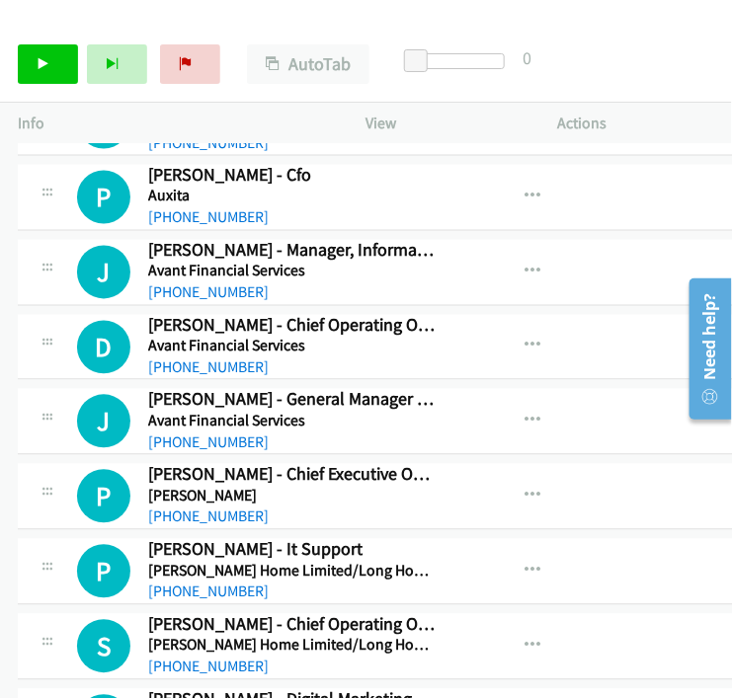
scroll to position [11427, 0]
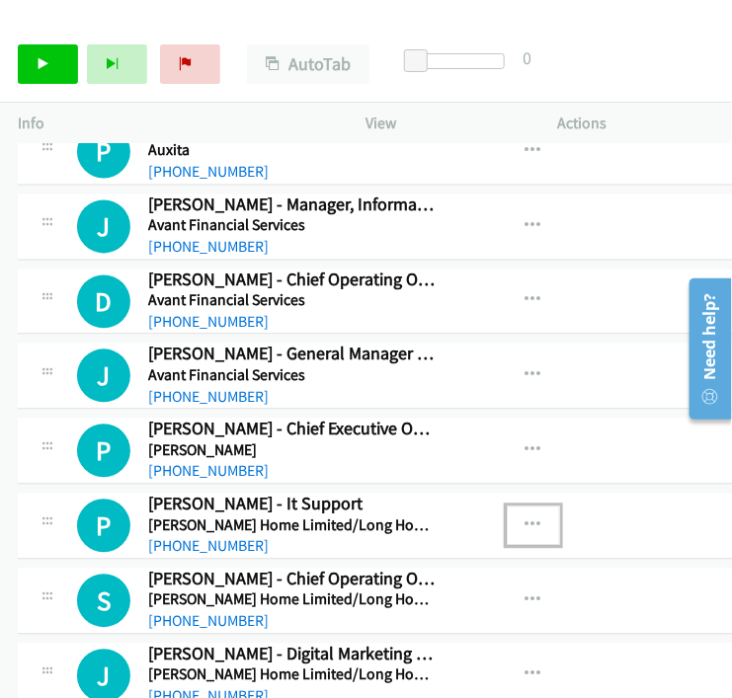
click at [516, 507] on button "button" at bounding box center [533, 527] width 53 height 40
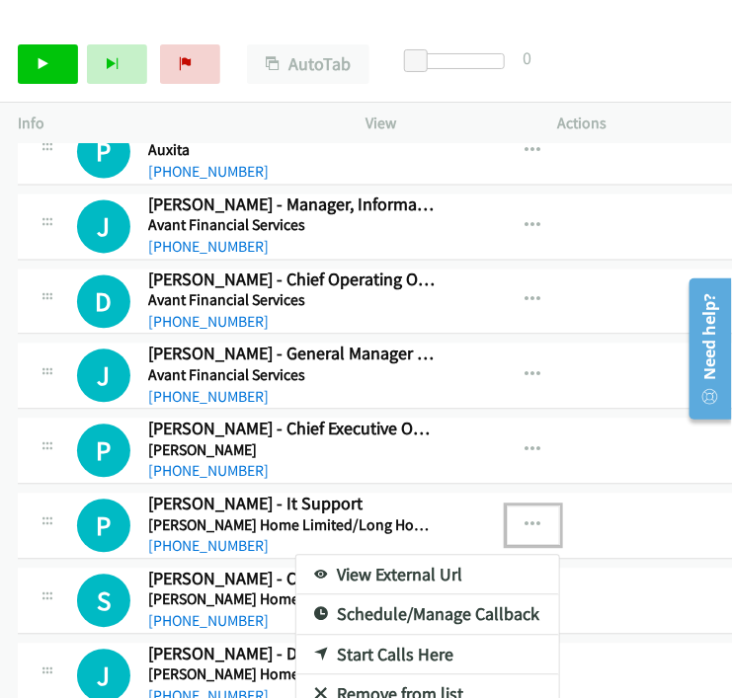
click at [395, 636] on link "Start Calls Here" at bounding box center [427, 656] width 263 height 40
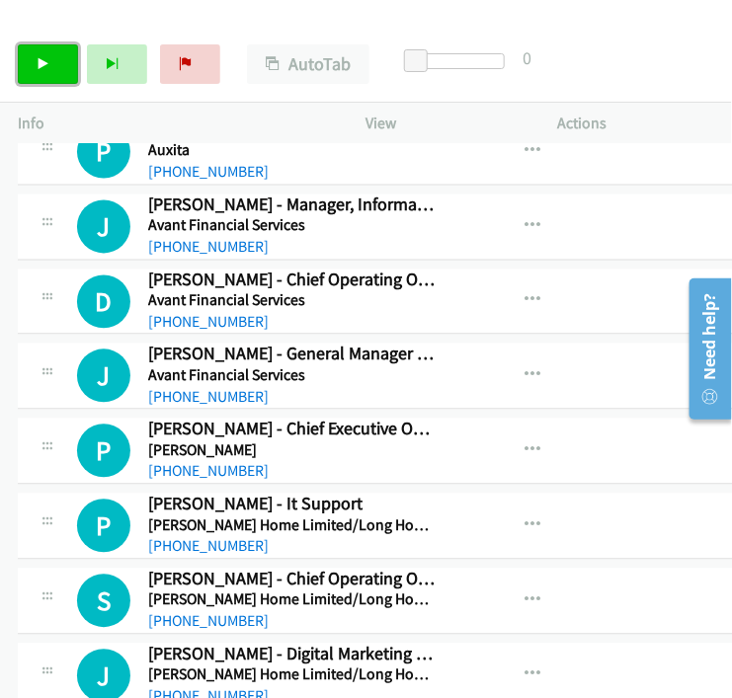
click at [63, 60] on link "Start Calls" at bounding box center [48, 64] width 60 height 40
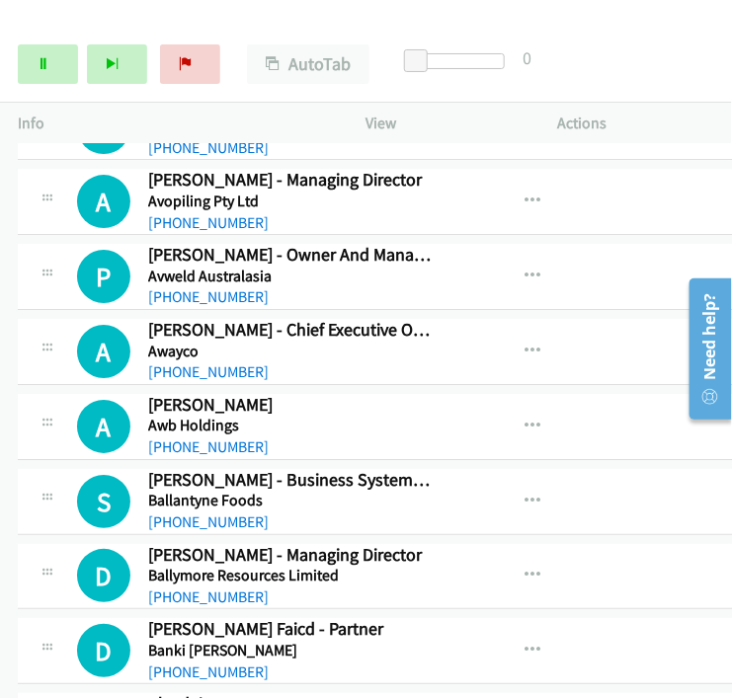
scroll to position [12086, 0]
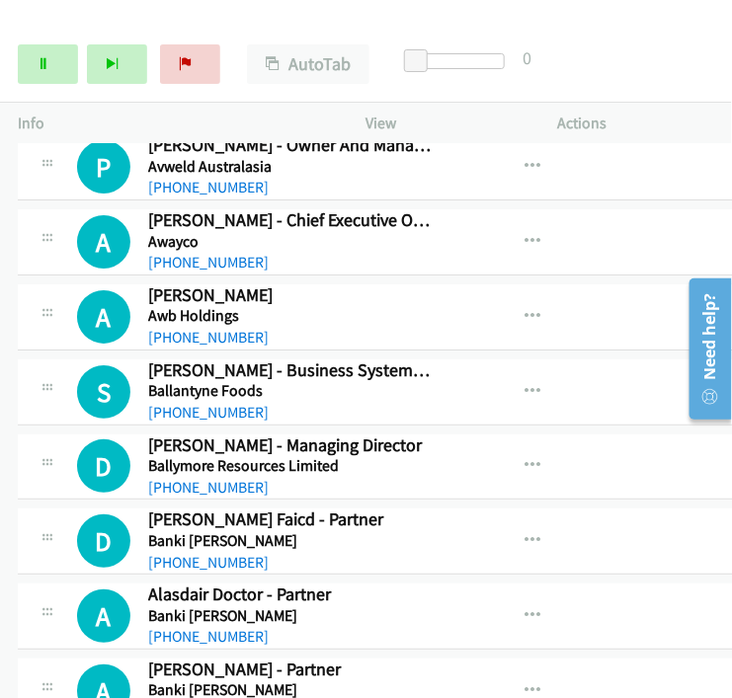
click at [670, 44] on div "Start Calls Pause Next Finish [PERSON_NAME] - Chief Operating Officer AutoTab A…" at bounding box center [366, 65] width 732 height 76
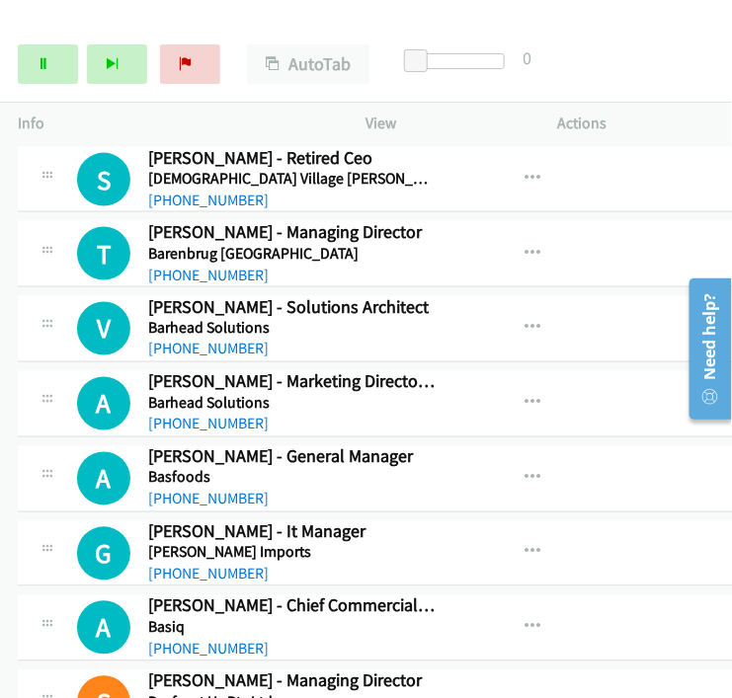
scroll to position [12854, 0]
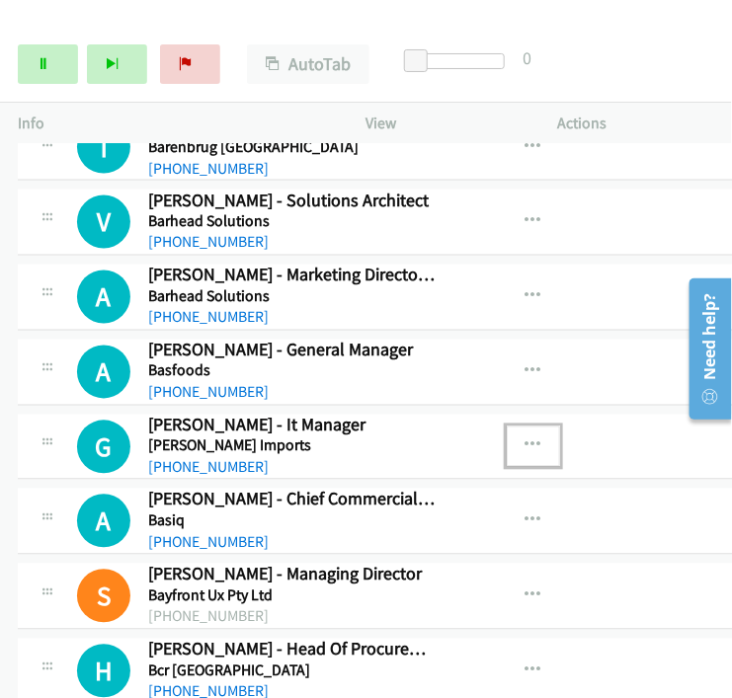
click at [526, 427] on button "button" at bounding box center [533, 447] width 53 height 40
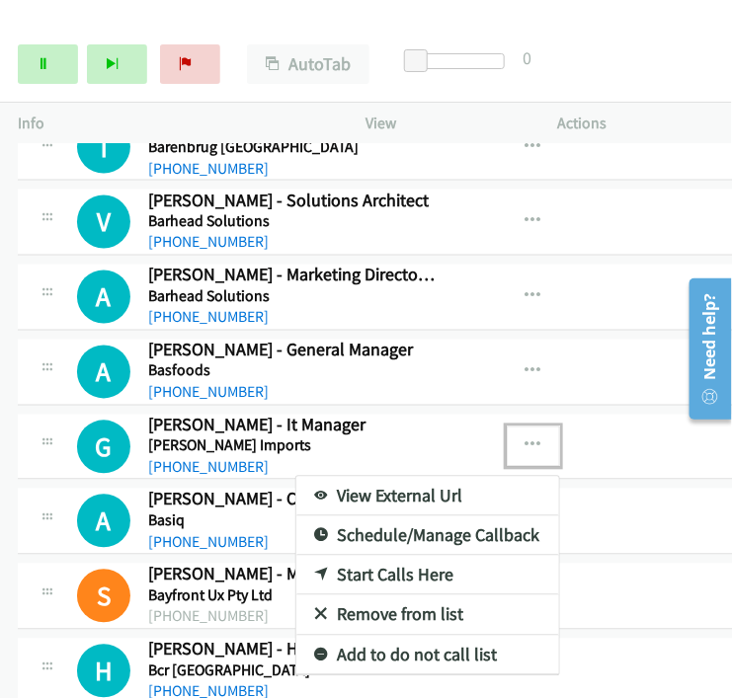
click at [414, 556] on link "Start Calls Here" at bounding box center [427, 576] width 263 height 40
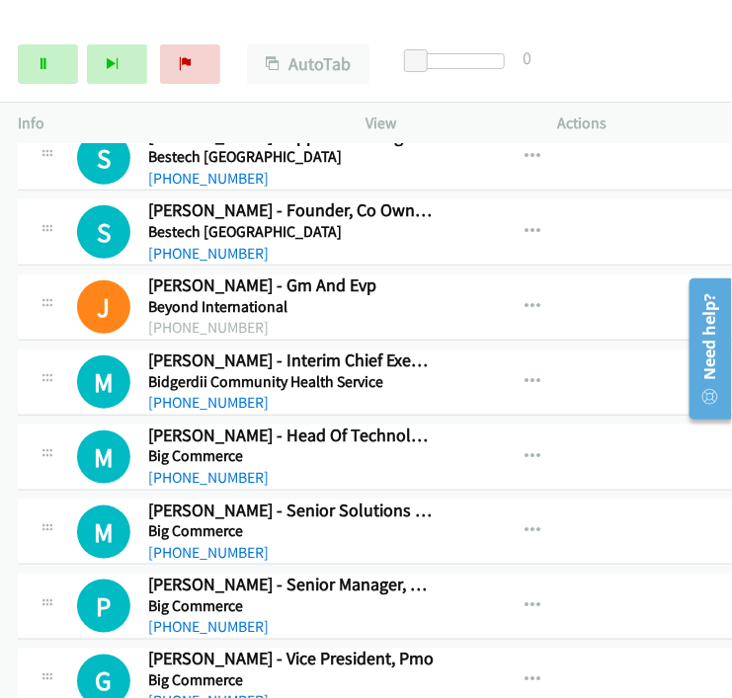
scroll to position [14061, 0]
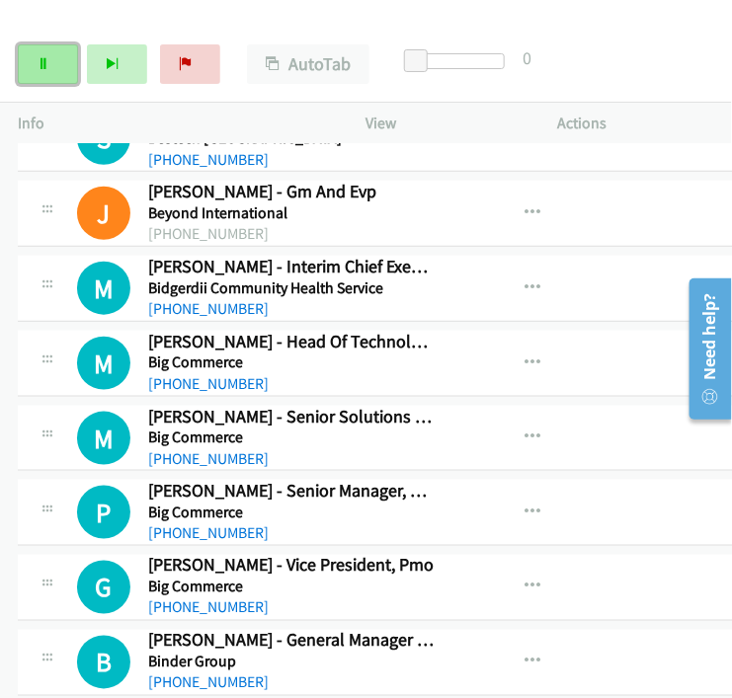
click at [31, 61] on link "Pause" at bounding box center [48, 64] width 60 height 40
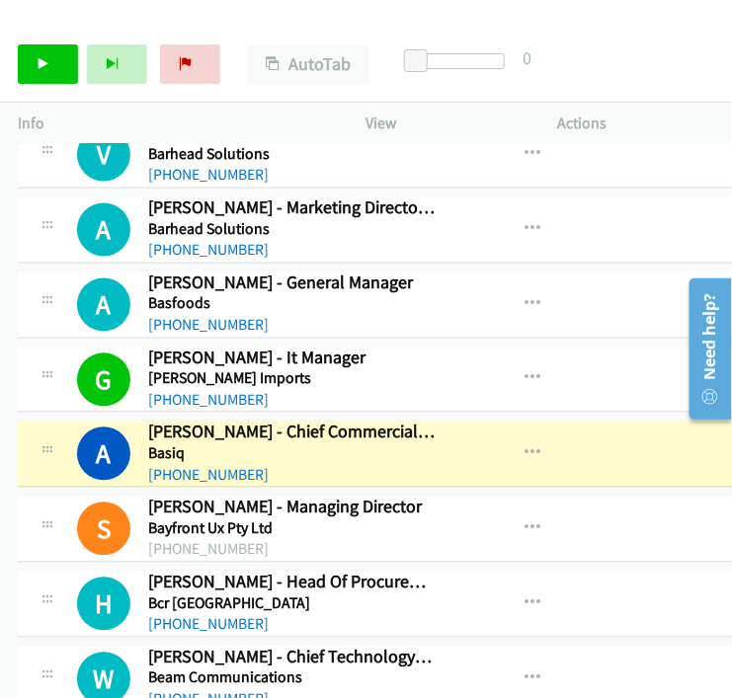
scroll to position [12964, 0]
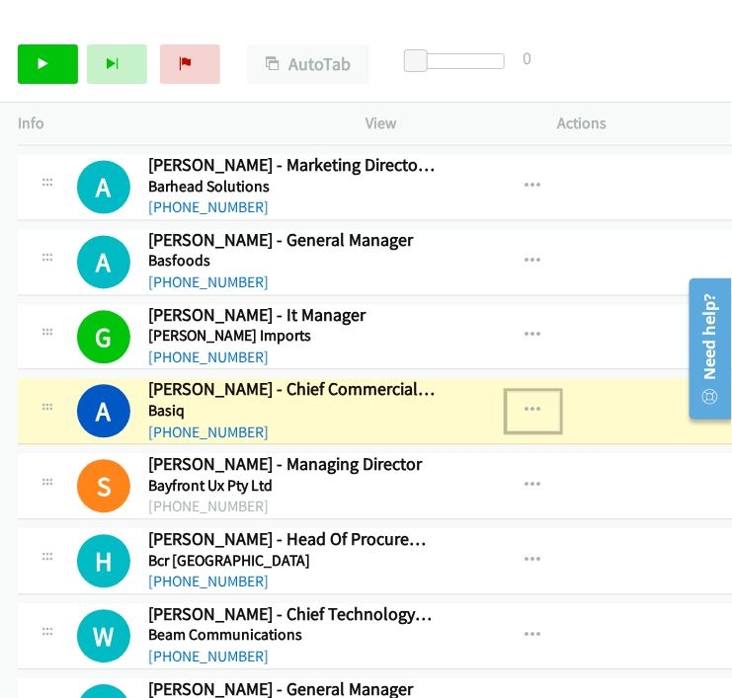
click at [526, 404] on icon "button" at bounding box center [534, 412] width 16 height 16
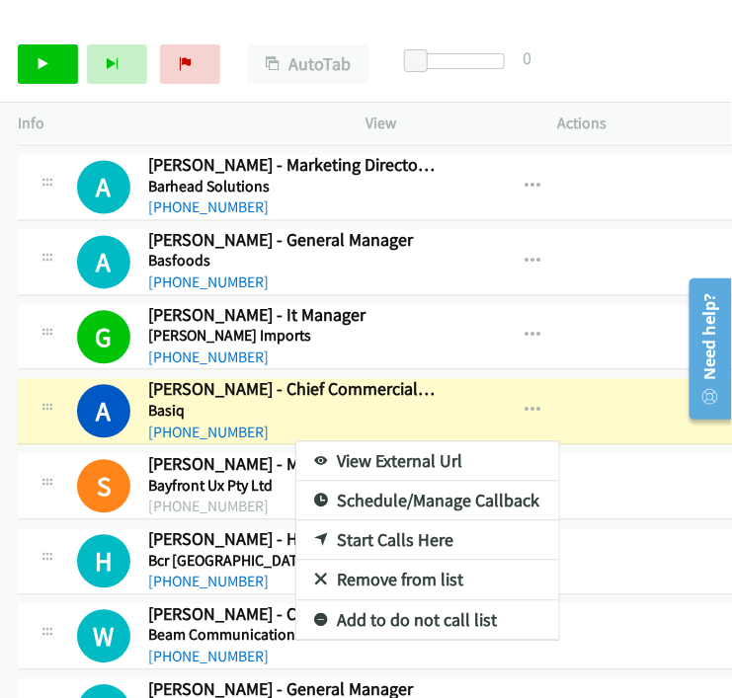
click at [415, 443] on link "View External Url" at bounding box center [427, 463] width 263 height 40
